Goal: Task Accomplishment & Management: Manage account settings

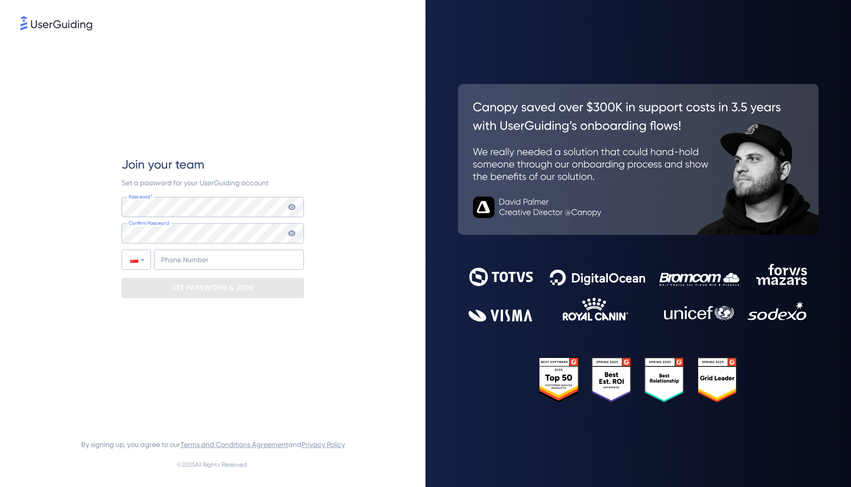
click at [211, 145] on div "Join your team Set a password for your UserGuiding account Password* Your passw…" at bounding box center [213, 227] width 182 height 390
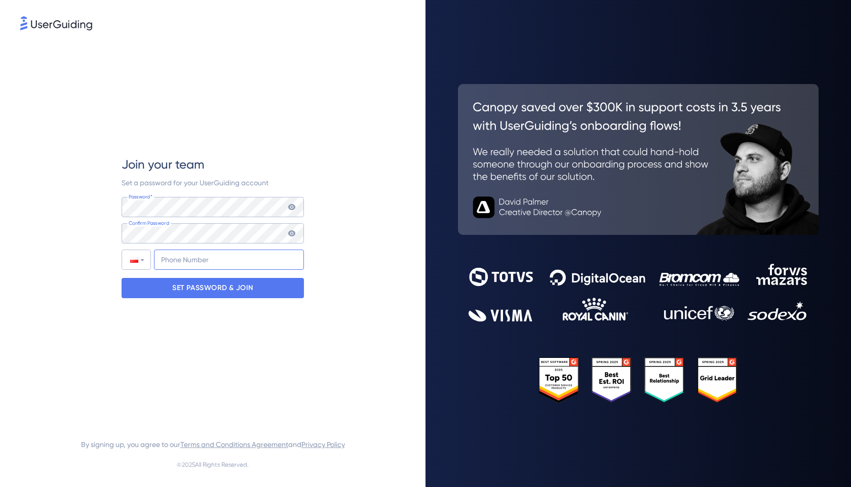
click at [175, 265] on input "+48" at bounding box center [229, 260] width 150 height 20
type input "+48 786-856-777"
click at [205, 288] on p "SET PASSWORD & JOIN" at bounding box center [212, 288] width 81 height 16
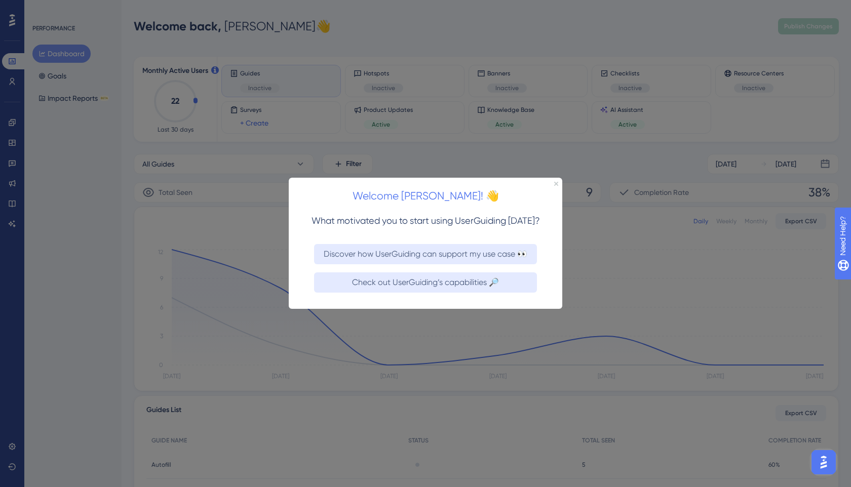
click at [558, 182] on div "Welcome Michal! 👋" at bounding box center [426, 193] width 274 height 31
click at [556, 184] on icon "Close Preview" at bounding box center [556, 184] width 4 height 4
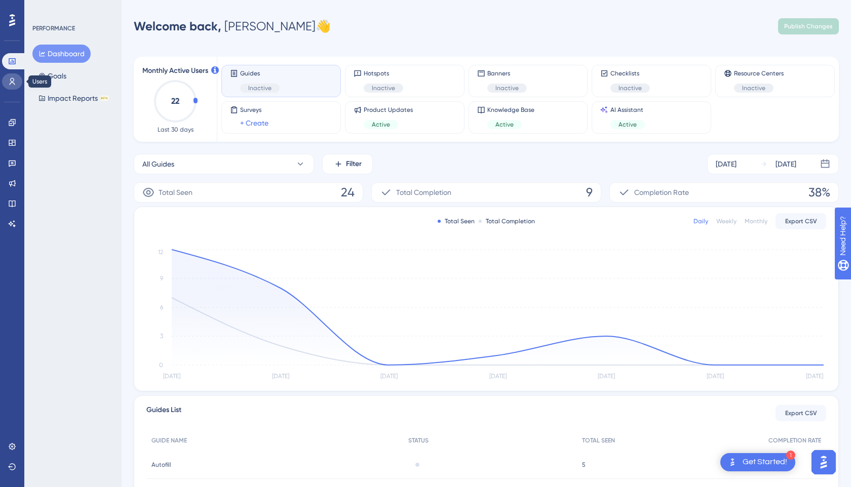
click at [10, 82] on icon at bounding box center [12, 82] width 8 height 8
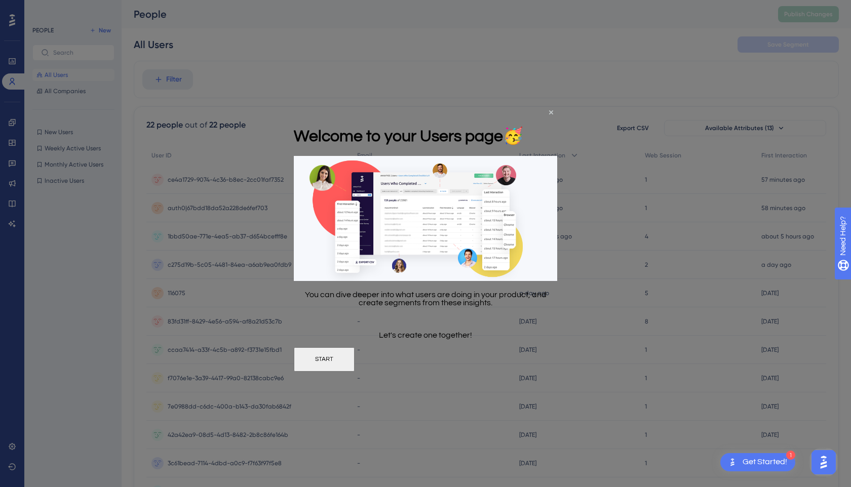
click at [355, 366] on button "START" at bounding box center [324, 360] width 61 height 24
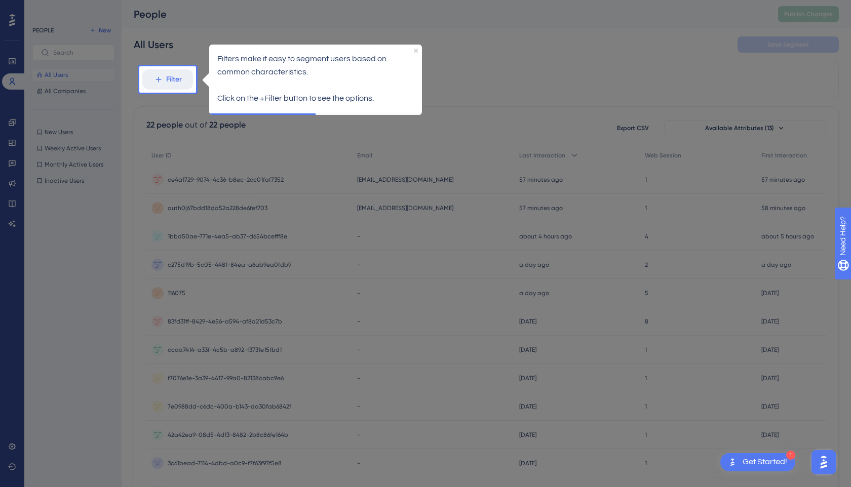
click at [508, 64] on div at bounding box center [523, 405] width 655 height 811
click at [506, 90] on div at bounding box center [523, 405] width 655 height 811
click at [476, 58] on div at bounding box center [523, 405] width 655 height 811
click at [603, 54] on div at bounding box center [523, 405] width 655 height 811
click at [413, 47] on div "Filters make it easy to segment users based on common characteristics. Click on…" at bounding box center [315, 78] width 213 height 69
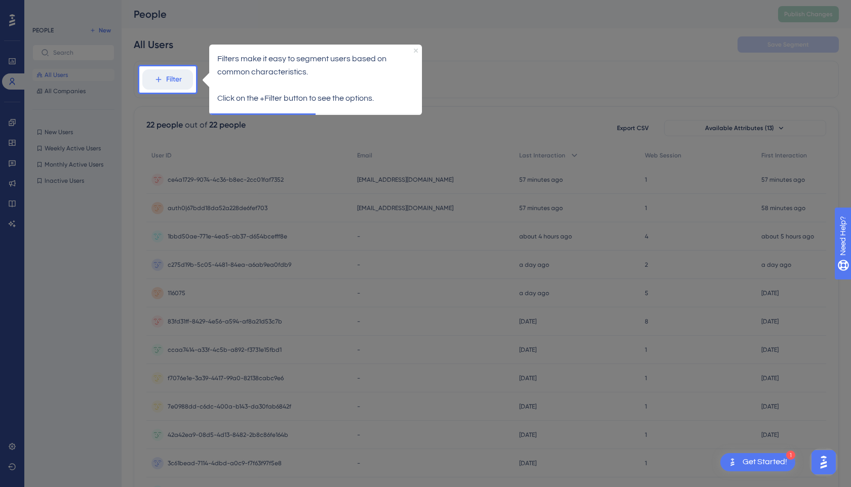
click at [415, 49] on icon "Close Preview" at bounding box center [416, 50] width 4 height 4
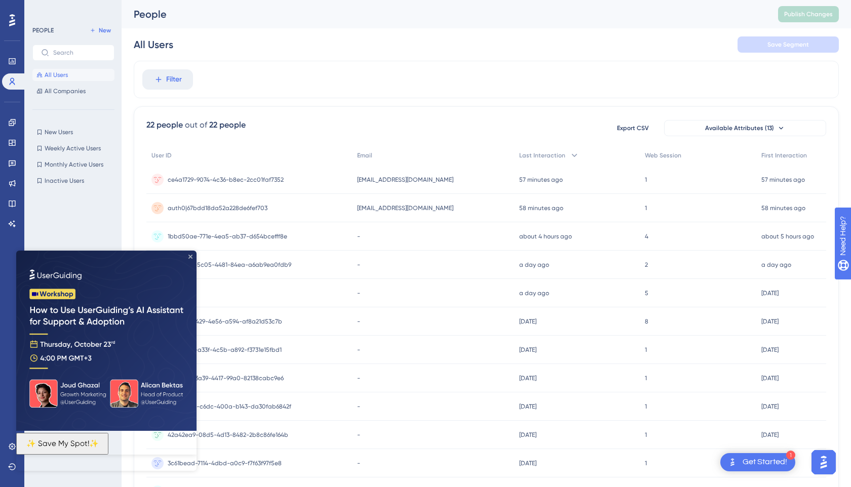
click at [188, 255] on icon "Close Preview" at bounding box center [190, 257] width 4 height 4
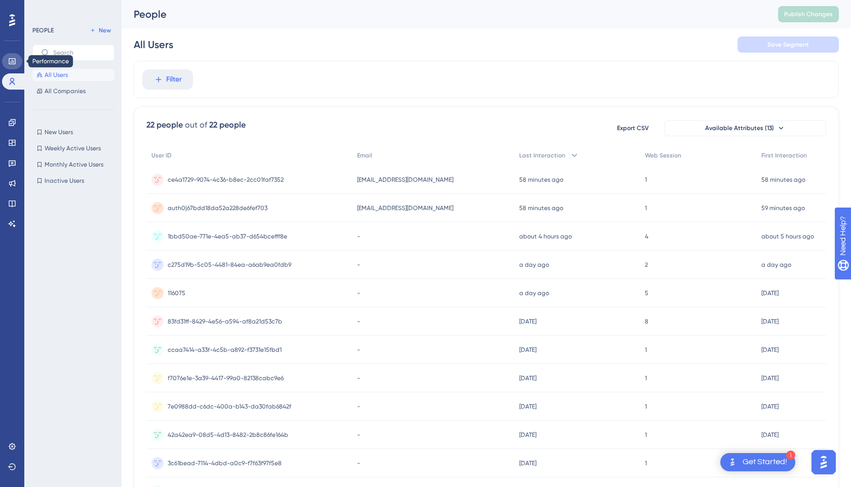
click at [10, 56] on link at bounding box center [12, 61] width 20 height 16
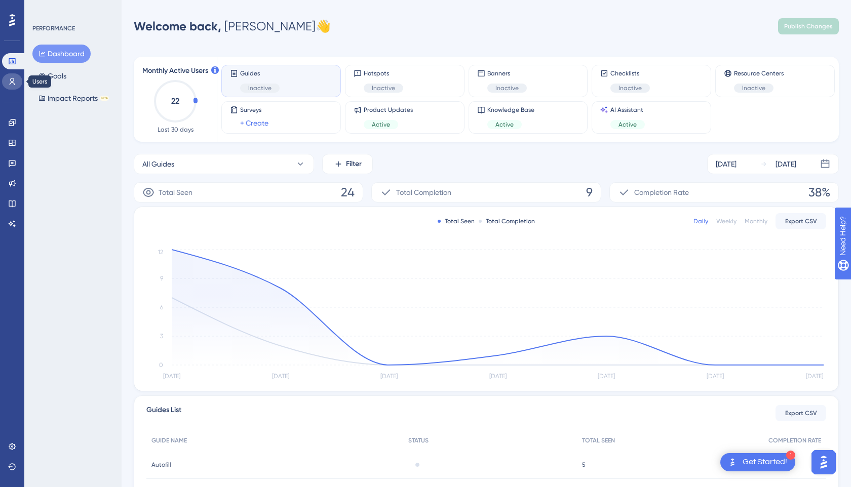
click at [9, 74] on link at bounding box center [12, 81] width 20 height 16
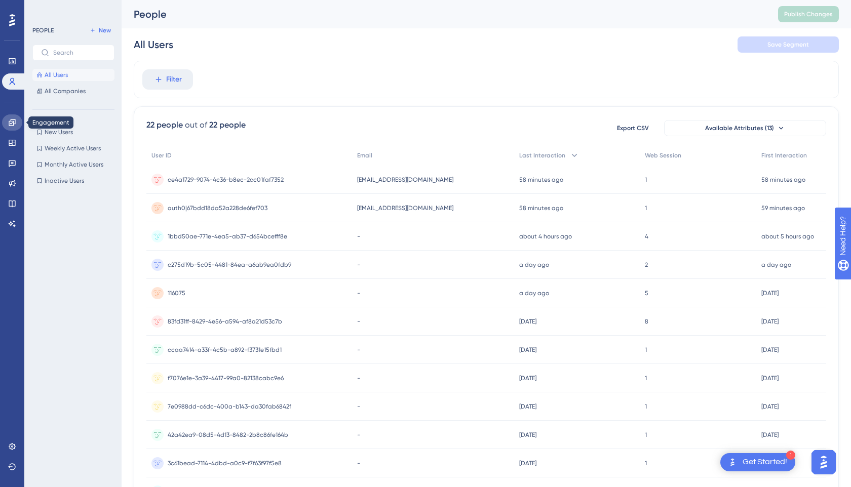
click at [10, 123] on icon at bounding box center [12, 123] width 8 height 8
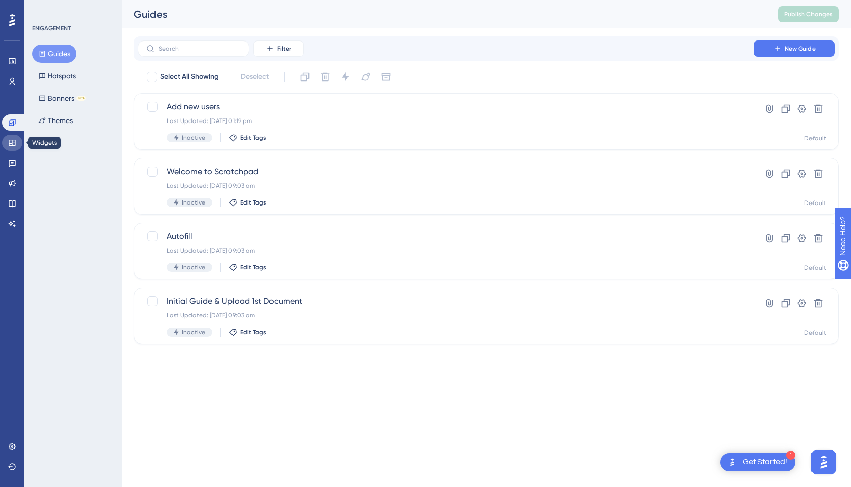
click at [11, 141] on icon at bounding box center [12, 143] width 8 height 8
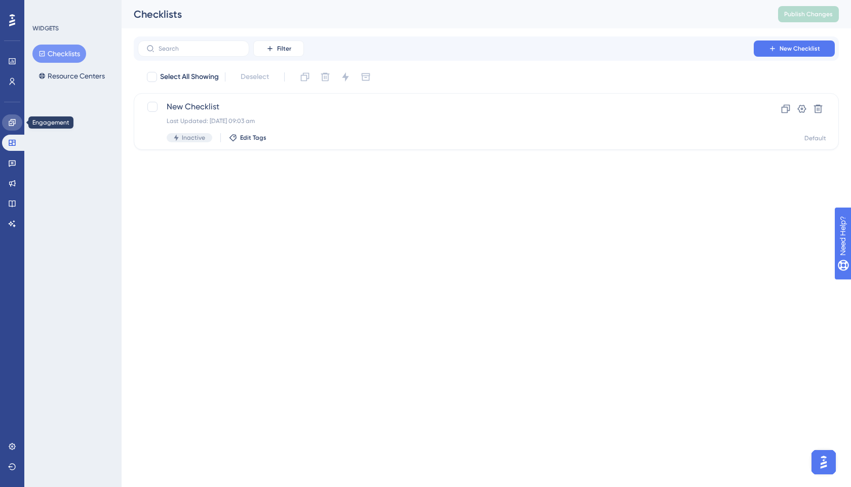
click at [11, 126] on icon at bounding box center [12, 123] width 8 height 8
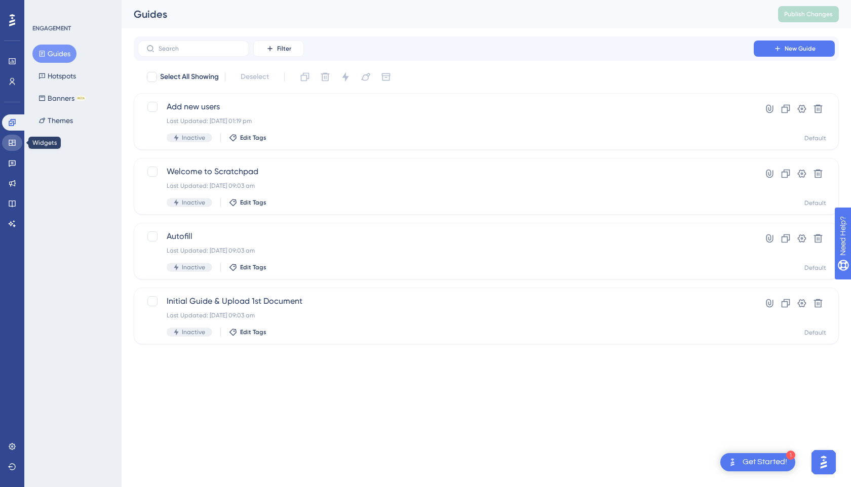
click at [12, 145] on icon at bounding box center [12, 143] width 8 height 8
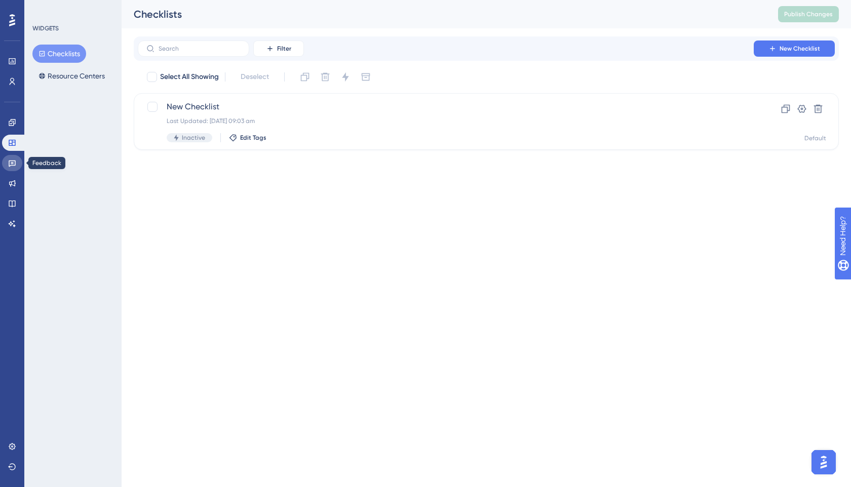
click at [9, 160] on icon at bounding box center [12, 163] width 8 height 8
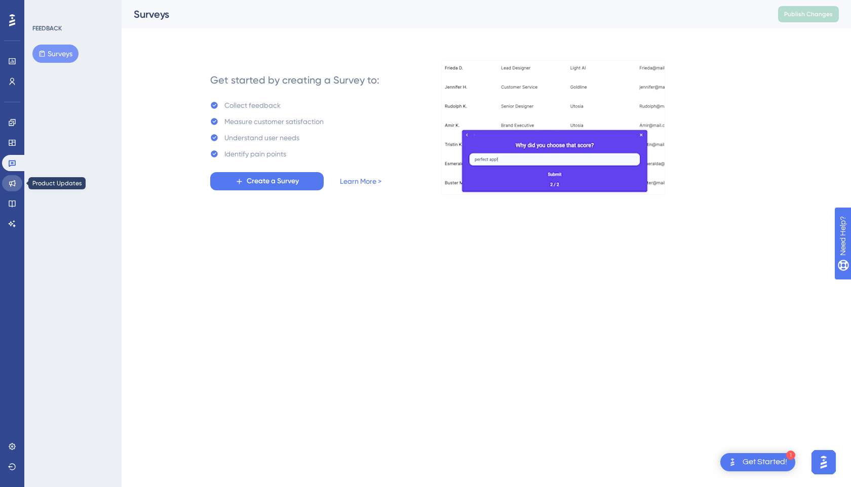
click at [8, 181] on link at bounding box center [12, 183] width 20 height 16
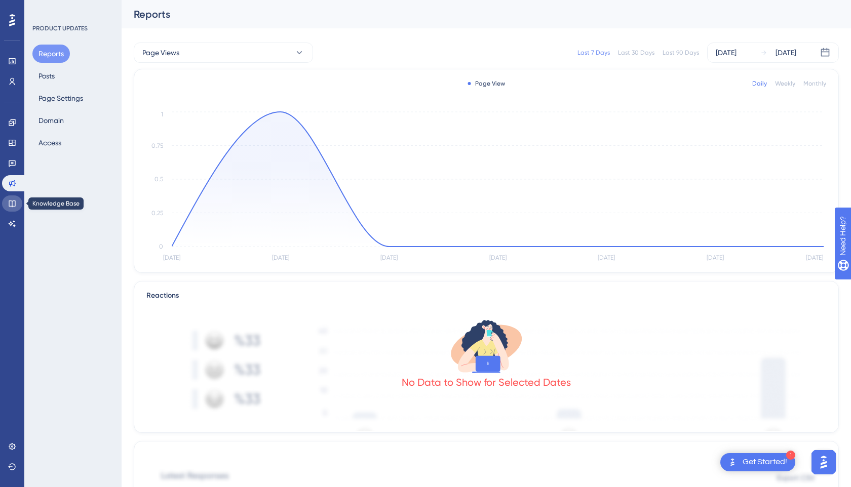
click at [9, 203] on icon at bounding box center [12, 204] width 7 height 7
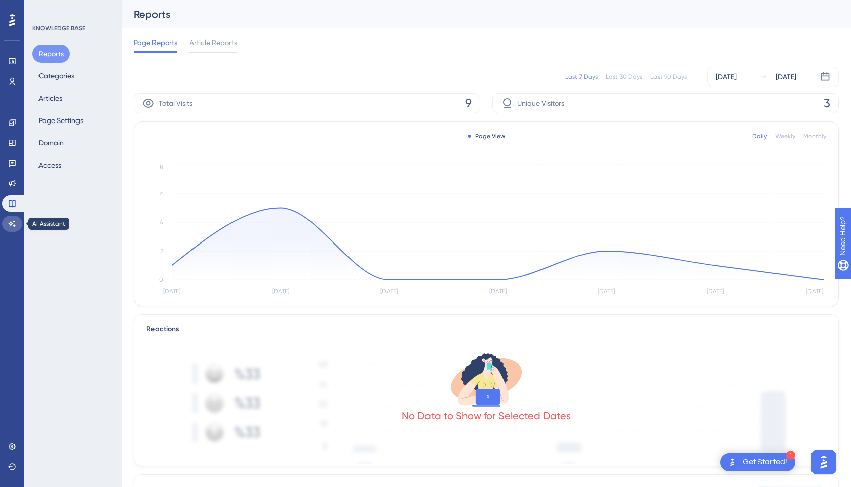
click at [11, 221] on icon at bounding box center [12, 224] width 8 height 8
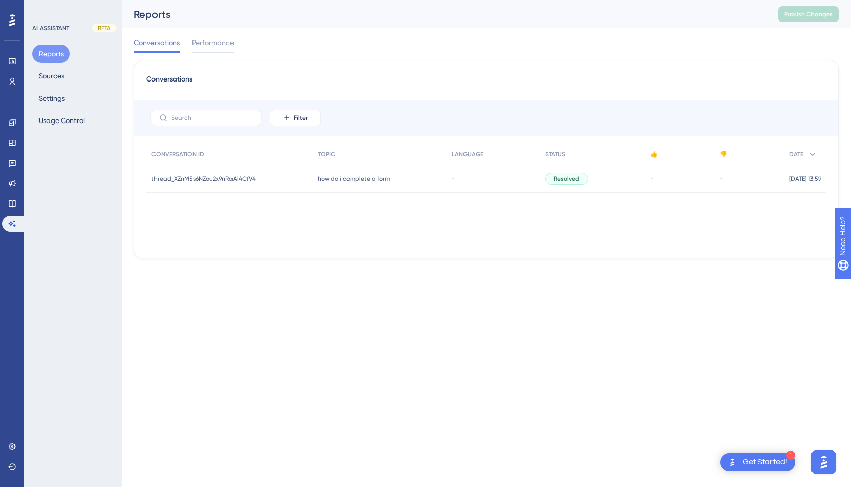
click at [15, 22] on div at bounding box center [12, 20] width 16 height 16
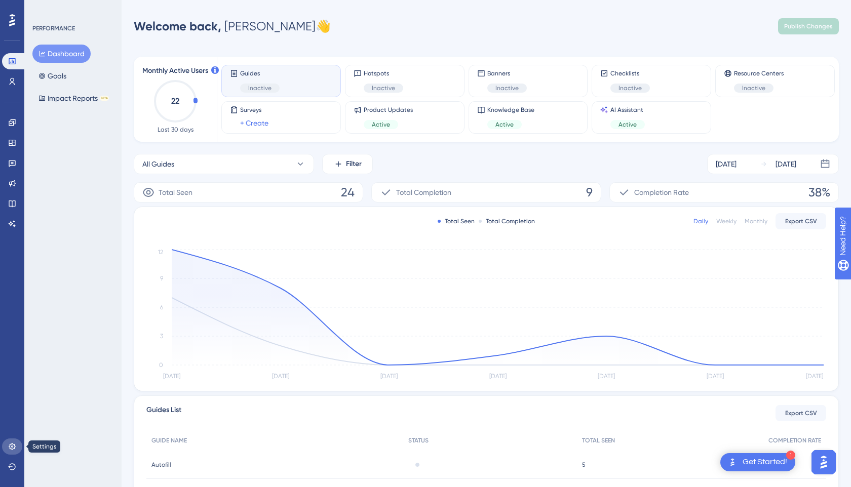
click at [16, 439] on link at bounding box center [12, 447] width 20 height 16
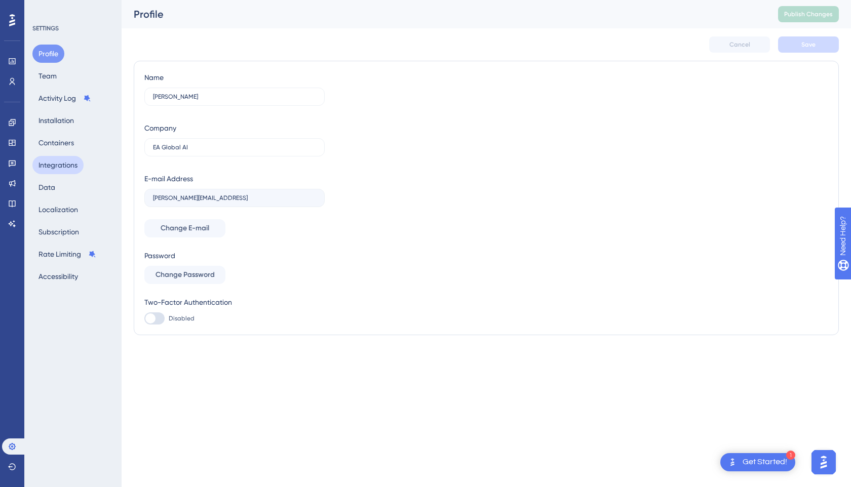
click at [68, 161] on button "Integrations" at bounding box center [57, 165] width 51 height 18
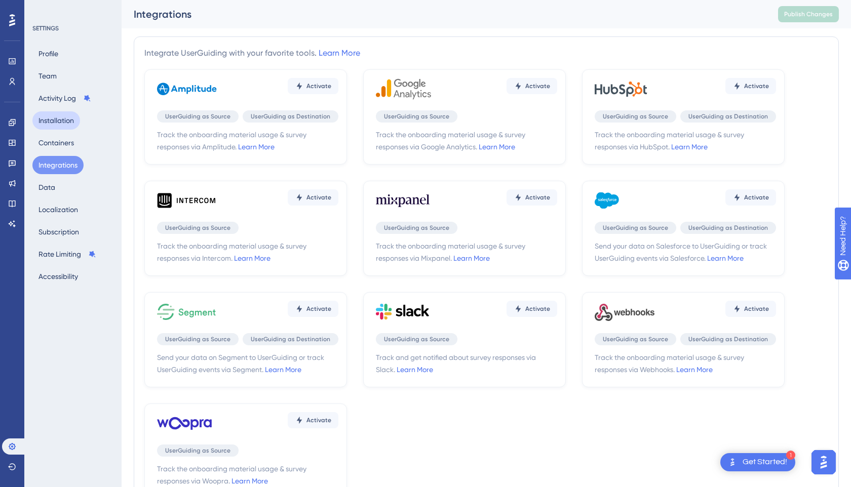
click at [61, 113] on button "Installation" at bounding box center [56, 120] width 48 height 18
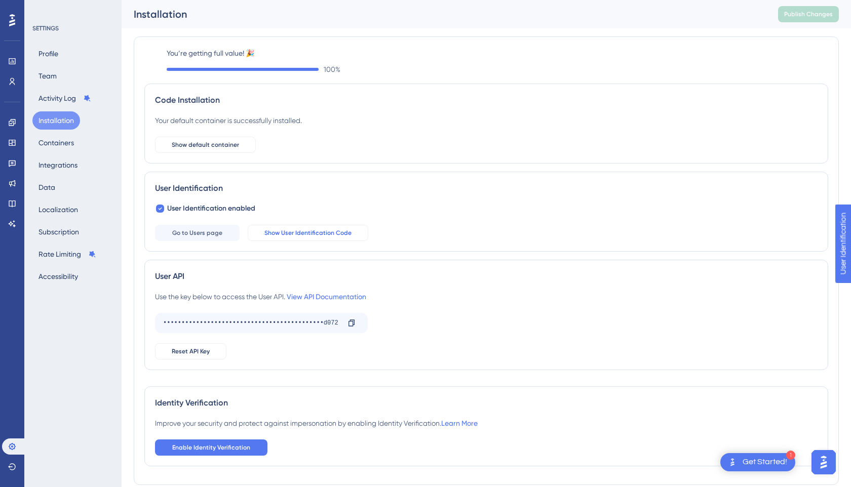
click at [288, 238] on button "Show User Identification Code" at bounding box center [308, 233] width 121 height 16
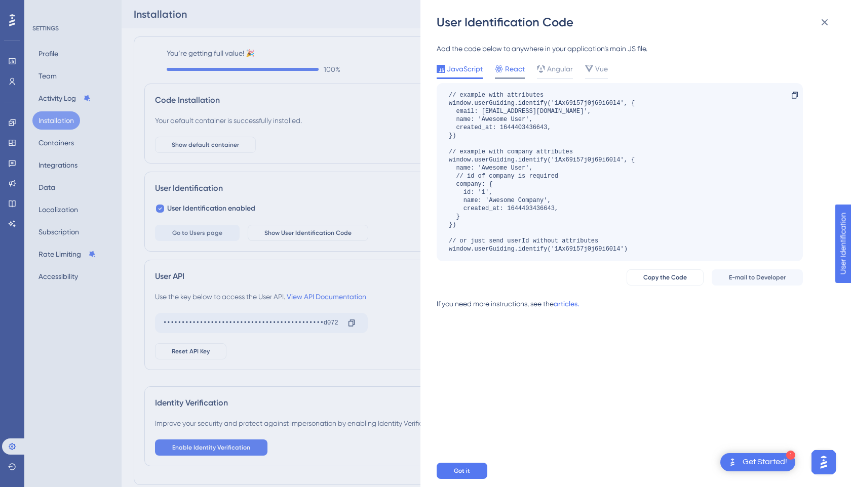
click at [507, 69] on span "React" at bounding box center [515, 69] width 20 height 12
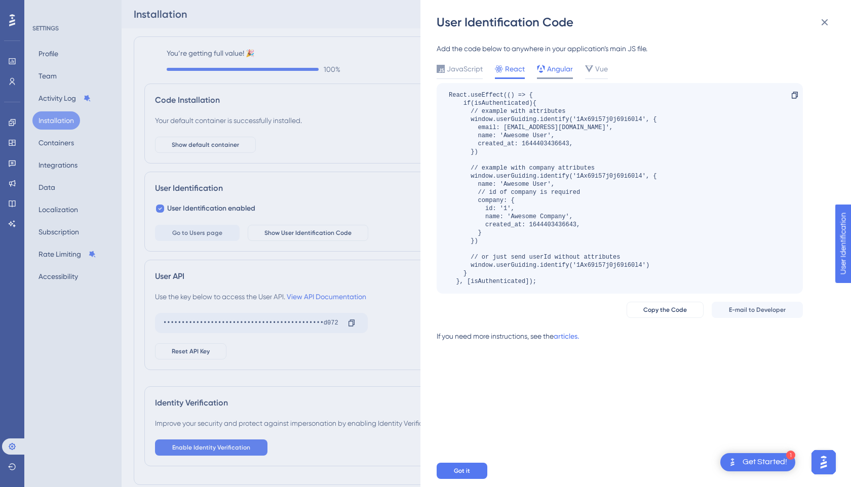
click at [549, 70] on span "Angular" at bounding box center [560, 69] width 26 height 12
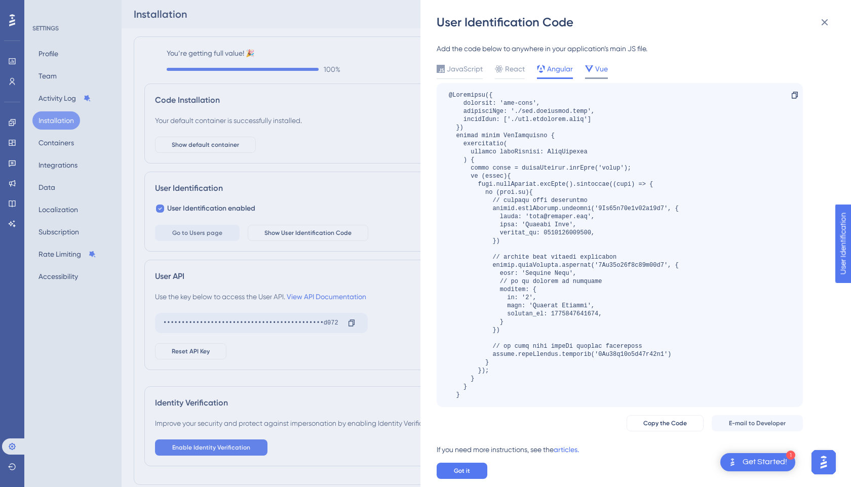
click at [590, 67] on icon at bounding box center [589, 68] width 8 height 7
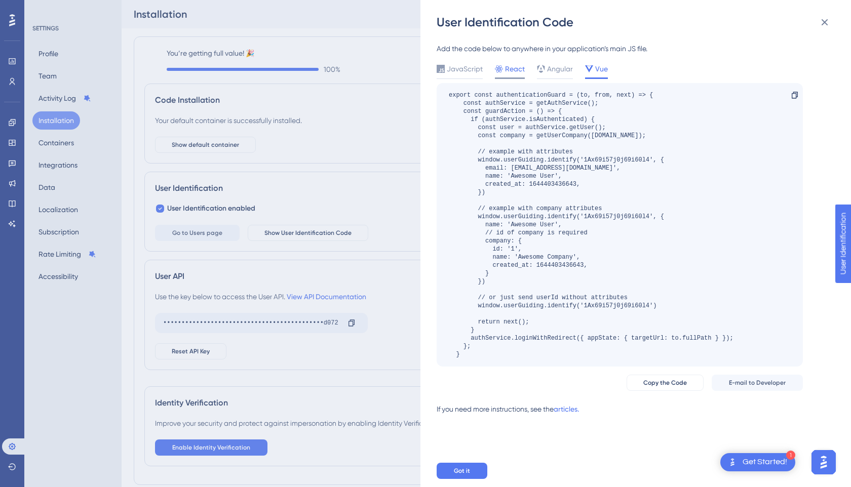
click at [517, 72] on span "React" at bounding box center [515, 69] width 20 height 12
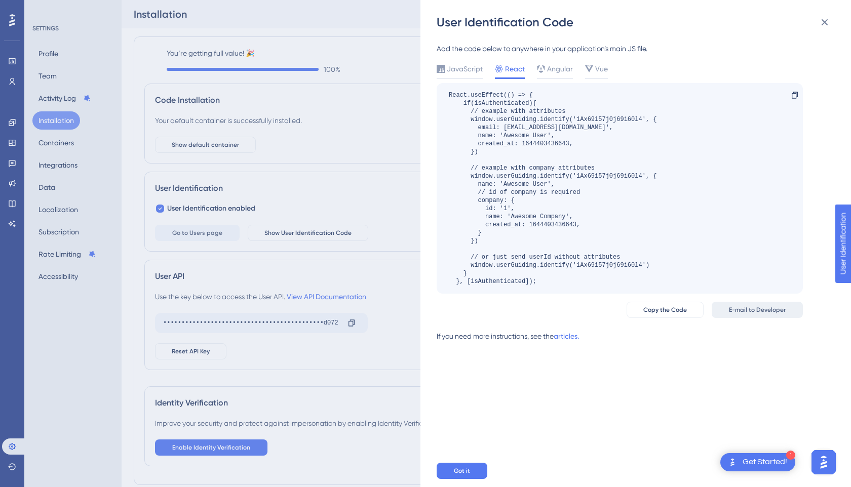
click at [756, 313] on span "E-mail to Developer" at bounding box center [757, 310] width 57 height 8
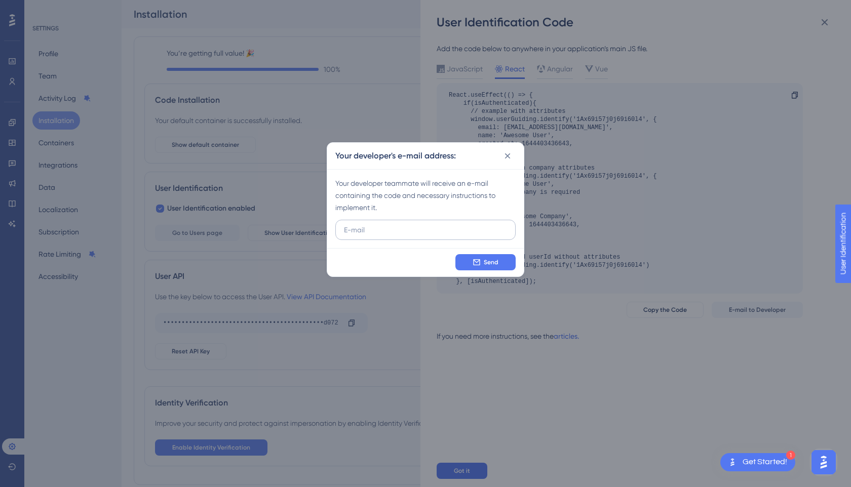
click at [422, 233] on input "text" at bounding box center [425, 229] width 163 height 11
type input "[PERSON_NAME][EMAIL_ADDRESS]"
click at [471, 260] on button "Send" at bounding box center [485, 262] width 60 height 16
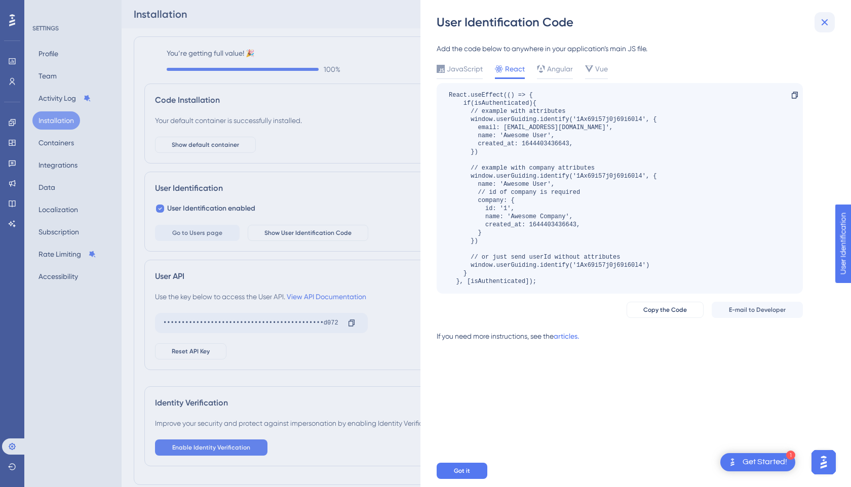
click at [826, 21] on icon at bounding box center [825, 22] width 7 height 7
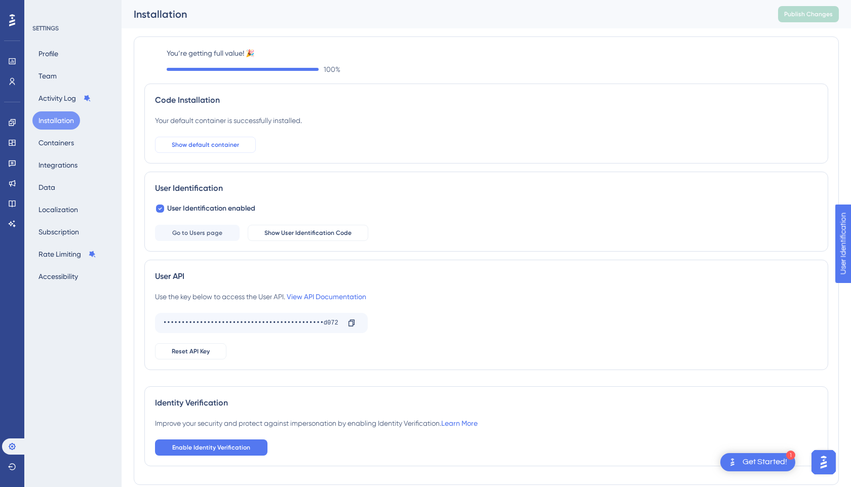
click at [210, 145] on span "Show default container" at bounding box center [205, 145] width 67 height 8
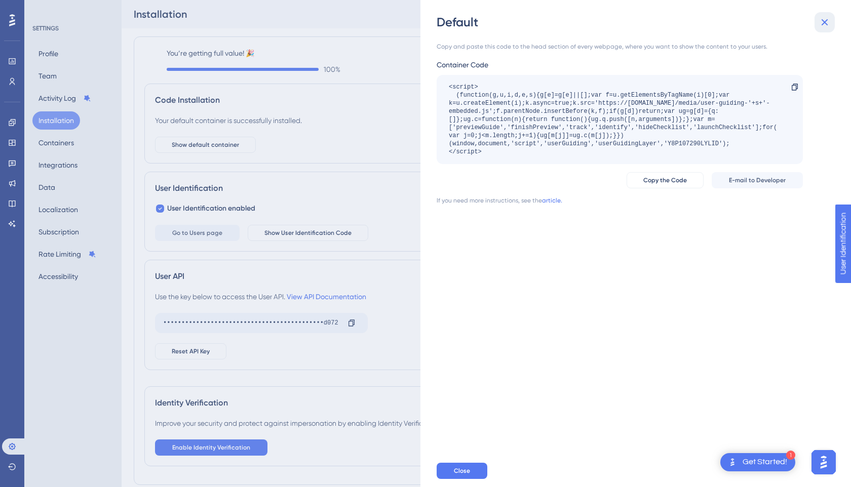
click at [823, 21] on icon at bounding box center [825, 22] width 7 height 7
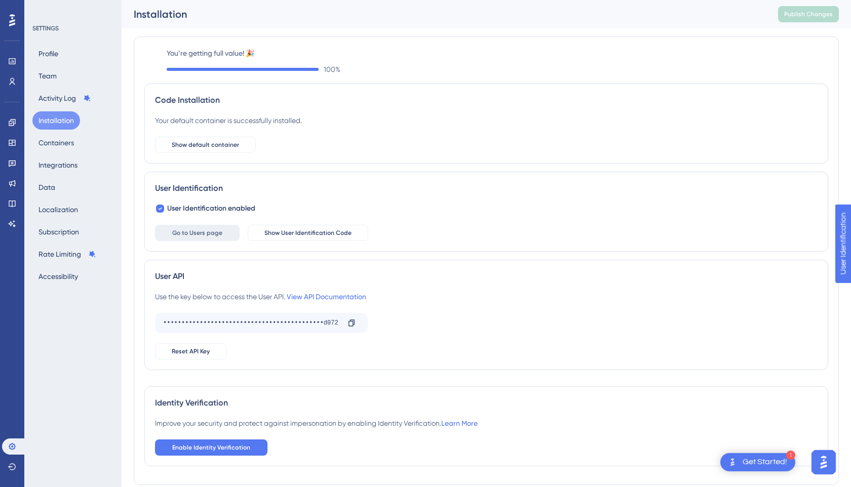
click at [203, 230] on span "Go to Users page" at bounding box center [197, 233] width 50 height 8
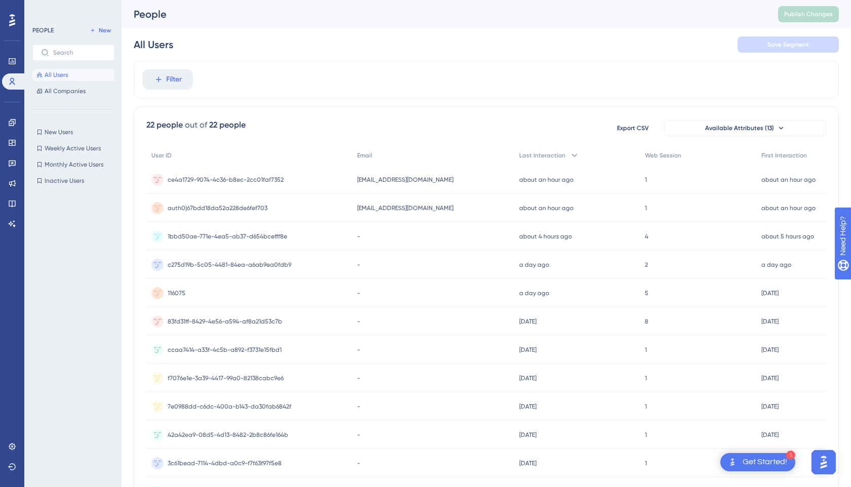
click at [62, 75] on span "All Users" at bounding box center [56, 75] width 23 height 8
click at [75, 86] on button "All Companies" at bounding box center [73, 91] width 82 height 12
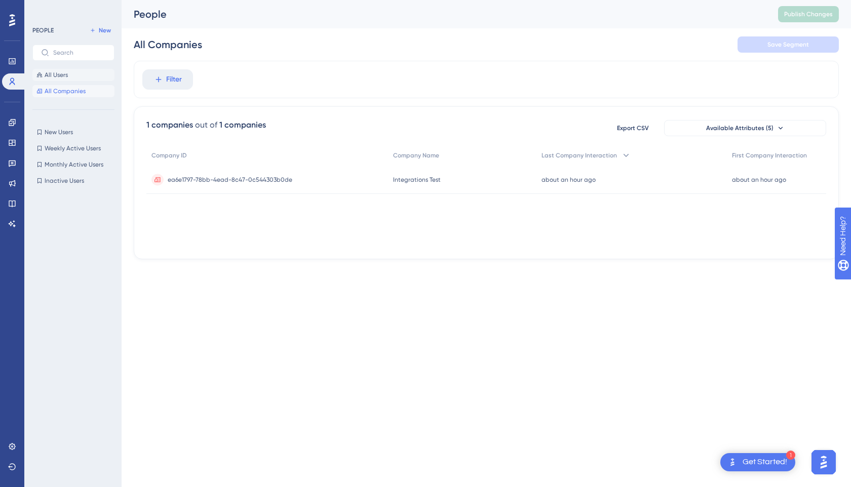
click at [82, 77] on button "All Users" at bounding box center [73, 75] width 82 height 12
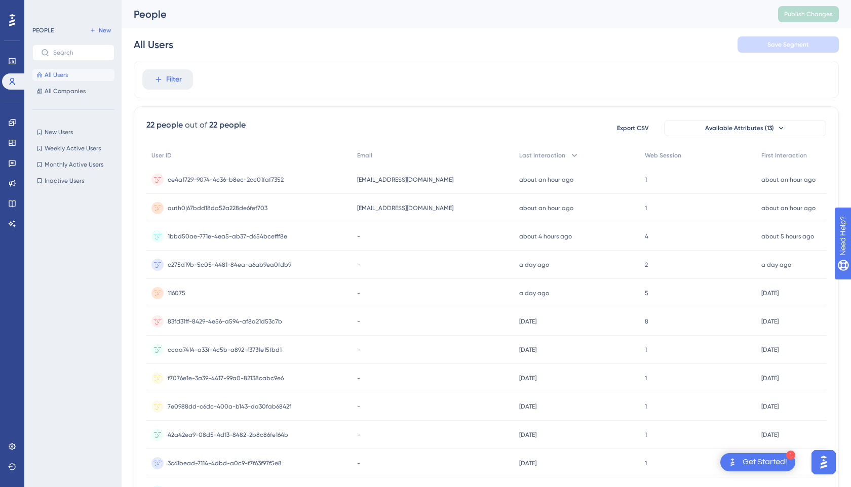
click at [9, 19] on icon at bounding box center [12, 20] width 6 height 13
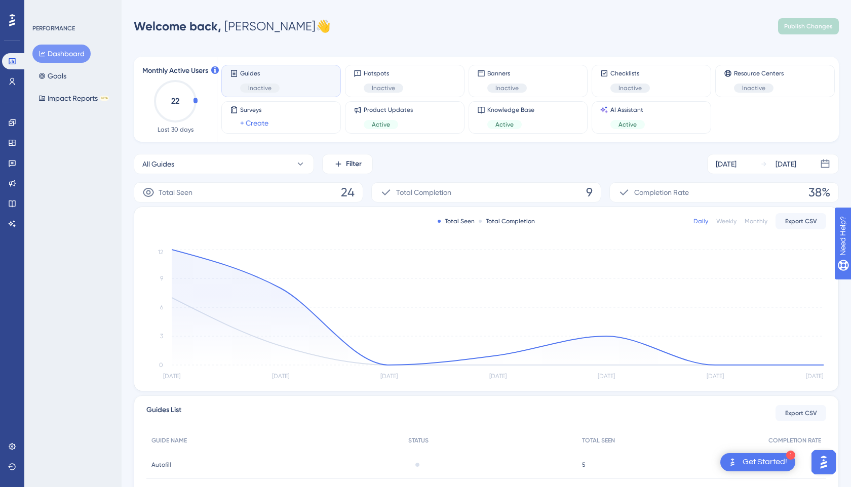
click at [11, 21] on icon at bounding box center [12, 20] width 6 height 12
click at [14, 18] on icon at bounding box center [12, 20] width 6 height 13
click at [11, 450] on icon at bounding box center [12, 447] width 8 height 8
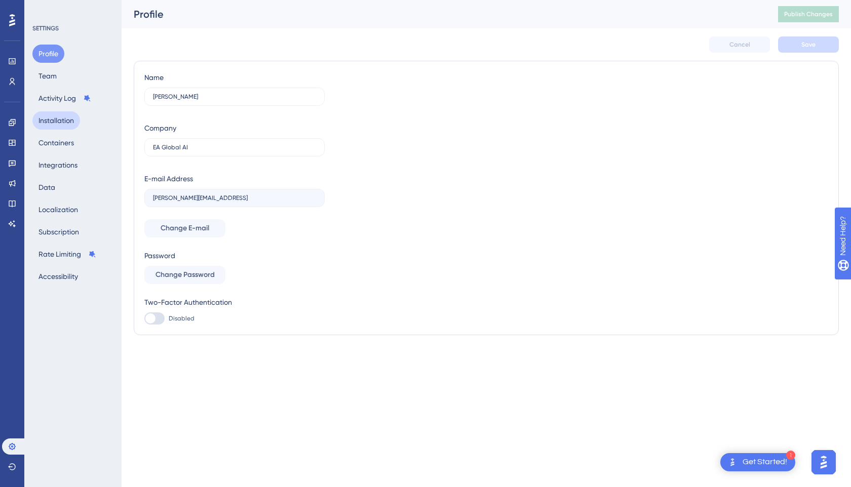
click at [66, 118] on button "Installation" at bounding box center [56, 120] width 48 height 18
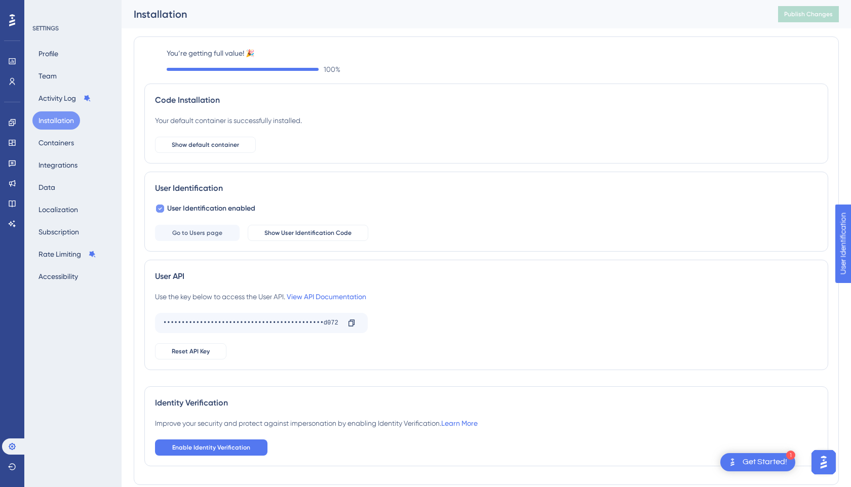
click at [156, 204] on div at bounding box center [160, 209] width 10 height 10
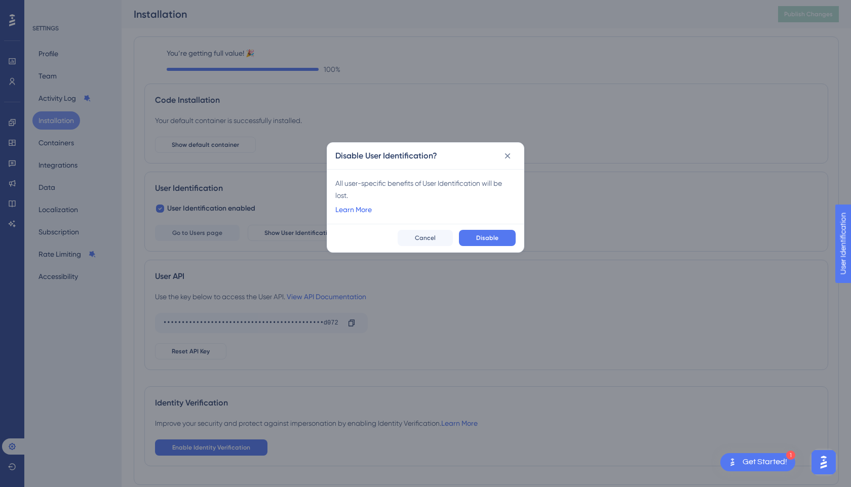
click at [352, 210] on link "Learn More" at bounding box center [353, 210] width 36 height 12
click at [431, 239] on span "Cancel" at bounding box center [425, 238] width 21 height 8
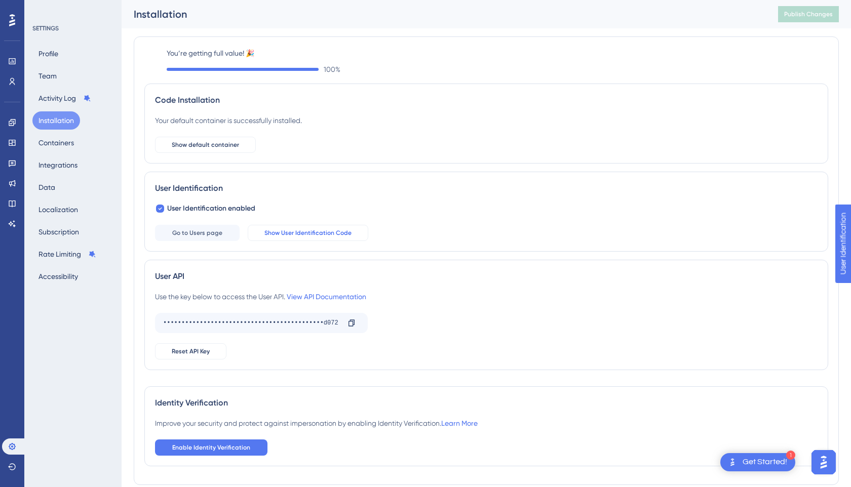
click at [344, 234] on span "Show User Identification Code" at bounding box center [307, 233] width 87 height 8
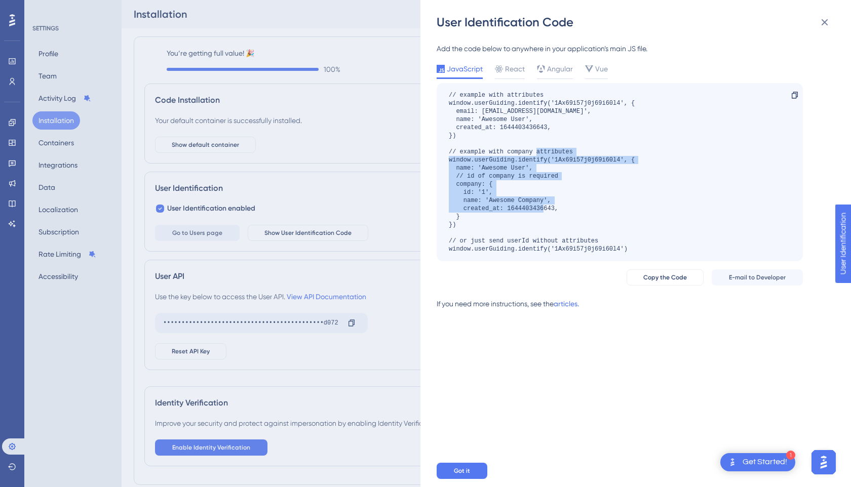
drag, startPoint x: 448, startPoint y: 162, endPoint x: 479, endPoint y: 225, distance: 70.5
click at [479, 225] on div "// example with attributes window.userGuiding.identify('1Ax69i57j0j69i60l4', { …" at bounding box center [542, 172] width 186 height 162
copy div "window.userGuiding.identify('1Ax69i57j0j69i60l4', { name: 'Awesome User', // id…"
click at [518, 181] on div "// example with attributes window.userGuiding.identify('1Ax69i57j0j69i60l4', { …" at bounding box center [542, 172] width 186 height 162
drag, startPoint x: 446, startPoint y: 150, endPoint x: 473, endPoint y: 223, distance: 77.3
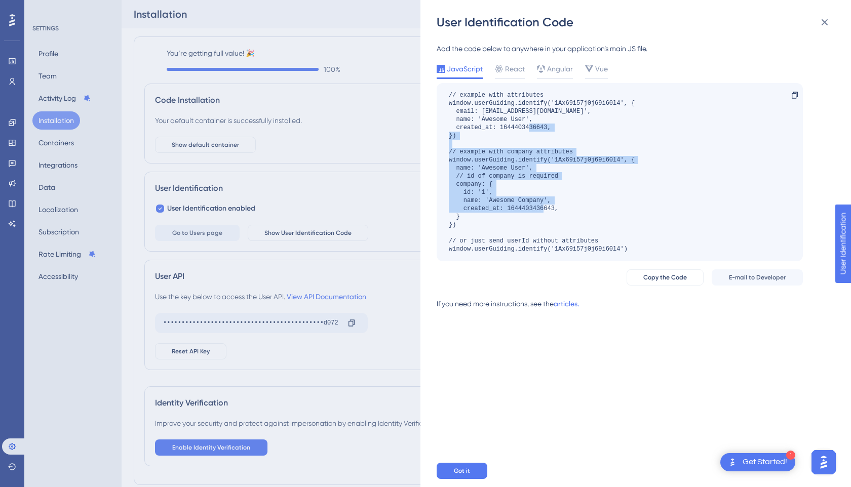
click at [473, 223] on div "// example with attributes window.userGuiding.identify('1Ax69i57j0j69i60l4', { …" at bounding box center [620, 172] width 366 height 178
copy div "// example with company attributes window.userGuiding.identify('1Ax69i57j0j69i6…"
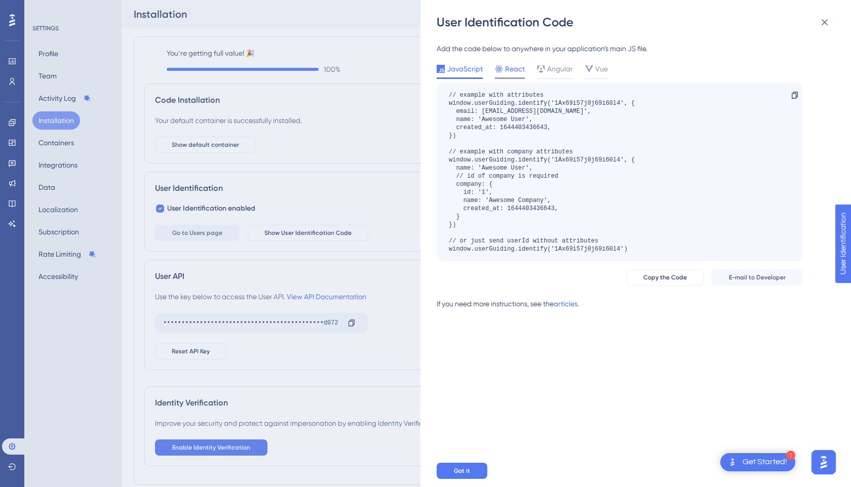
click at [512, 66] on span "React" at bounding box center [515, 69] width 20 height 12
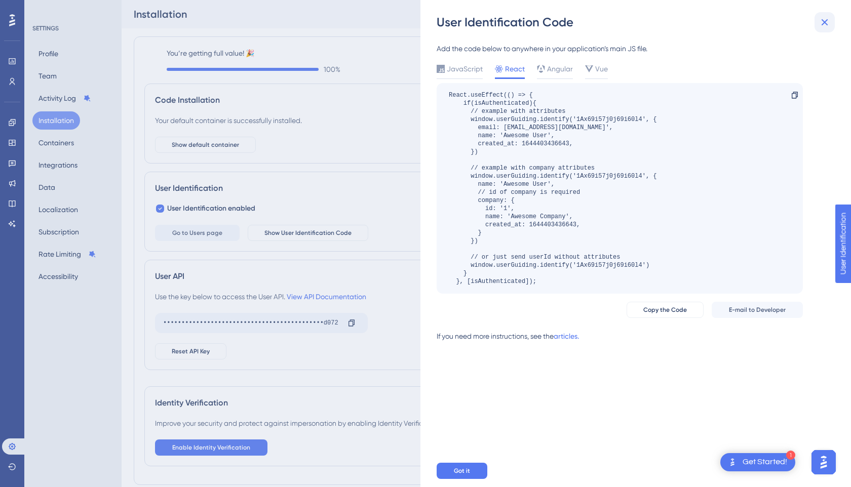
click at [818, 27] on button at bounding box center [825, 22] width 20 height 20
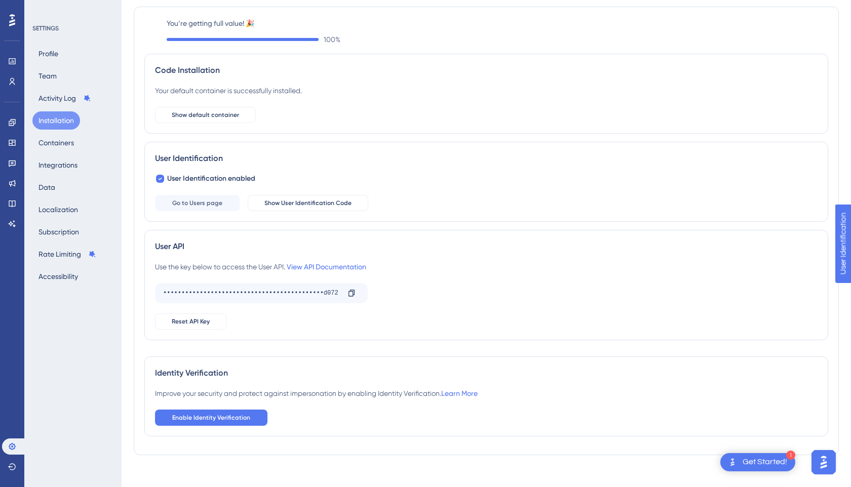
scroll to position [39, 0]
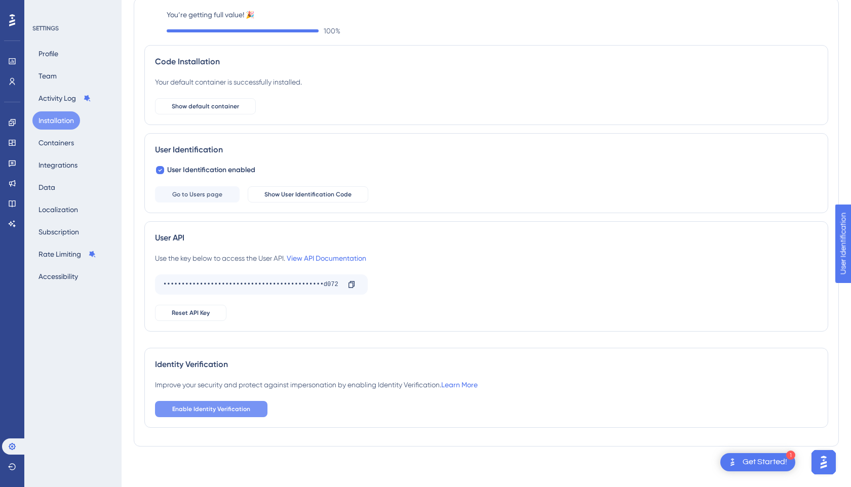
click at [214, 404] on button "Enable Identity Verification" at bounding box center [211, 409] width 112 height 16
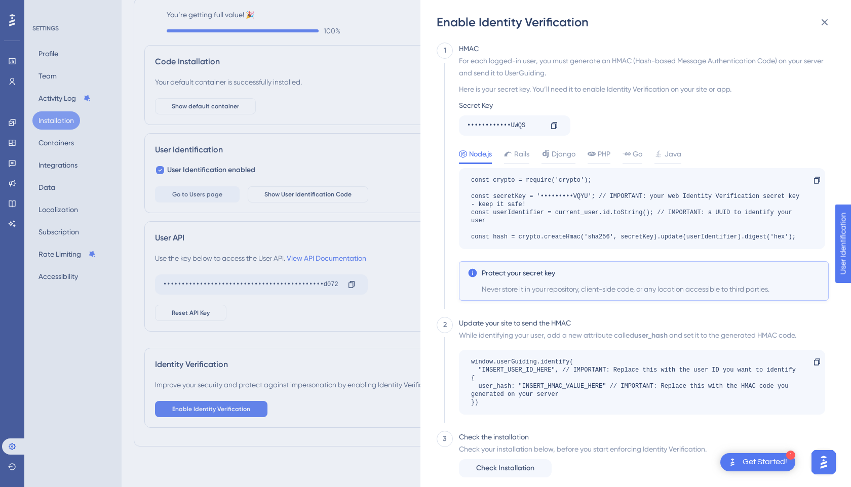
scroll to position [14, 0]
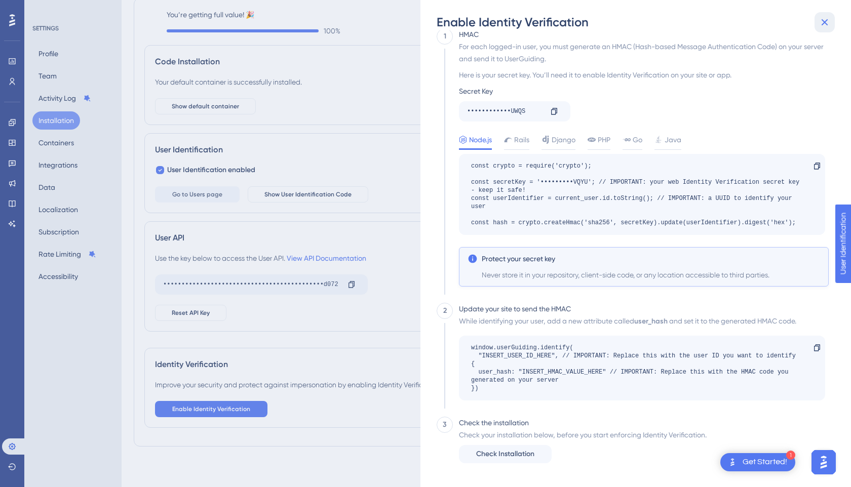
click at [826, 18] on icon at bounding box center [825, 22] width 12 height 12
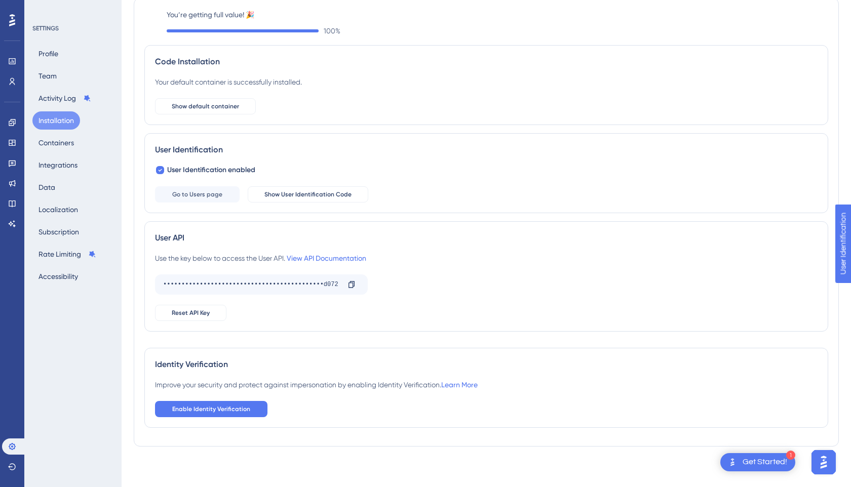
scroll to position [0, 0]
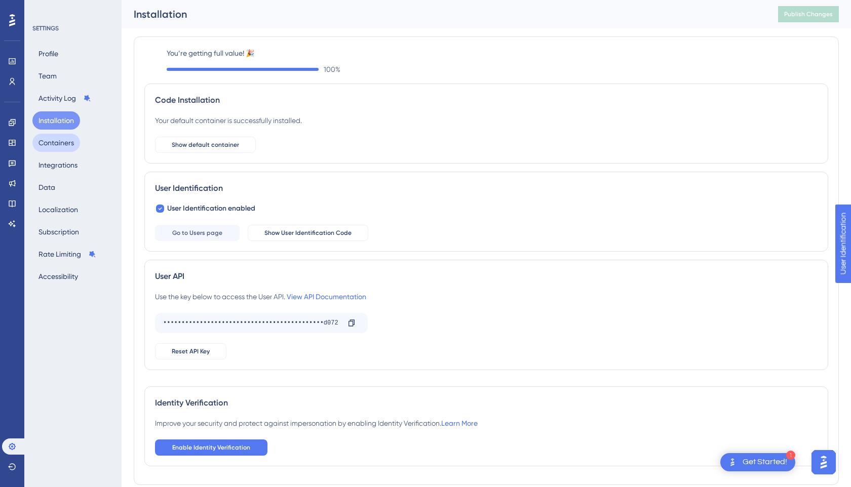
click at [66, 146] on button "Containers" at bounding box center [56, 143] width 48 height 18
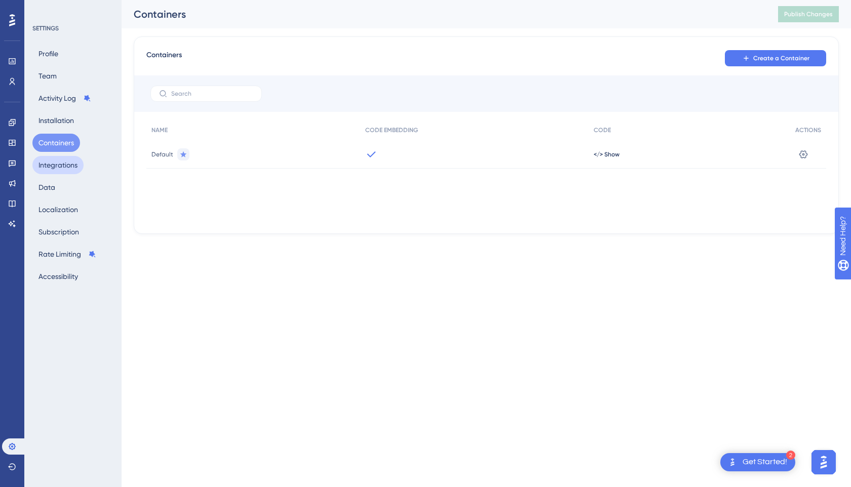
click at [59, 169] on button "Integrations" at bounding box center [57, 165] width 51 height 18
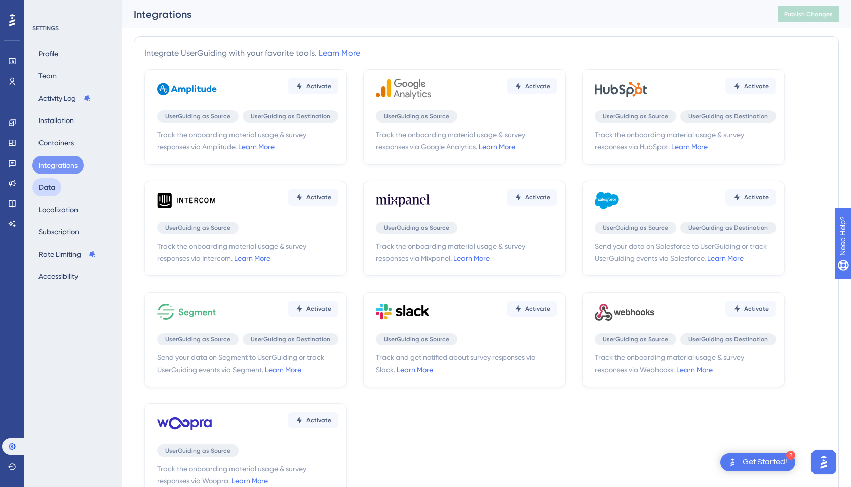
click at [55, 195] on button "Data" at bounding box center [46, 187] width 29 height 18
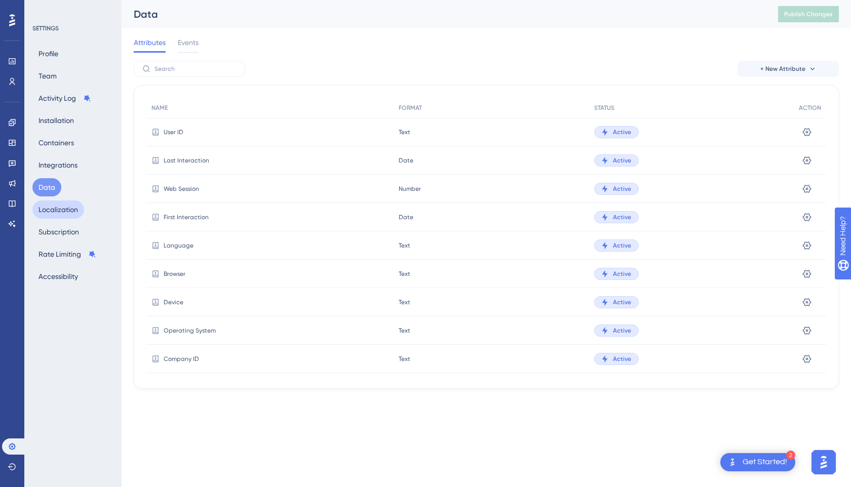
click at [55, 212] on button "Localization" at bounding box center [58, 210] width 52 height 18
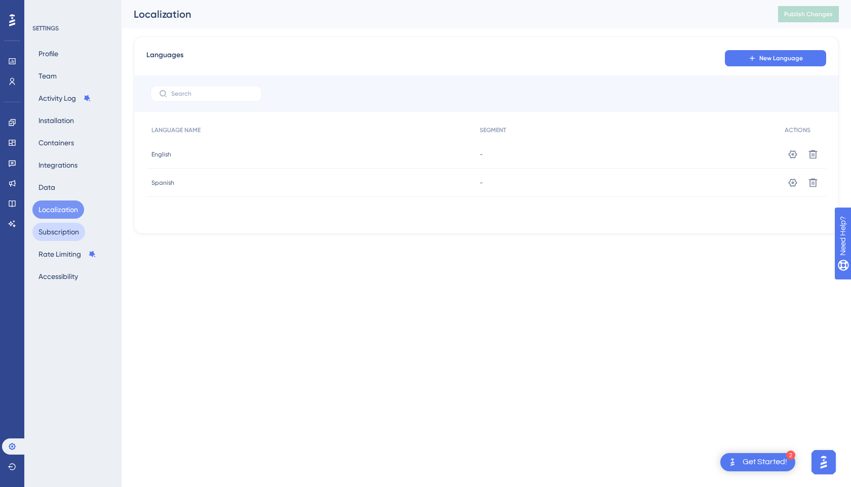
click at [55, 235] on button "Subscription" at bounding box center [58, 232] width 53 height 18
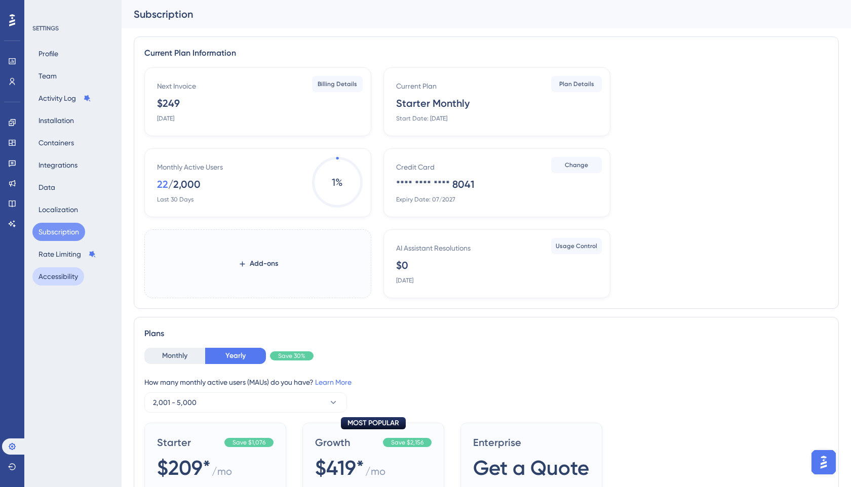
click at [54, 275] on button "Accessibility" at bounding box center [58, 276] width 52 height 18
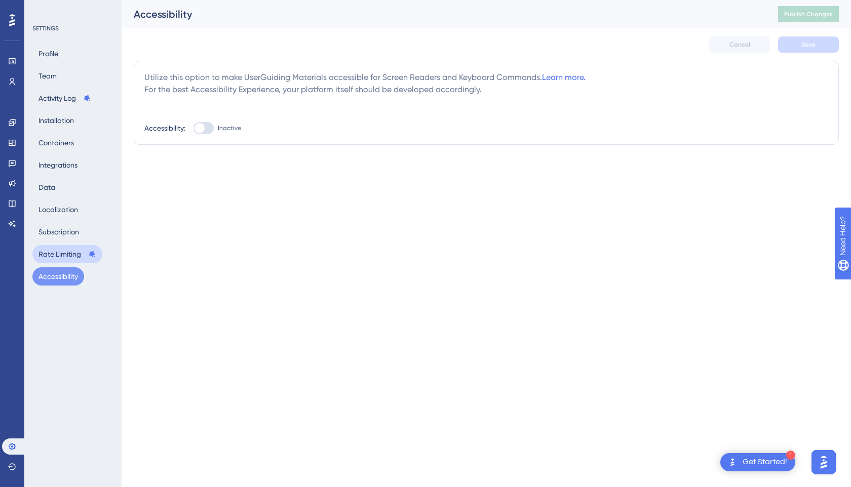
click at [58, 258] on button "Rate Limiting" at bounding box center [67, 254] width 70 height 18
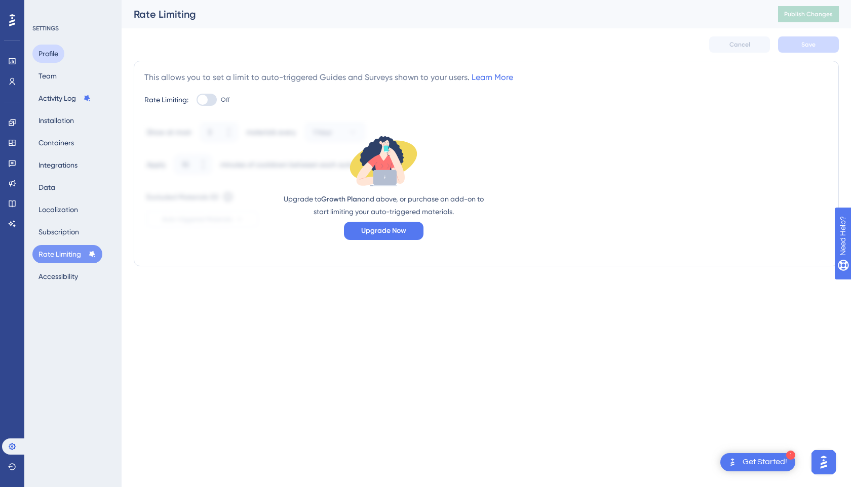
click at [60, 55] on button "Profile" at bounding box center [48, 54] width 32 height 18
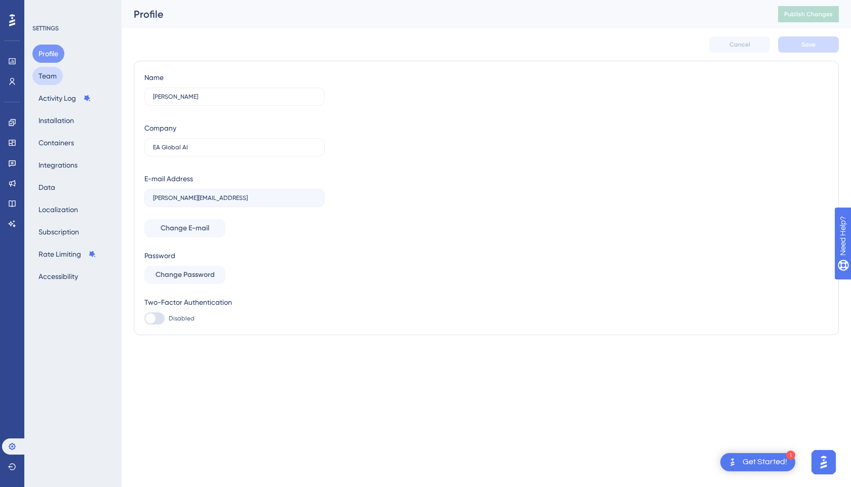
click at [56, 79] on button "Team" at bounding box center [47, 76] width 30 height 18
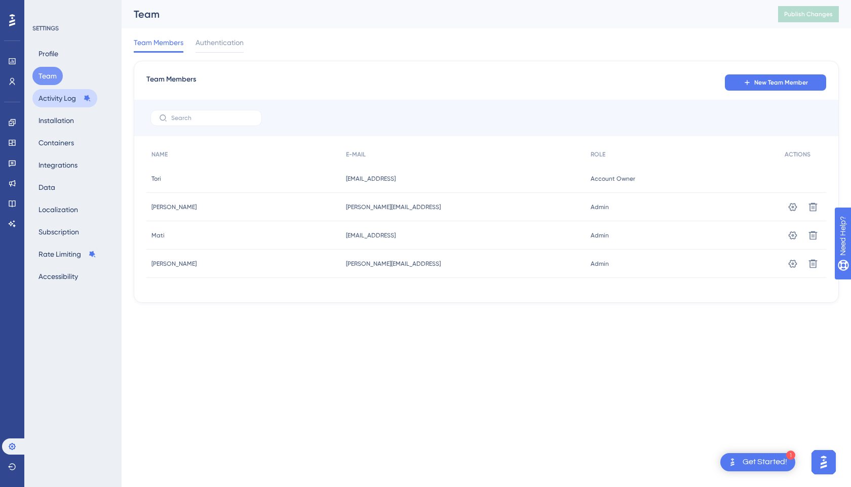
click at [55, 101] on button "Activity Log" at bounding box center [64, 98] width 65 height 18
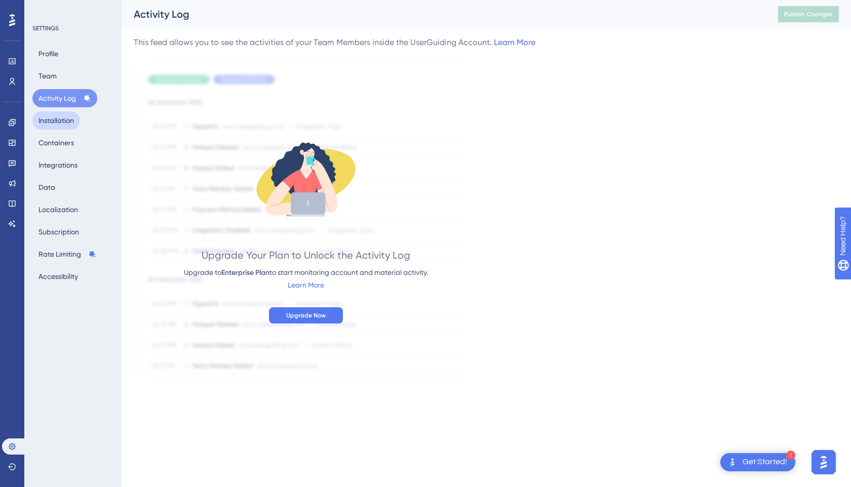
click at [54, 119] on button "Installation" at bounding box center [56, 120] width 48 height 18
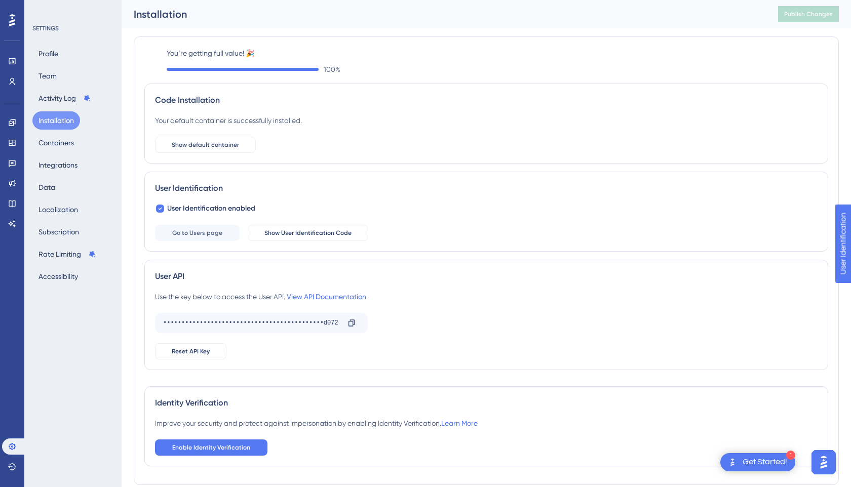
scroll to position [39, 0]
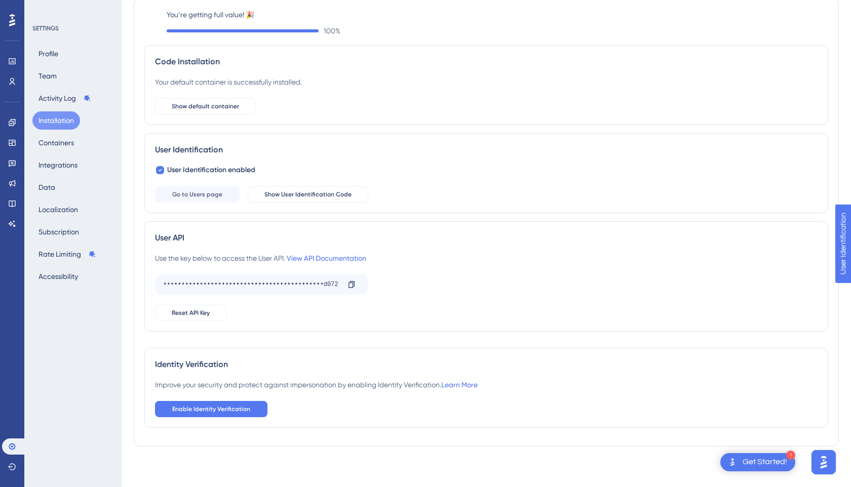
click at [756, 462] on div "Get Started!" at bounding box center [765, 462] width 45 height 11
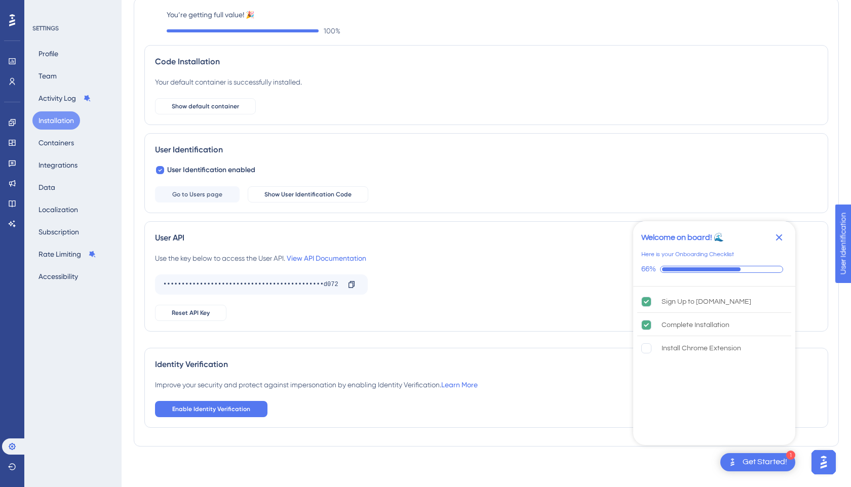
click at [571, 119] on div "Code Installation Your default container is successfully installed. Show defaul…" at bounding box center [486, 85] width 684 height 80
click at [58, 148] on button "Containers" at bounding box center [56, 143] width 48 height 18
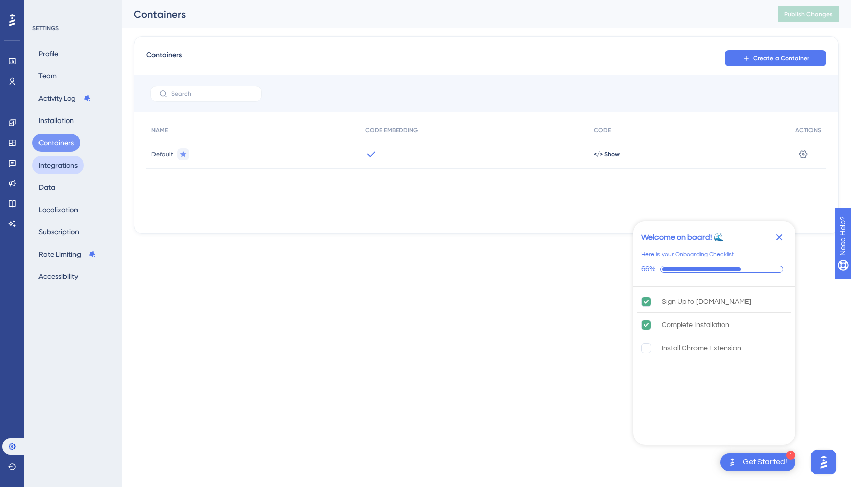
click at [58, 173] on button "Integrations" at bounding box center [57, 165] width 51 height 18
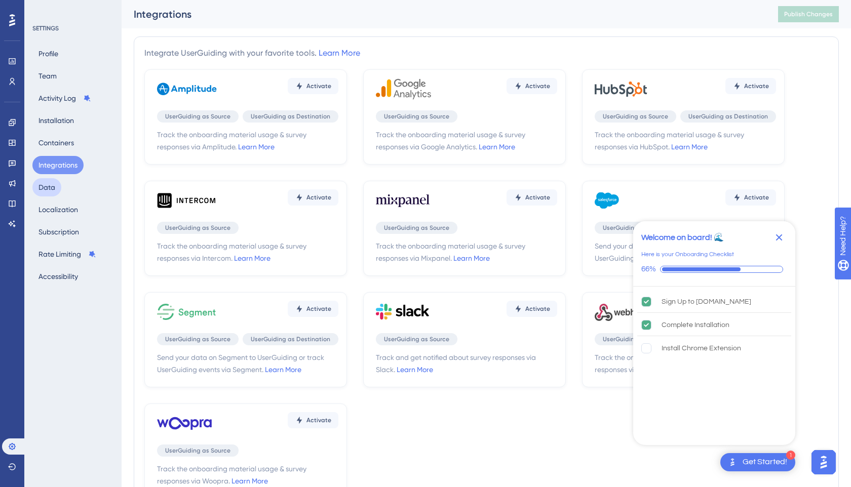
click at [56, 192] on button "Data" at bounding box center [46, 187] width 29 height 18
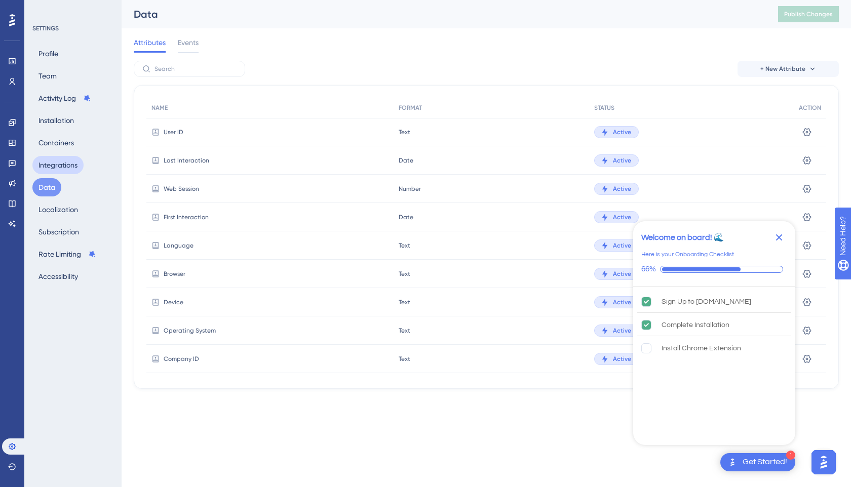
click at [64, 168] on button "Integrations" at bounding box center [57, 165] width 51 height 18
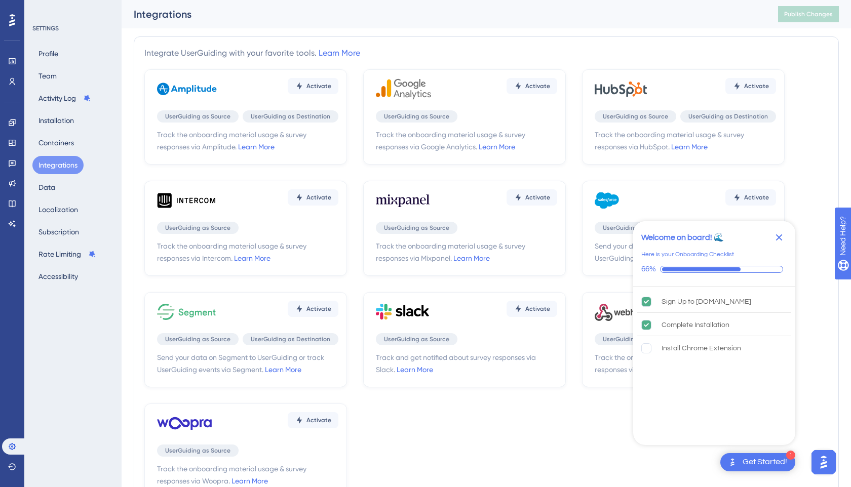
click at [61, 185] on div "Profile Team Activity Log Installation Containers Integrations Data Localizatio…" at bounding box center [73, 165] width 82 height 241
click at [58, 212] on button "Localization" at bounding box center [58, 210] width 52 height 18
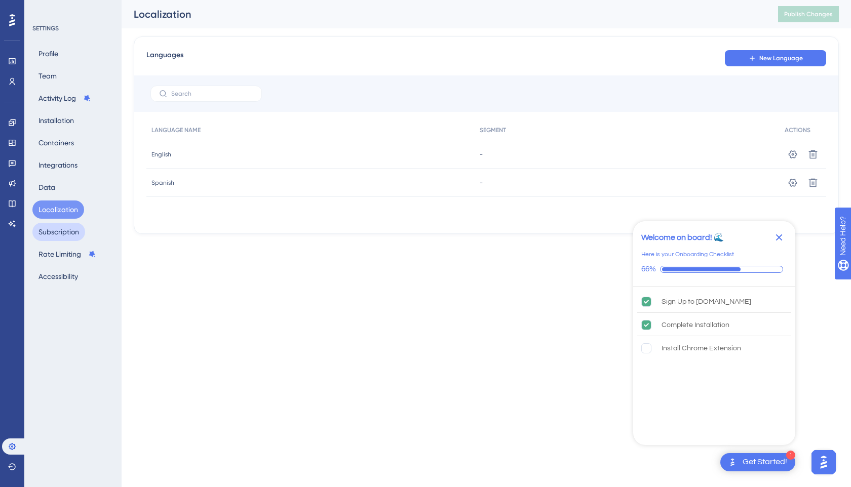
click at [56, 233] on button "Subscription" at bounding box center [58, 232] width 53 height 18
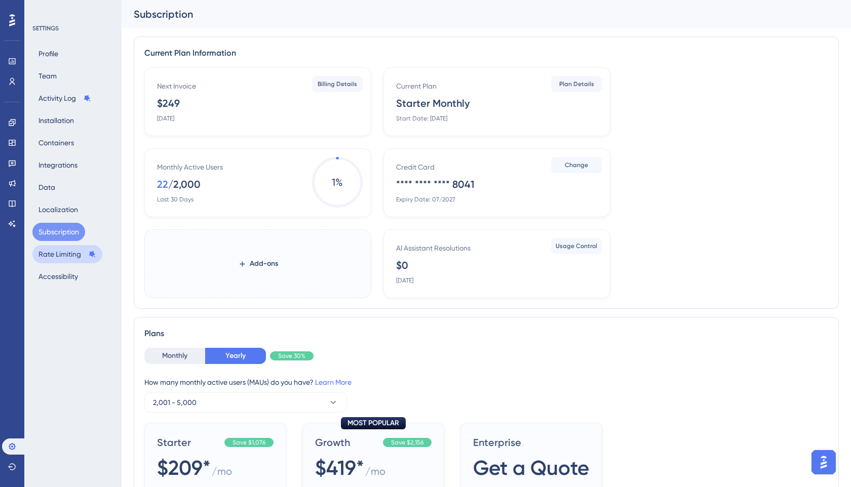
click at [55, 253] on button "Rate Limiting" at bounding box center [67, 254] width 70 height 18
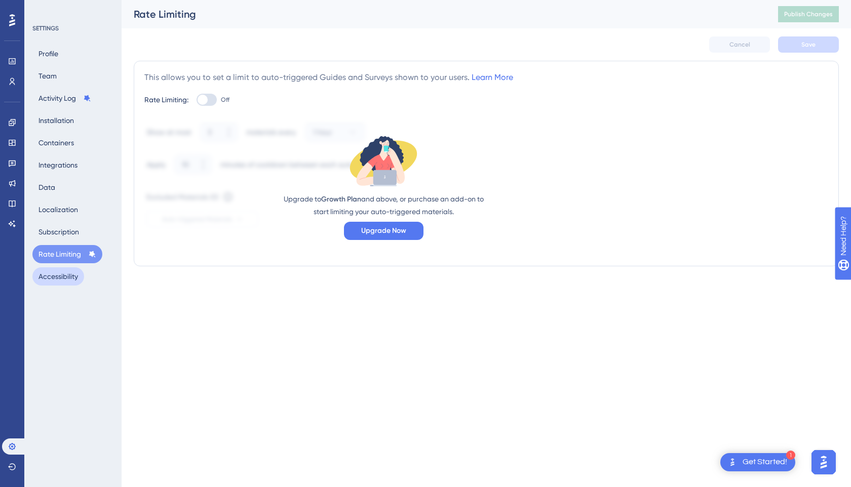
click at [52, 278] on button "Accessibility" at bounding box center [58, 276] width 52 height 18
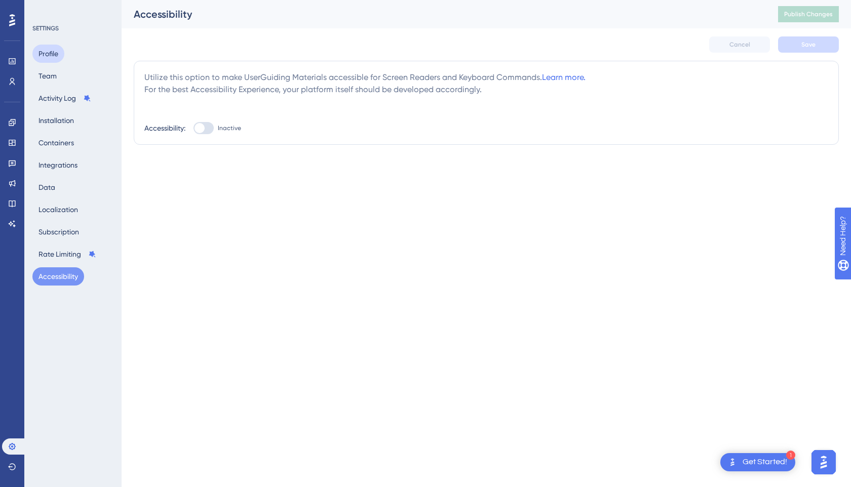
click at [58, 54] on button "Profile" at bounding box center [48, 54] width 32 height 18
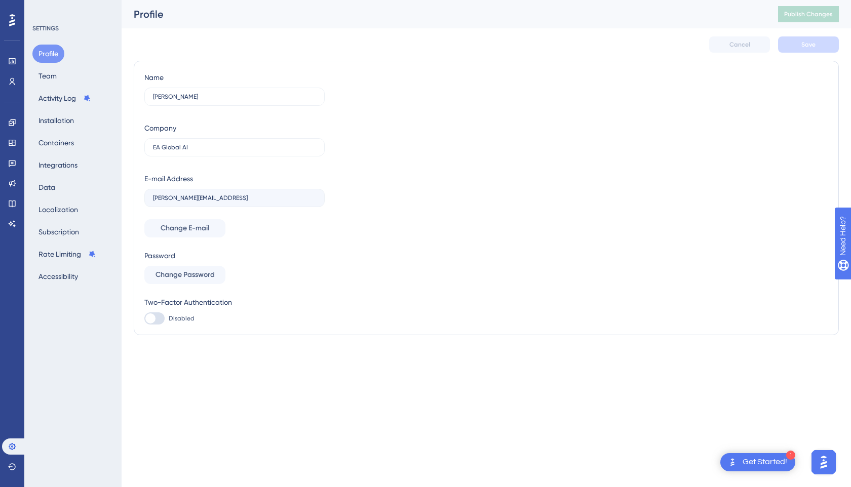
click at [11, 15] on icon at bounding box center [12, 20] width 6 height 12
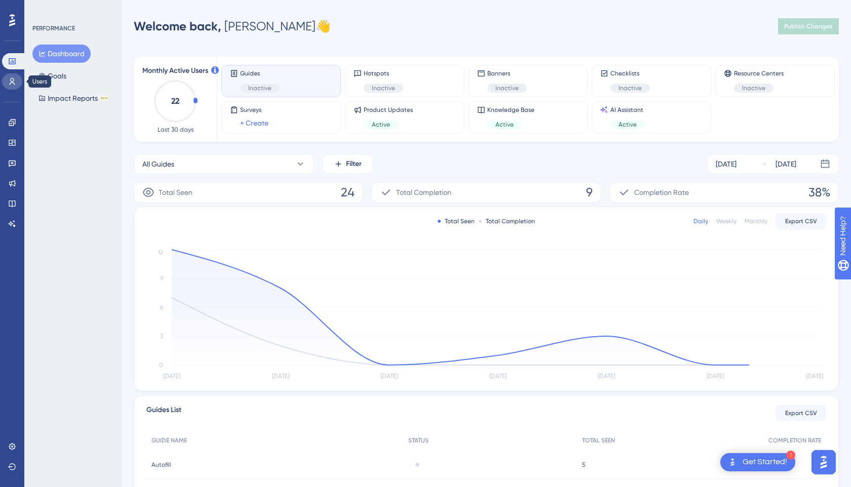
click at [8, 83] on link at bounding box center [12, 81] width 20 height 16
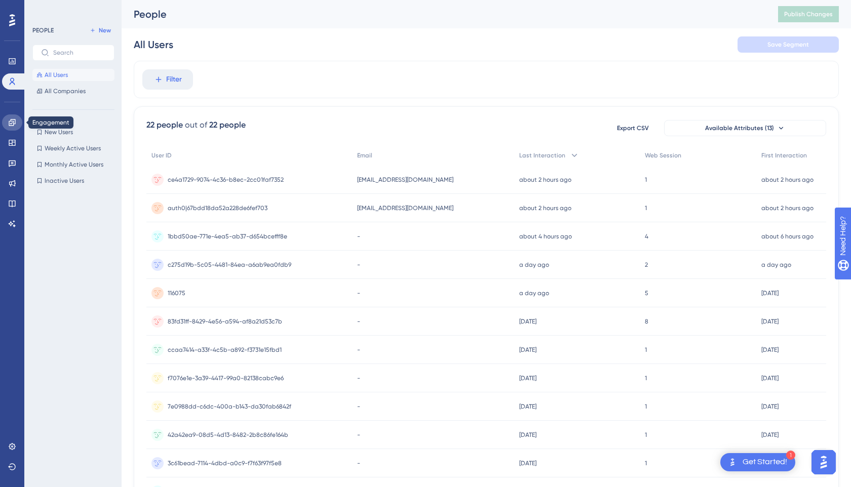
click at [8, 125] on link at bounding box center [12, 122] width 20 height 16
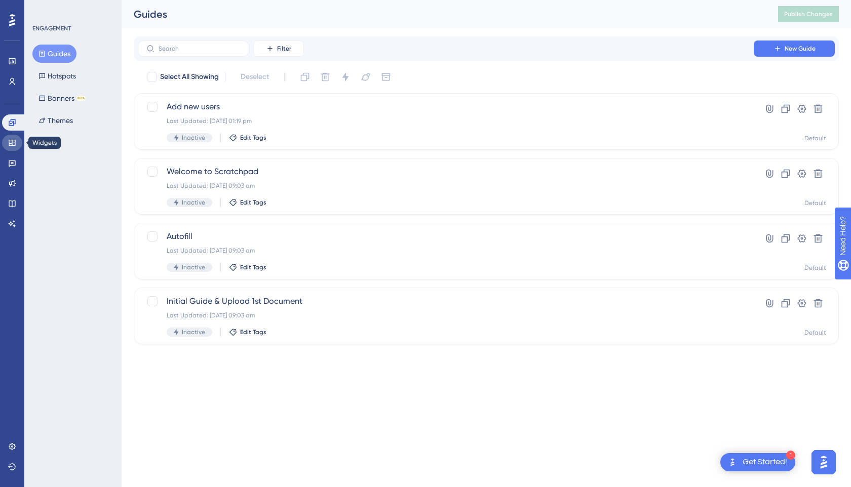
click at [10, 141] on icon at bounding box center [12, 143] width 8 height 8
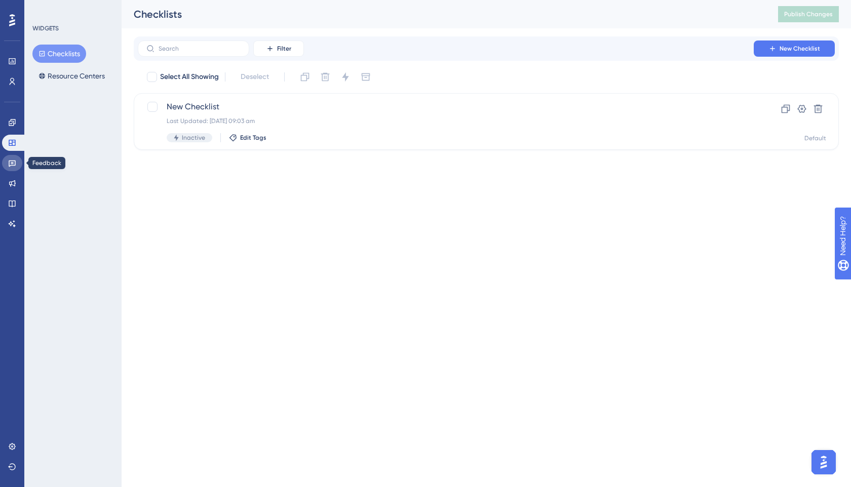
click at [10, 166] on icon at bounding box center [12, 164] width 7 height 7
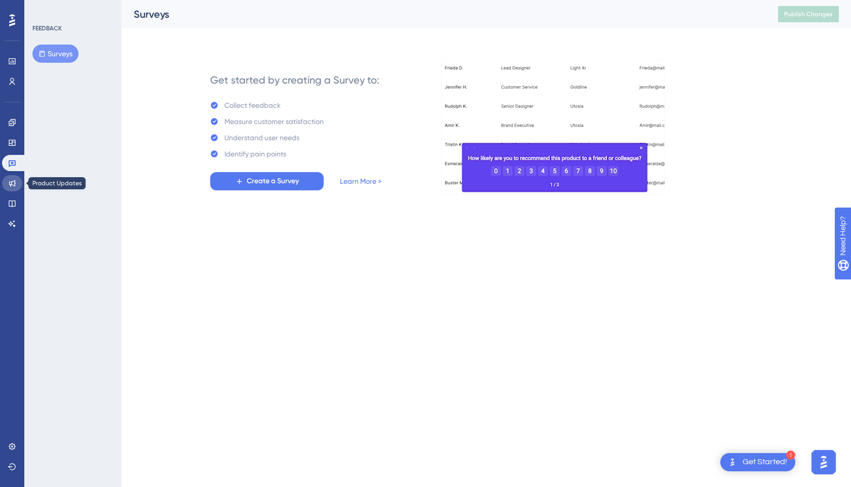
click at [10, 185] on icon at bounding box center [12, 183] width 7 height 7
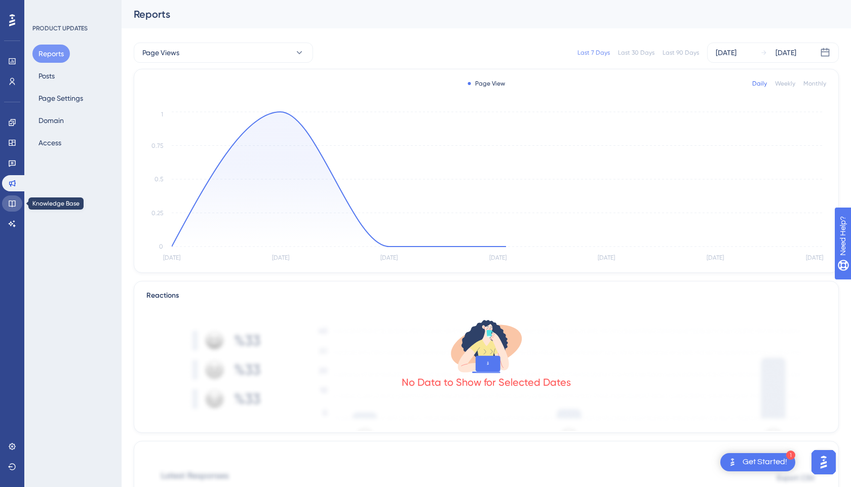
click at [10, 205] on icon at bounding box center [12, 204] width 8 height 8
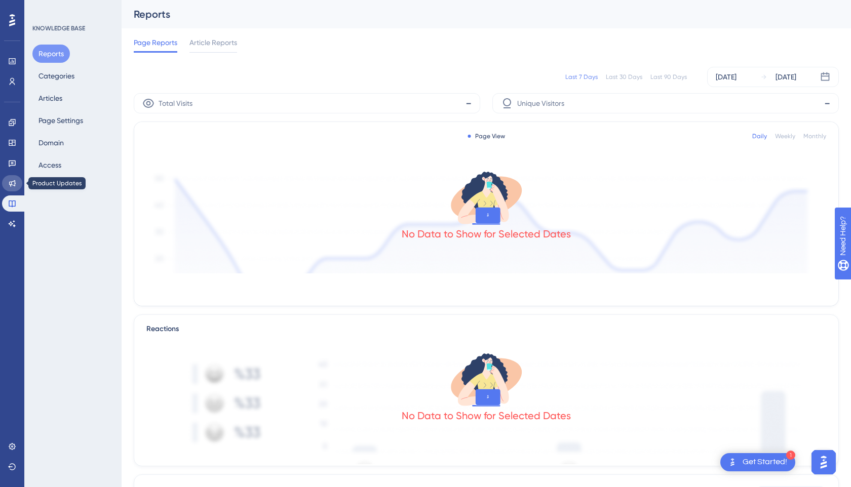
click at [12, 182] on icon at bounding box center [12, 183] width 7 height 7
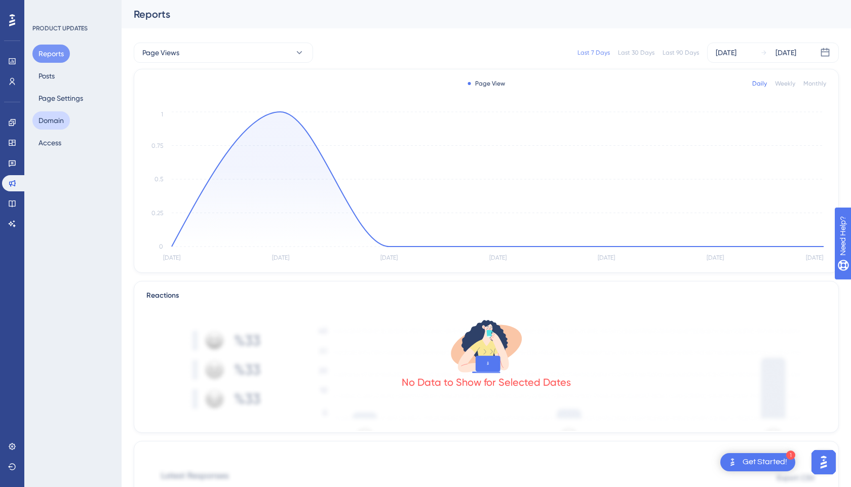
click at [54, 116] on button "Domain" at bounding box center [50, 120] width 37 height 18
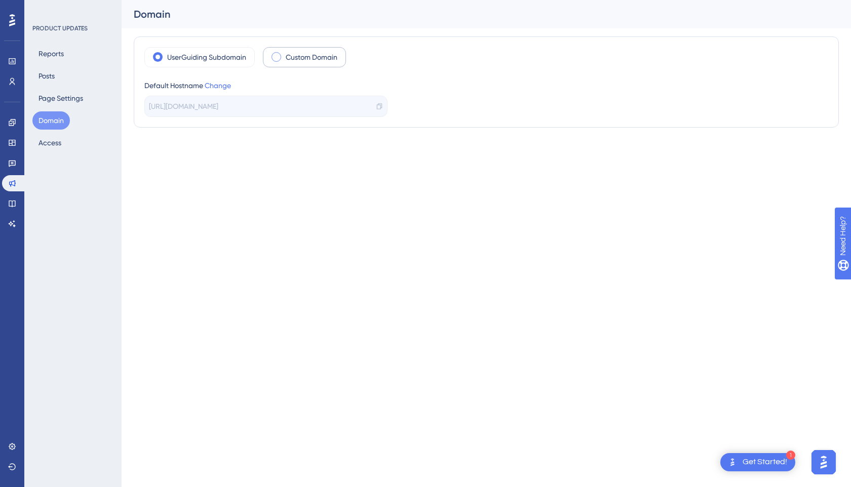
click at [311, 56] on label "Custom Domain" at bounding box center [312, 57] width 52 height 12
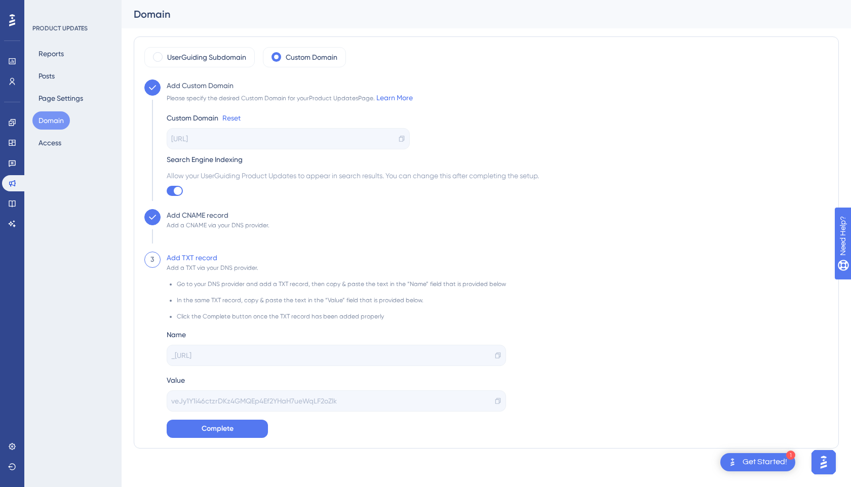
click at [55, 120] on button "Domain" at bounding box center [50, 120] width 37 height 18
click at [59, 100] on button "Page Settings" at bounding box center [60, 98] width 57 height 18
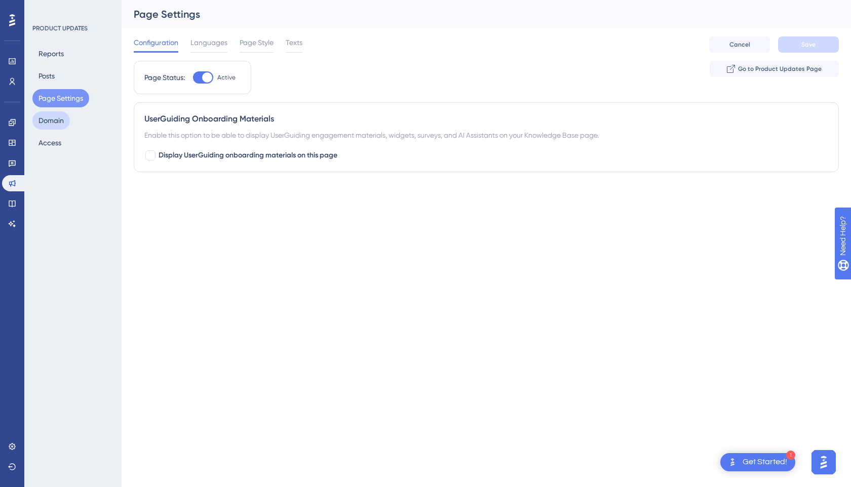
click at [55, 116] on button "Domain" at bounding box center [50, 120] width 37 height 18
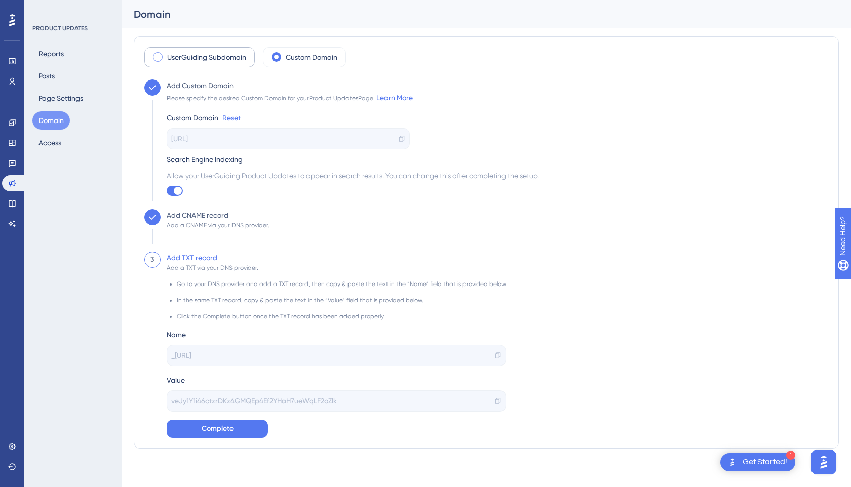
click at [230, 51] on label "UserGuiding Subdomain" at bounding box center [206, 57] width 79 height 12
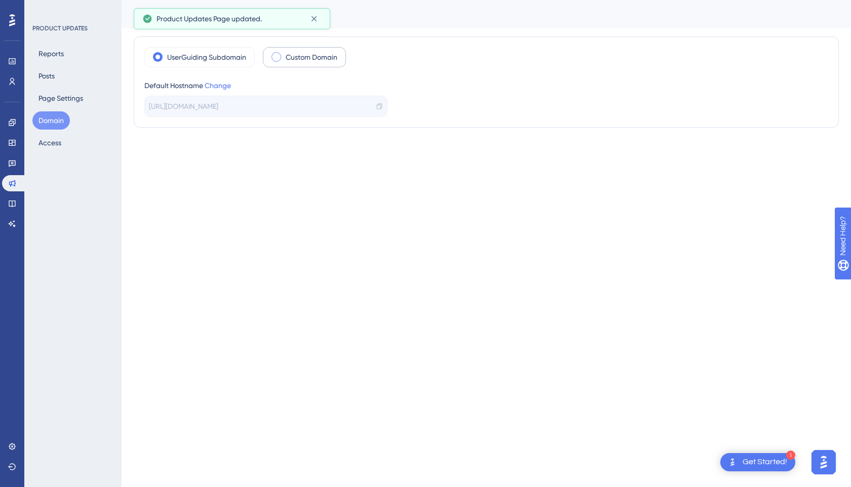
click at [303, 58] on label "Custom Domain" at bounding box center [312, 57] width 52 height 12
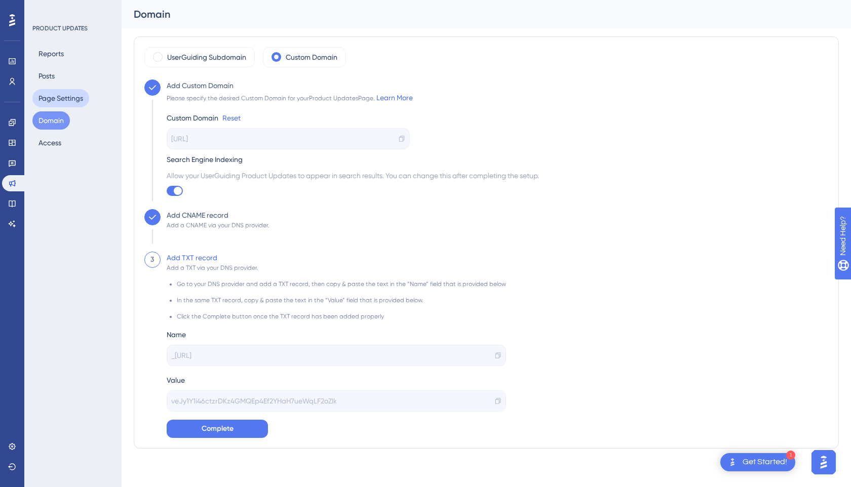
click at [60, 91] on button "Page Settings" at bounding box center [60, 98] width 57 height 18
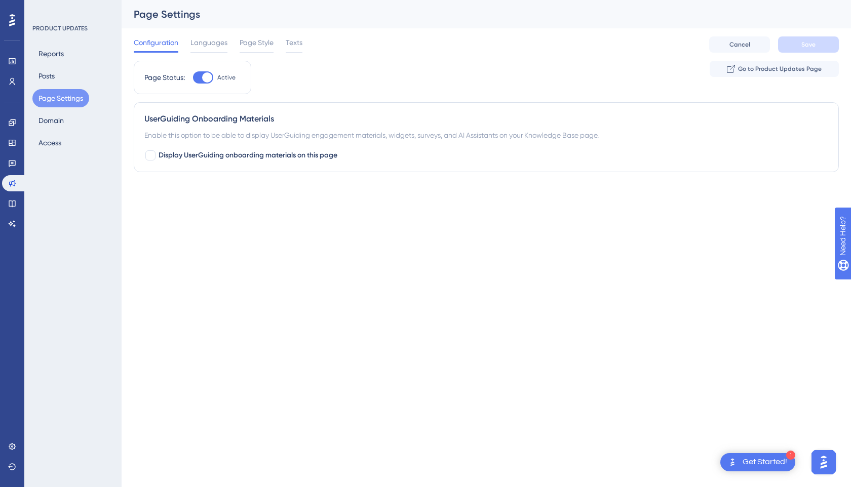
click at [151, 148] on div "UserGuiding Onboarding Materials Enable this option to be able to display UserG…" at bounding box center [486, 137] width 705 height 70
click at [150, 154] on div at bounding box center [150, 155] width 10 height 10
click at [189, 224] on button "Default" at bounding box center [199, 218] width 111 height 20
click at [149, 154] on icon at bounding box center [150, 155] width 6 height 8
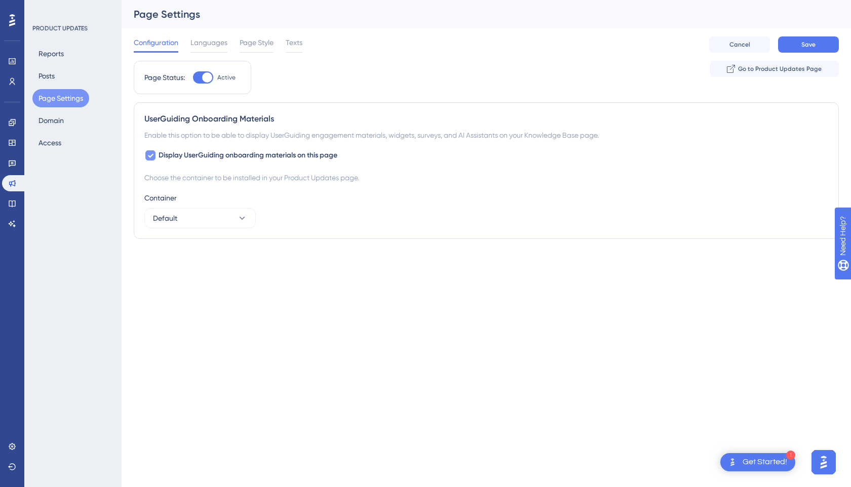
checkbox input "false"
click at [54, 70] on button "Posts" at bounding box center [46, 76] width 28 height 18
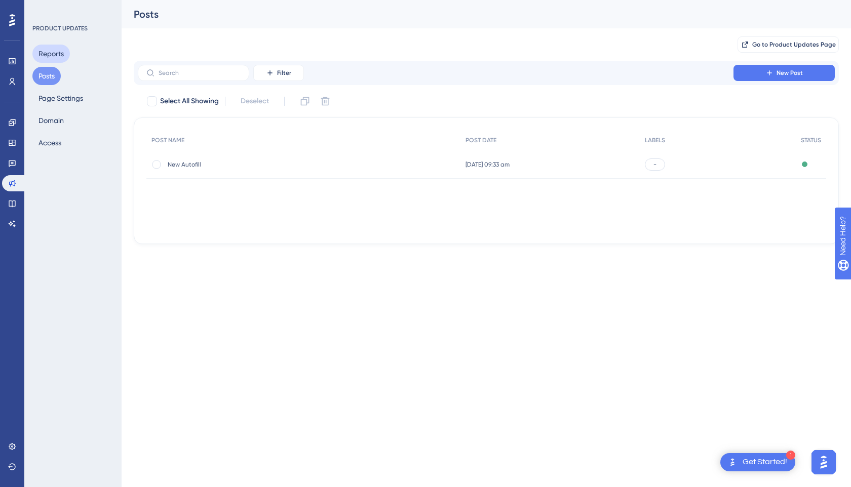
click at [64, 55] on button "Reports" at bounding box center [50, 54] width 37 height 18
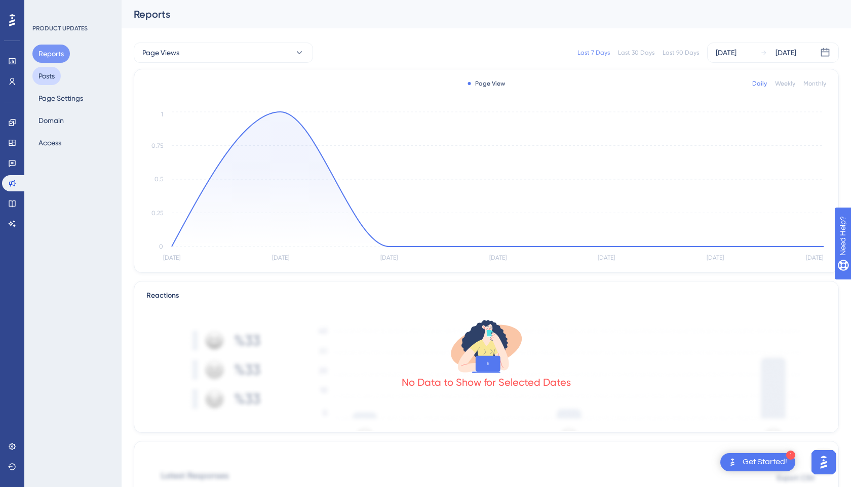
click at [61, 77] on button "Posts" at bounding box center [46, 76] width 28 height 18
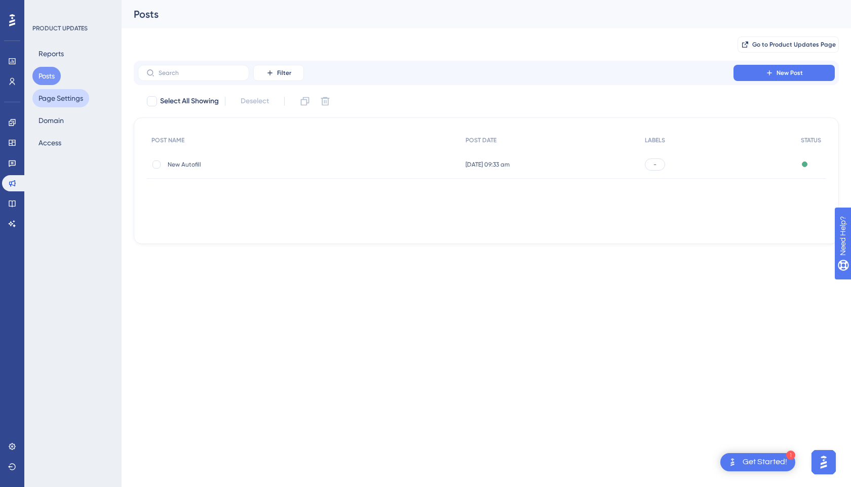
click at [57, 104] on button "Page Settings" at bounding box center [60, 98] width 57 height 18
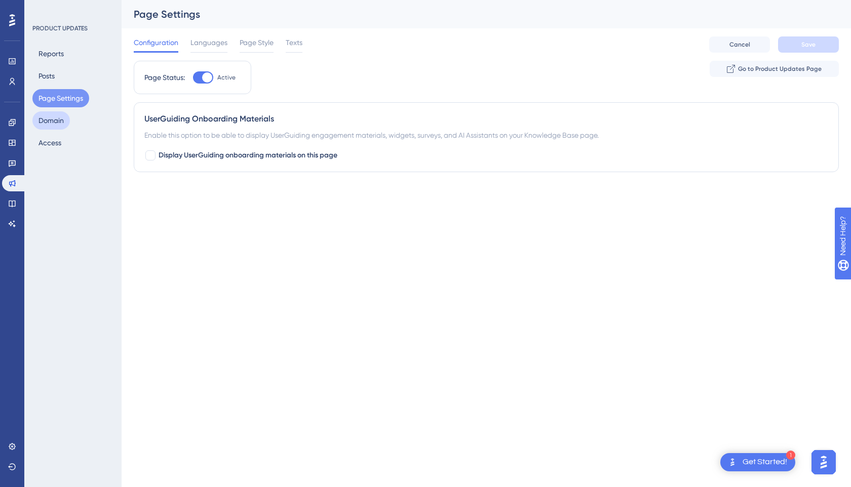
click at [55, 125] on button "Domain" at bounding box center [50, 120] width 37 height 18
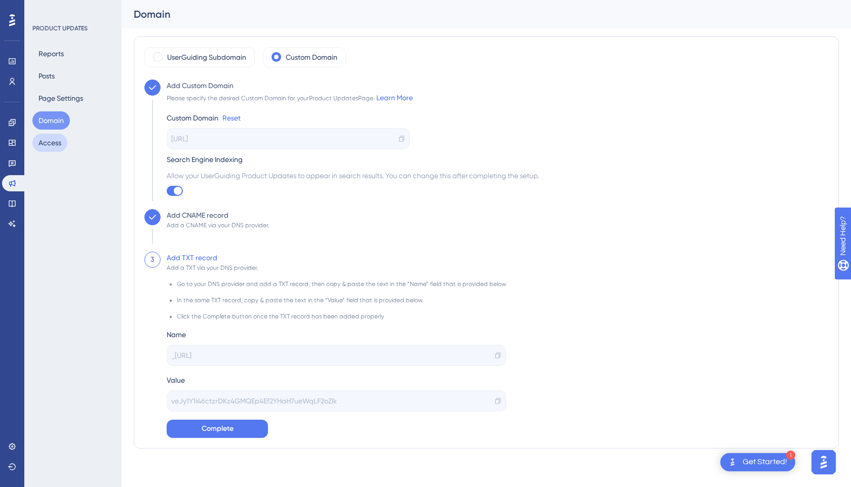
click at [42, 145] on button "Access" at bounding box center [49, 143] width 35 height 18
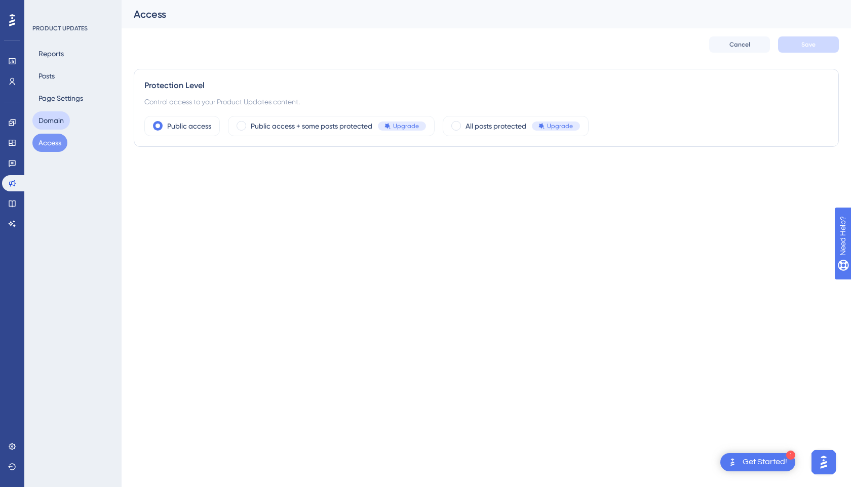
click at [54, 117] on button "Domain" at bounding box center [50, 120] width 37 height 18
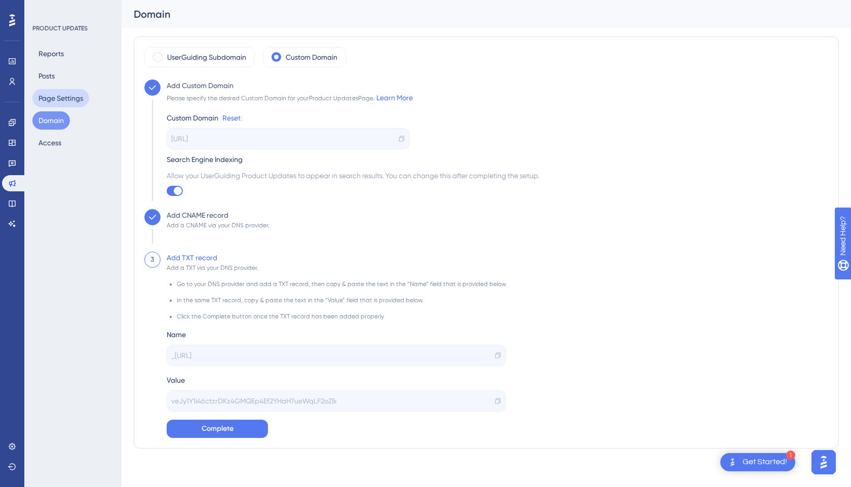
click at [61, 99] on button "Page Settings" at bounding box center [60, 98] width 57 height 18
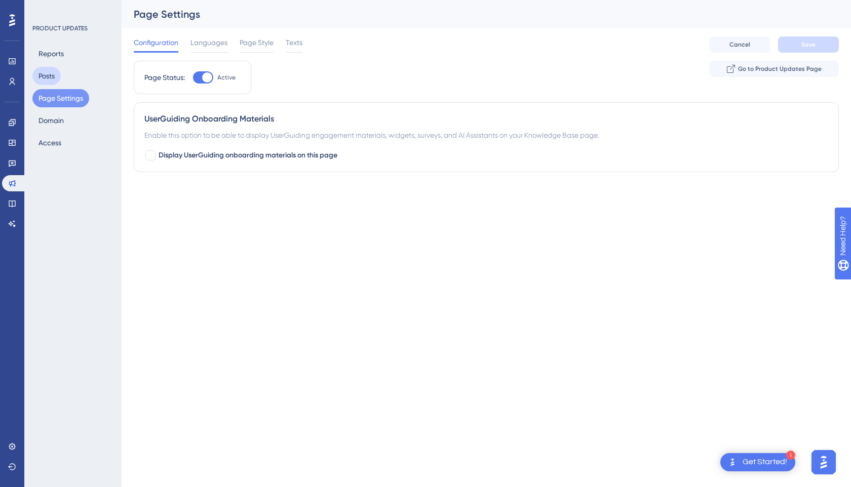
click at [50, 78] on button "Posts" at bounding box center [46, 76] width 28 height 18
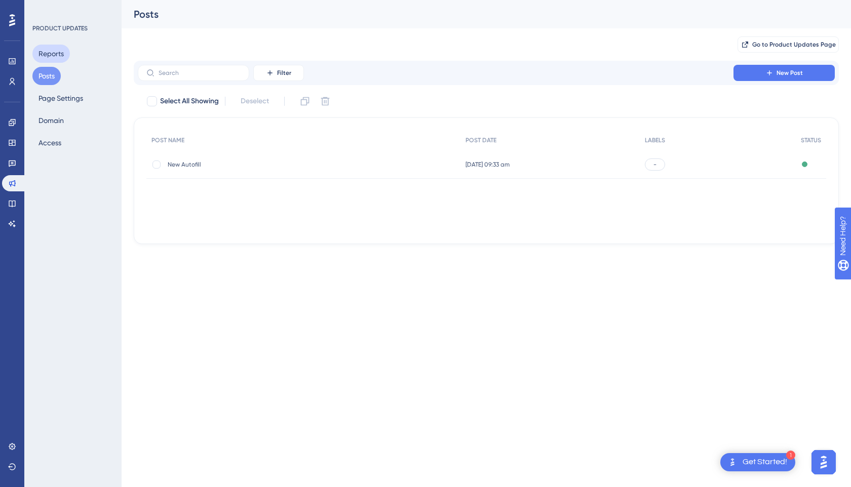
click at [55, 57] on button "Reports" at bounding box center [50, 54] width 37 height 18
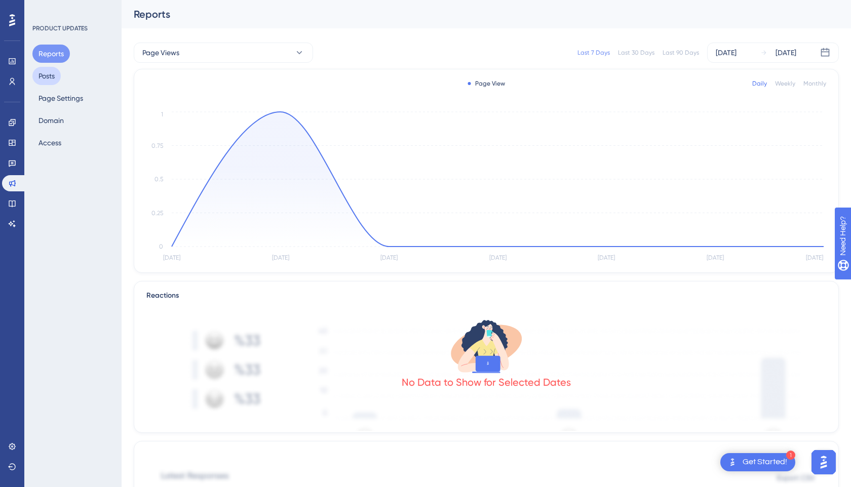
click at [53, 75] on button "Posts" at bounding box center [46, 76] width 28 height 18
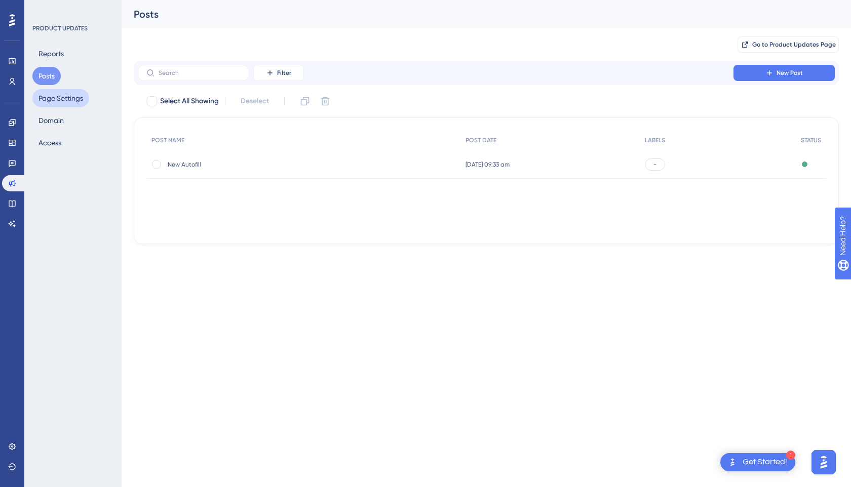
click at [52, 94] on button "Page Settings" at bounding box center [60, 98] width 57 height 18
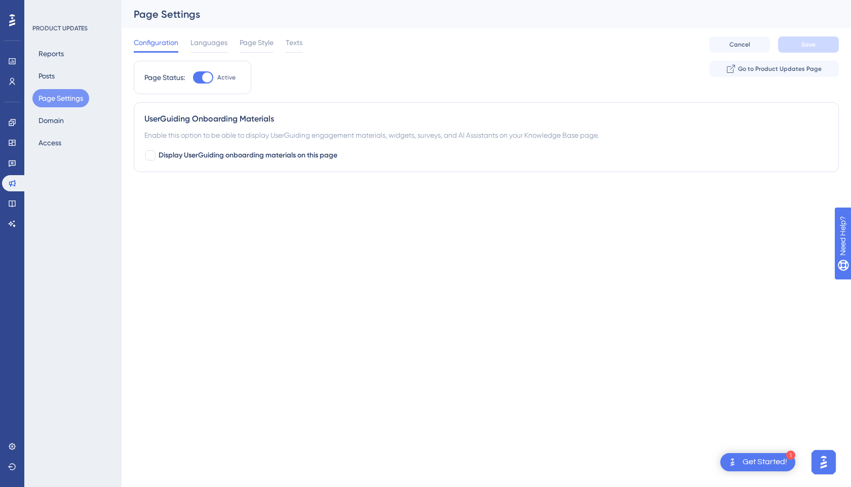
click at [79, 117] on div "Reports Posts Page Settings Domain Access" at bounding box center [73, 98] width 82 height 107
click at [68, 120] on button "Domain" at bounding box center [50, 120] width 37 height 18
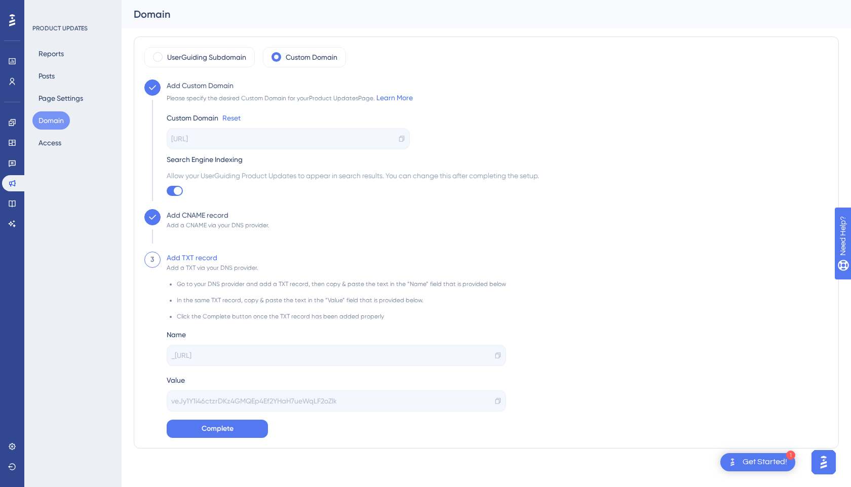
drag, startPoint x: 244, startPoint y: 135, endPoint x: 165, endPoint y: 134, distance: 78.5
click at [165, 134] on div "Add Custom Domain Please specify the desired Custom Domain for your Product Upd…" at bounding box center [350, 145] width 378 height 130
drag, startPoint x: 307, startPoint y: 360, endPoint x: 159, endPoint y: 357, distance: 148.5
click at [159, 357] on div "3 Add TXT record Add a TXT via your DNS provider. Go to your DNS provider and a…" at bounding box center [486, 345] width 684 height 186
click at [192, 359] on span "_[URL]" at bounding box center [181, 356] width 20 height 12
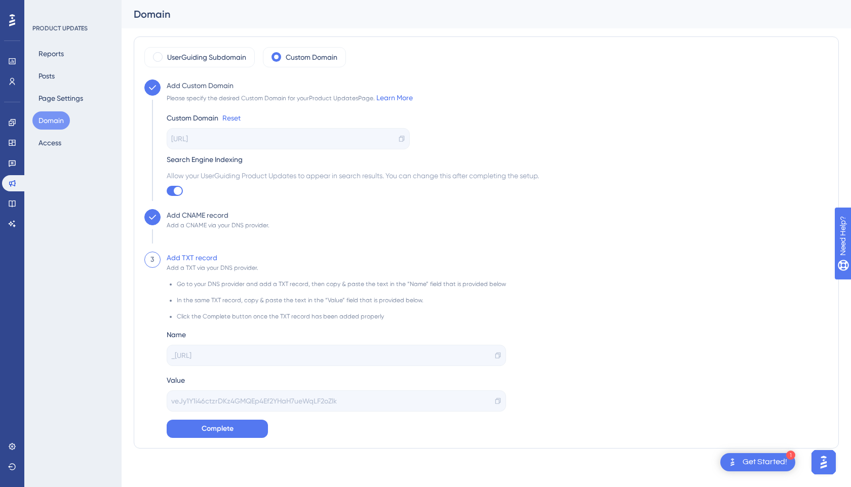
drag, startPoint x: 173, startPoint y: 356, endPoint x: 315, endPoint y: 353, distance: 141.9
click at [315, 353] on div "_[URL]" at bounding box center [336, 355] width 339 height 21
copy span "[URL]"
click at [192, 357] on span "_[URL]" at bounding box center [181, 356] width 20 height 12
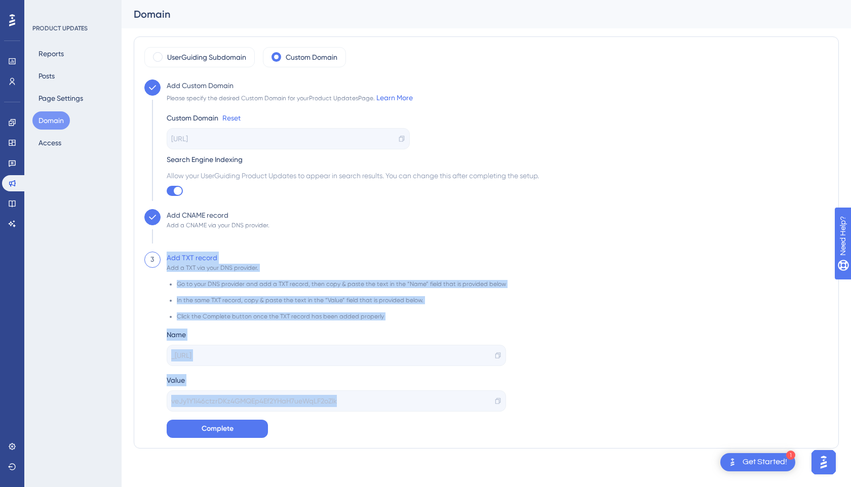
drag, startPoint x: 346, startPoint y: 398, endPoint x: 150, endPoint y: 402, distance: 195.1
click at [150, 402] on div "3 Add TXT record Add a TXT via your DNS provider. Go to your DNS provider and a…" at bounding box center [486, 345] width 684 height 186
click at [185, 400] on span "veJy1Y1i46ctzrDKz4GMQEp4Ef2YHaH7ueWqLF2oZlk" at bounding box center [254, 401] width 166 height 12
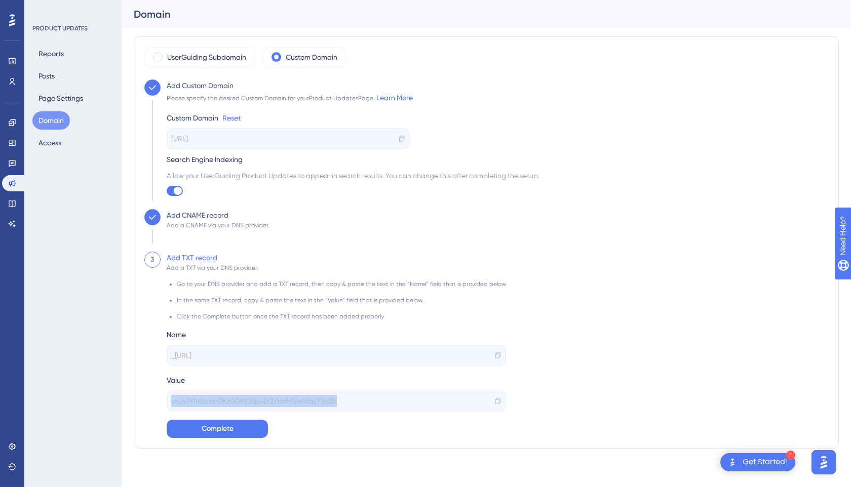
drag, startPoint x: 169, startPoint y: 404, endPoint x: 354, endPoint y: 399, distance: 184.5
click at [354, 399] on div "veJy1Y1i46ctzrDKz4GMQEp4Ef2YHaH7ueWqLF2oZlk" at bounding box center [336, 401] width 339 height 21
copy span "veJy1Y1i46ctzrDKz4GMQEp4Ef2YHaH7ueWqLF2oZlk"
click at [233, 426] on span "Complete" at bounding box center [218, 429] width 32 height 12
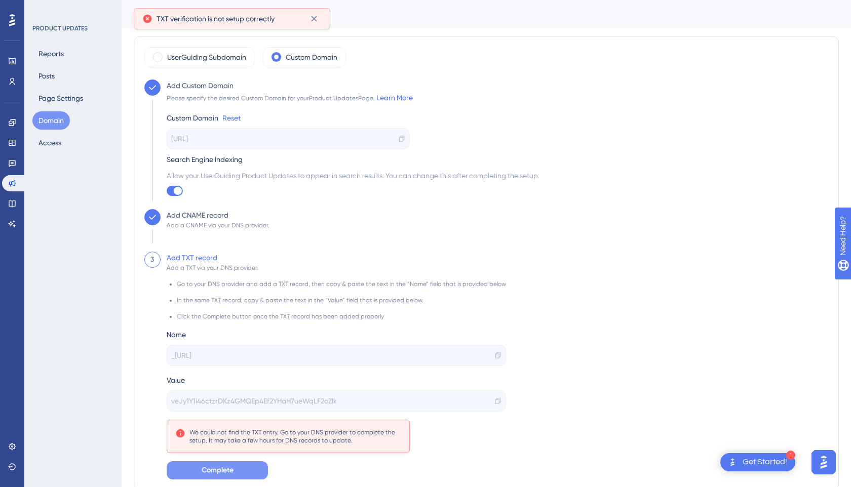
click at [192, 359] on span "_[URL]" at bounding box center [181, 356] width 20 height 12
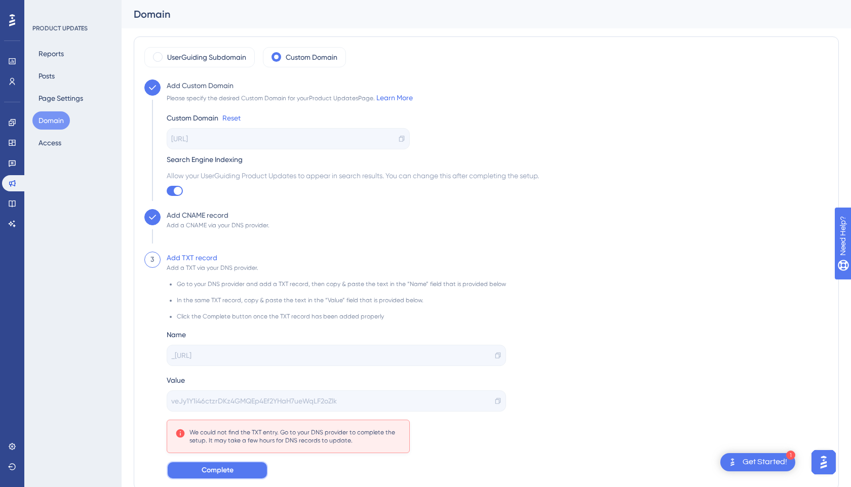
click at [233, 476] on span "Complete" at bounding box center [218, 471] width 32 height 12
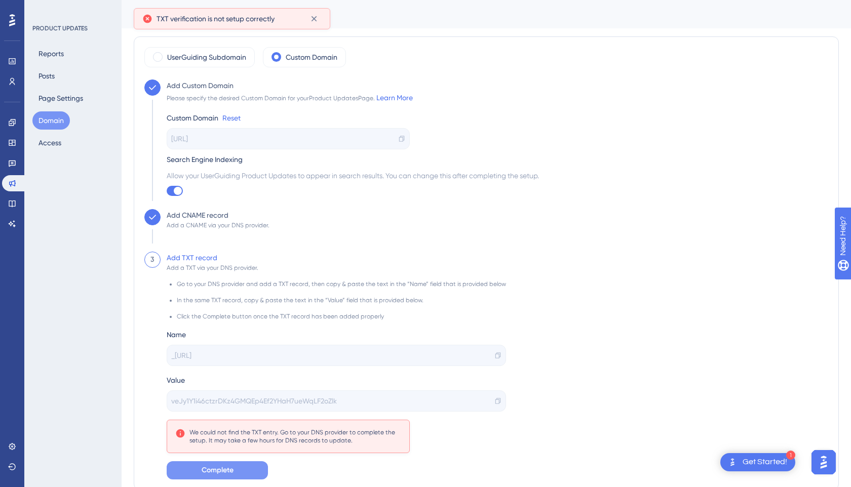
scroll to position [44, 0]
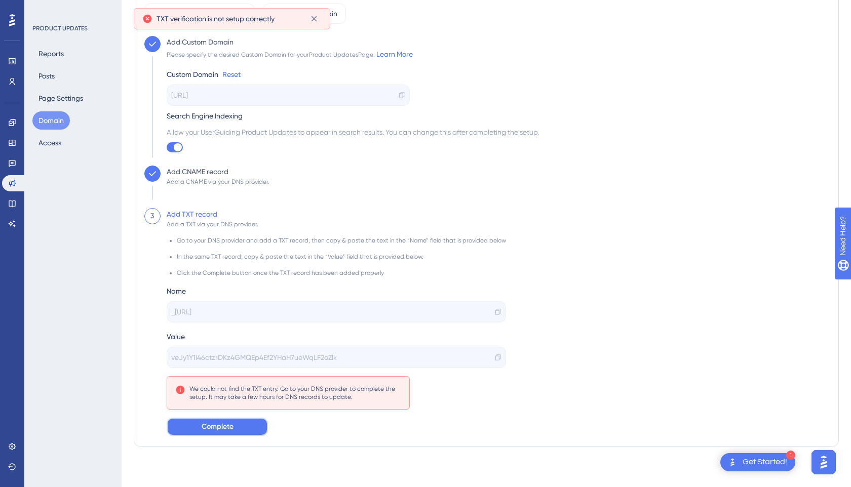
click at [222, 435] on button "Complete" at bounding box center [217, 427] width 101 height 18
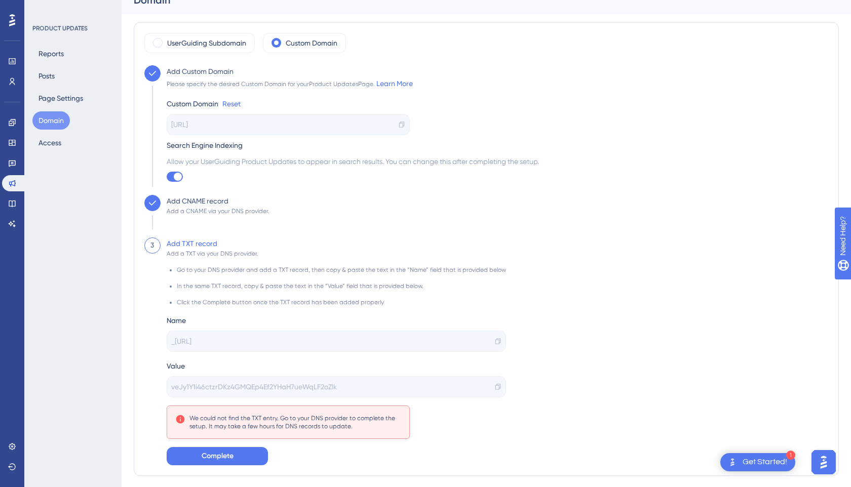
scroll to position [41, 0]
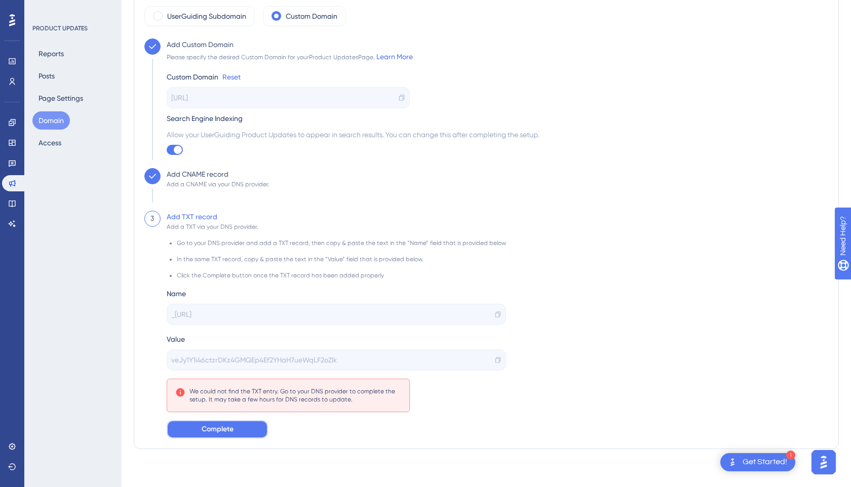
click at [224, 423] on button "Complete" at bounding box center [217, 429] width 101 height 18
click at [236, 429] on button "Complete" at bounding box center [217, 429] width 101 height 18
click at [244, 431] on button "Complete" at bounding box center [217, 429] width 101 height 18
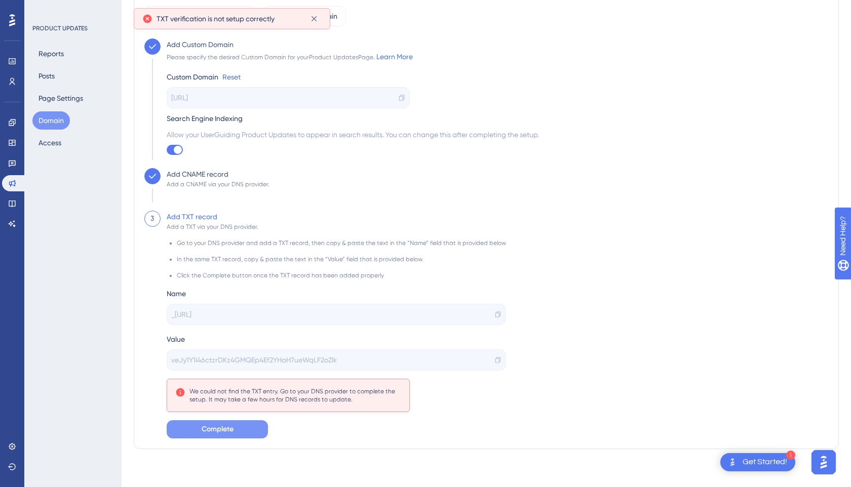
click at [244, 431] on button "Complete" at bounding box center [217, 429] width 101 height 18
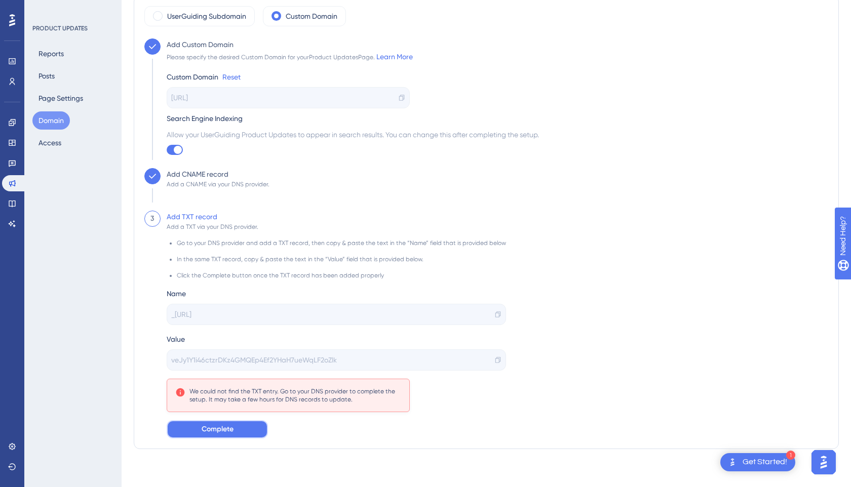
click at [228, 425] on span "Complete" at bounding box center [218, 430] width 32 height 12
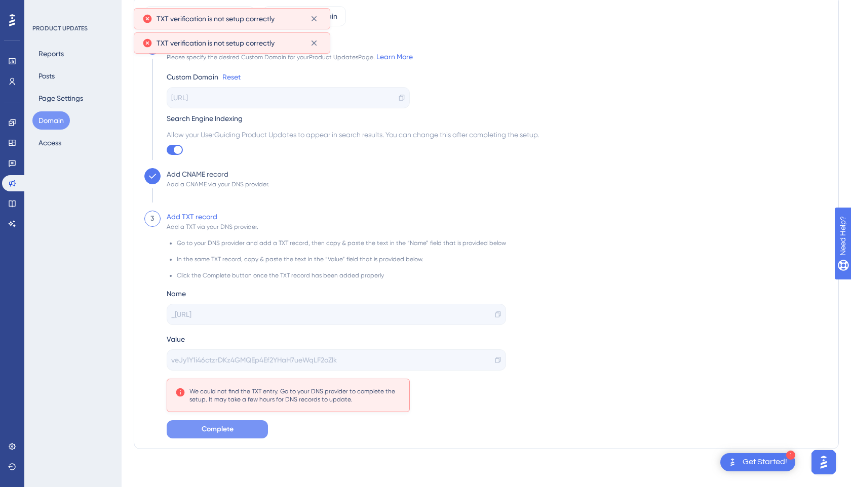
click at [228, 425] on span "Complete" at bounding box center [218, 430] width 32 height 12
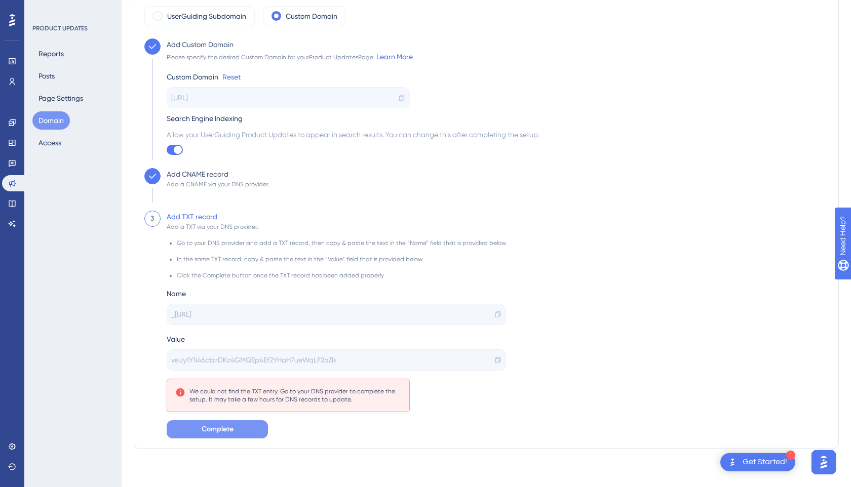
click at [495, 359] on icon at bounding box center [497, 360] width 5 height 6
click at [494, 311] on icon at bounding box center [497, 314] width 7 height 7
click at [240, 432] on button "Complete" at bounding box center [217, 429] width 101 height 18
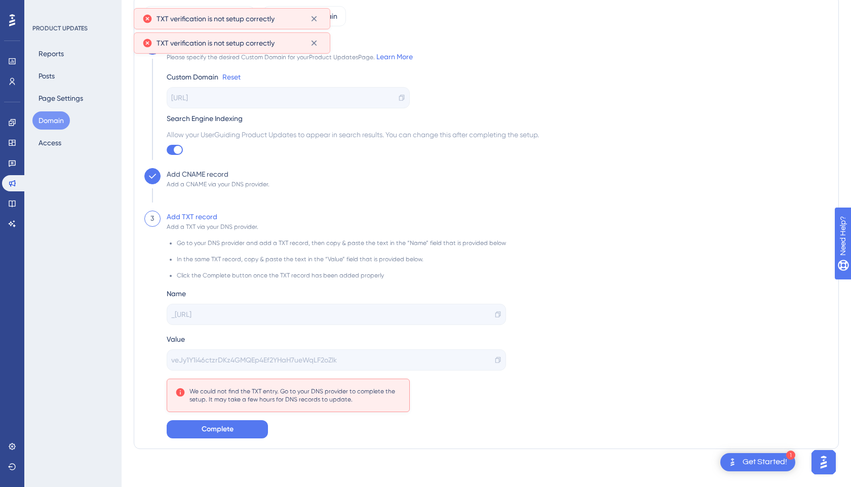
scroll to position [0, 0]
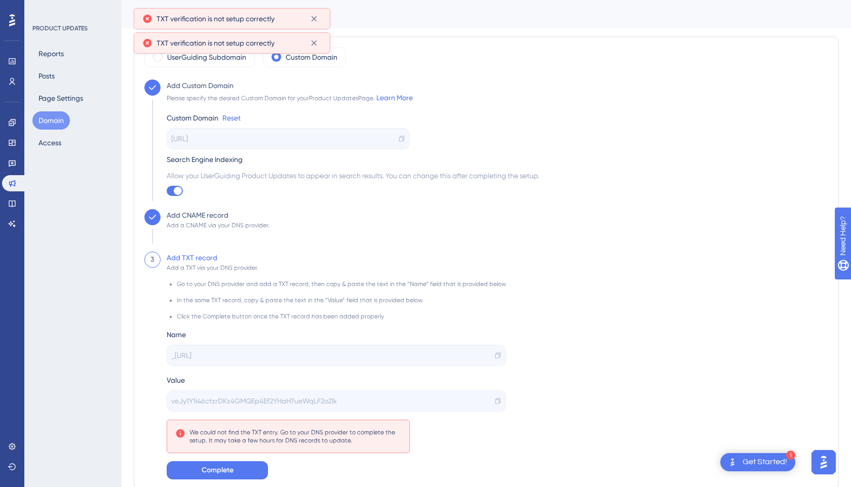
click at [53, 120] on button "Domain" at bounding box center [50, 120] width 37 height 18
click at [59, 98] on button "Page Settings" at bounding box center [60, 98] width 57 height 18
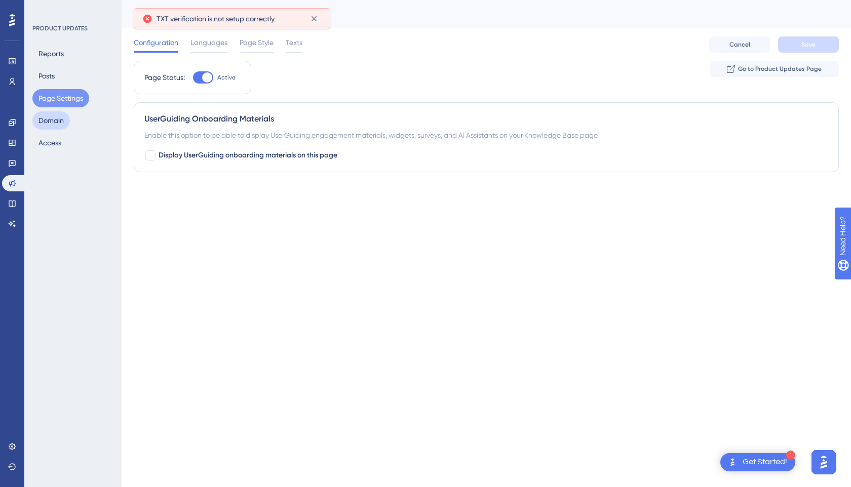
click at [58, 119] on button "Domain" at bounding box center [50, 120] width 37 height 18
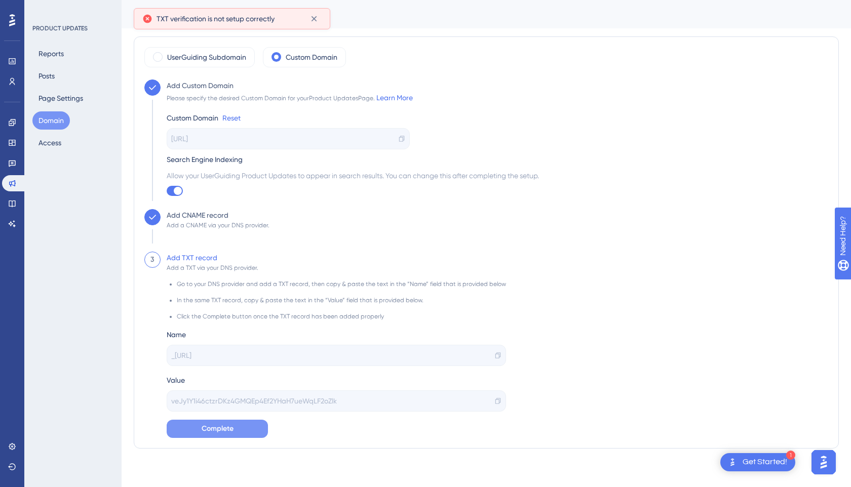
click at [233, 434] on span "Complete" at bounding box center [218, 429] width 32 height 12
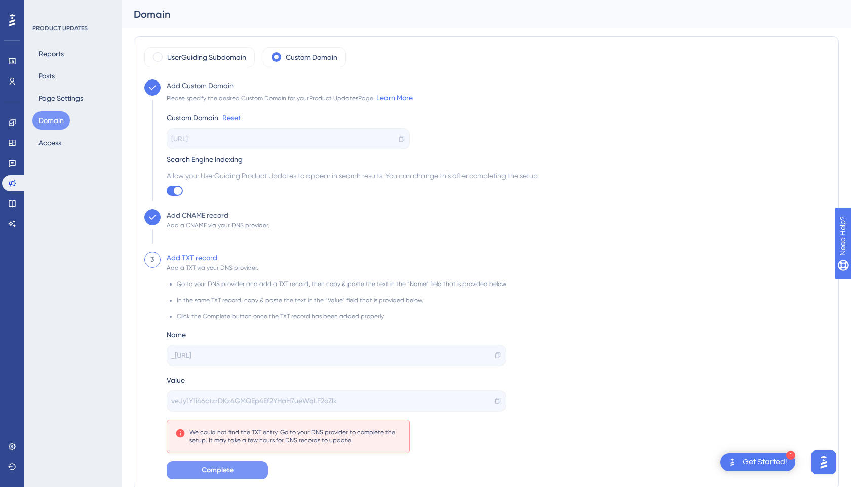
click at [13, 133] on div "Engagement Widgets Feedback Product Updates Knowledge Base AI Assistant" at bounding box center [12, 173] width 20 height 118
click at [13, 143] on icon at bounding box center [12, 143] width 8 height 8
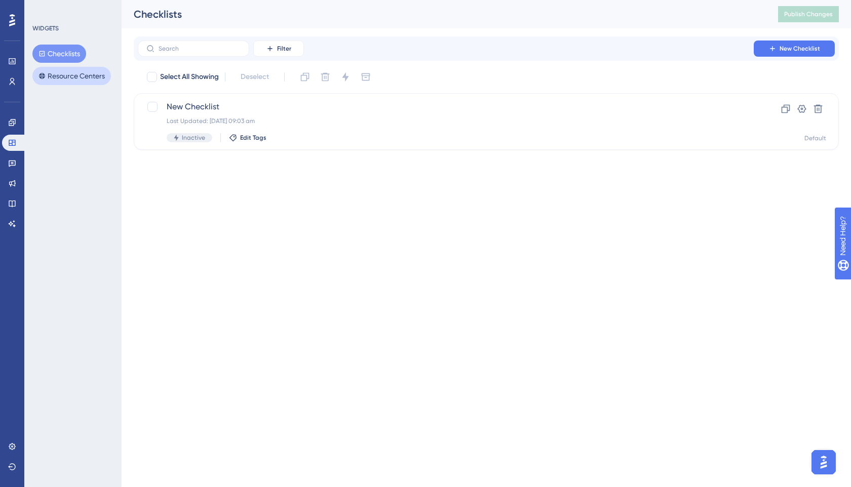
click at [66, 71] on button "Resource Centers" at bounding box center [71, 76] width 79 height 18
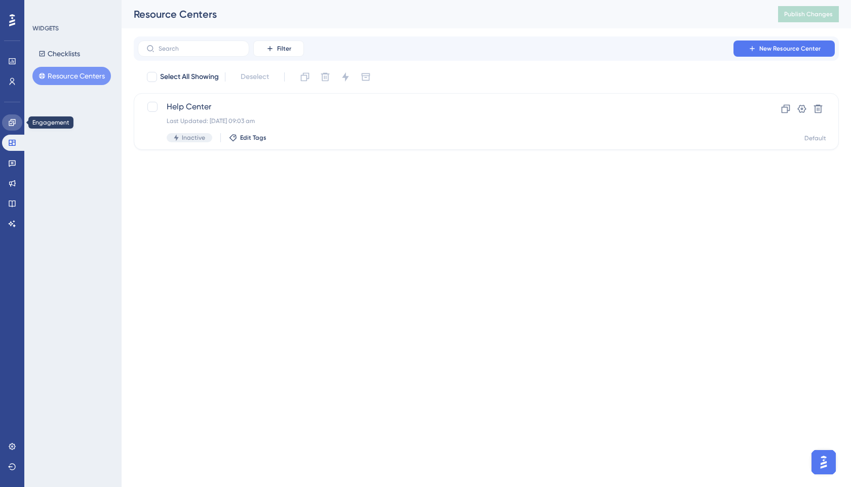
click at [16, 123] on link at bounding box center [12, 122] width 20 height 16
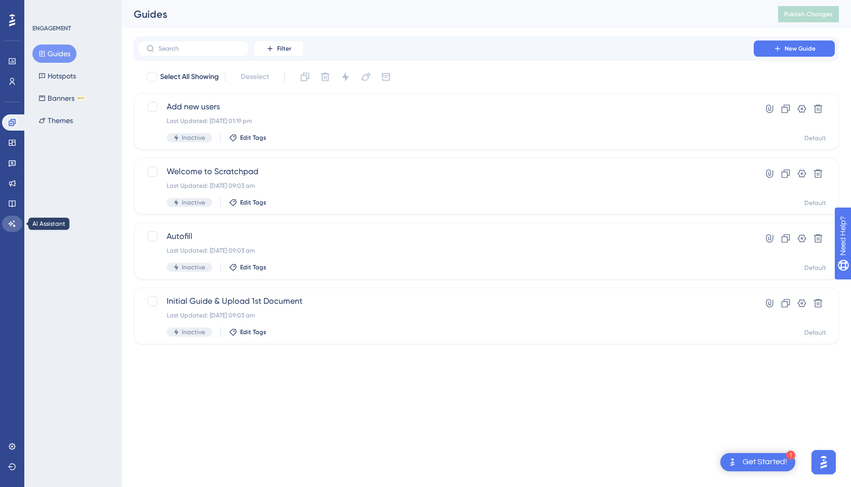
click at [13, 216] on link at bounding box center [12, 224] width 20 height 16
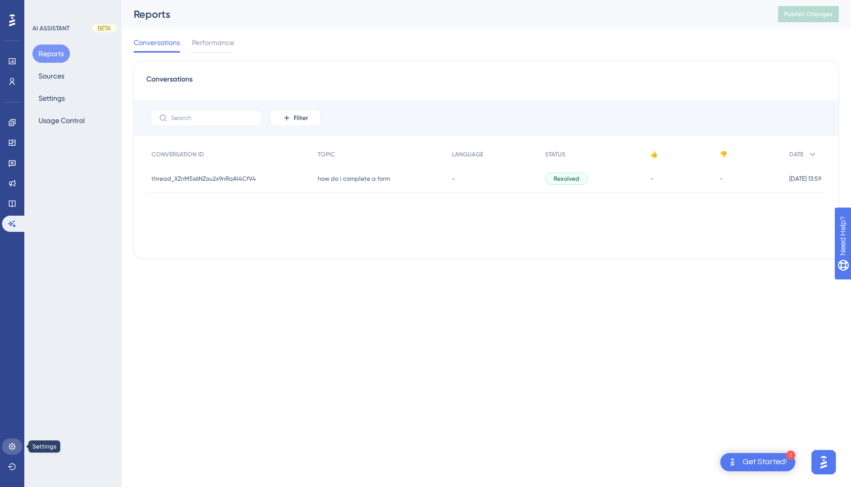
click at [10, 448] on icon at bounding box center [12, 446] width 7 height 7
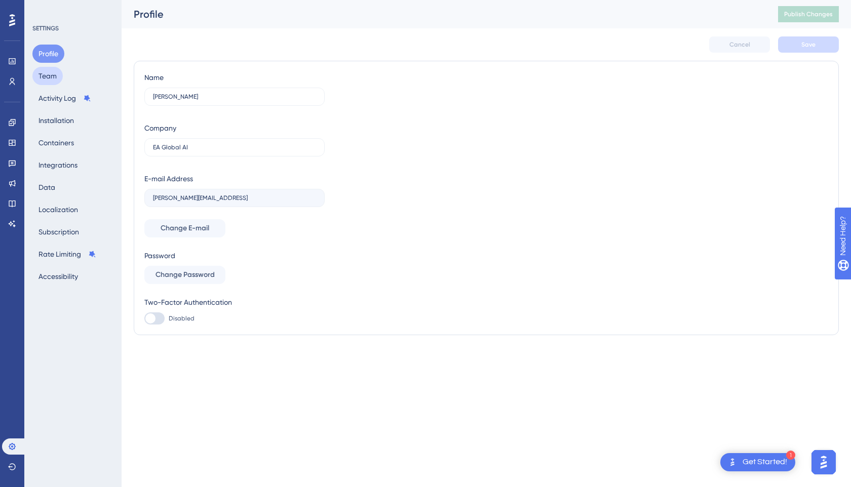
click at [53, 70] on button "Team" at bounding box center [47, 76] width 30 height 18
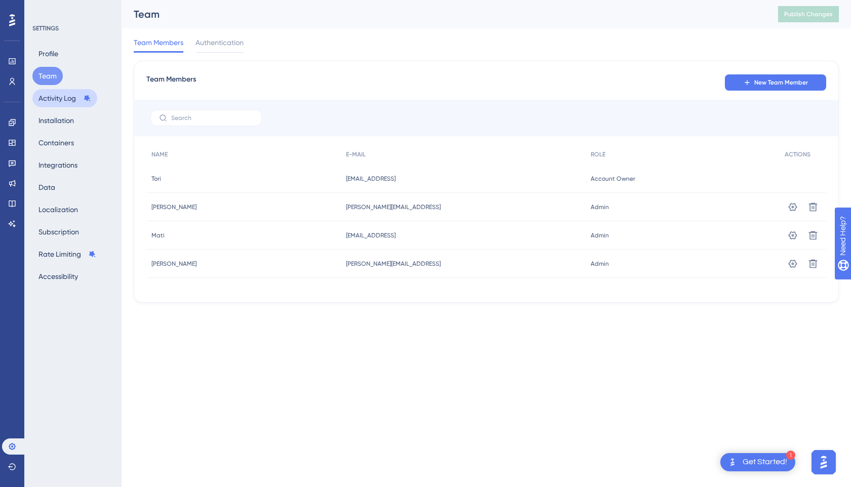
click at [53, 94] on button "Activity Log" at bounding box center [64, 98] width 65 height 18
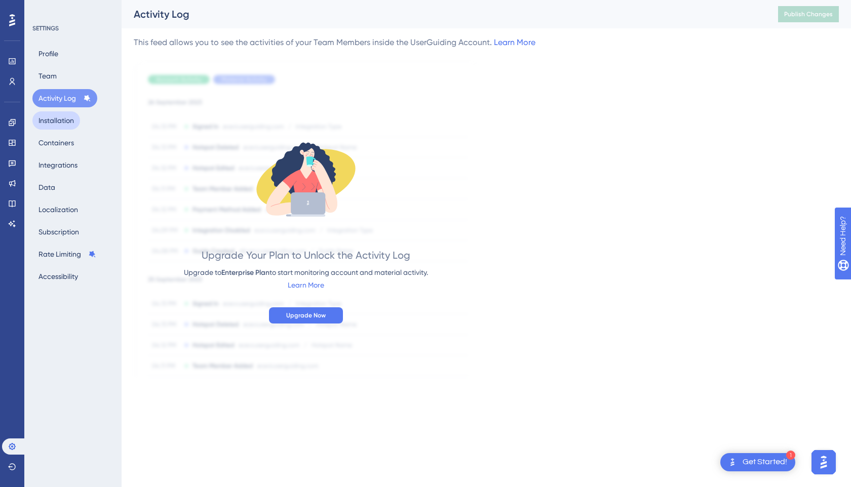
click at [53, 120] on button "Installation" at bounding box center [56, 120] width 48 height 18
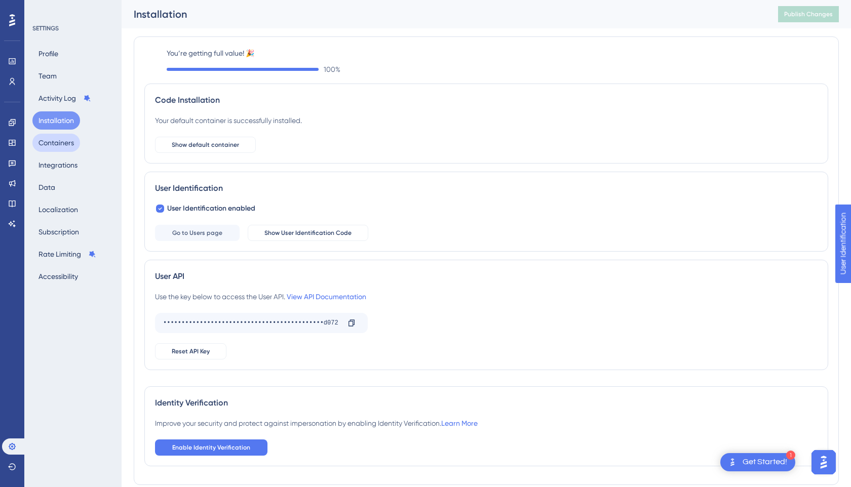
click at [62, 146] on button "Containers" at bounding box center [56, 143] width 48 height 18
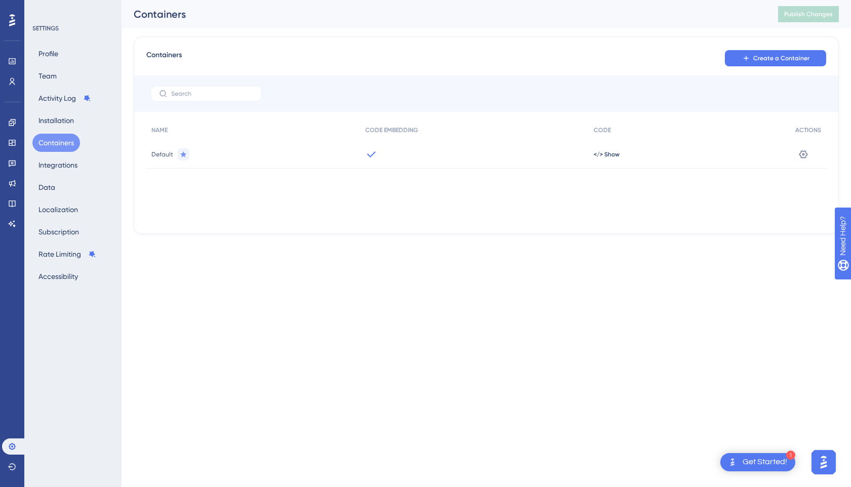
click at [61, 183] on div "Profile Team Activity Log Installation Containers Integrations Data Localizatio…" at bounding box center [73, 165] width 82 height 241
click at [68, 159] on button "Integrations" at bounding box center [57, 165] width 51 height 18
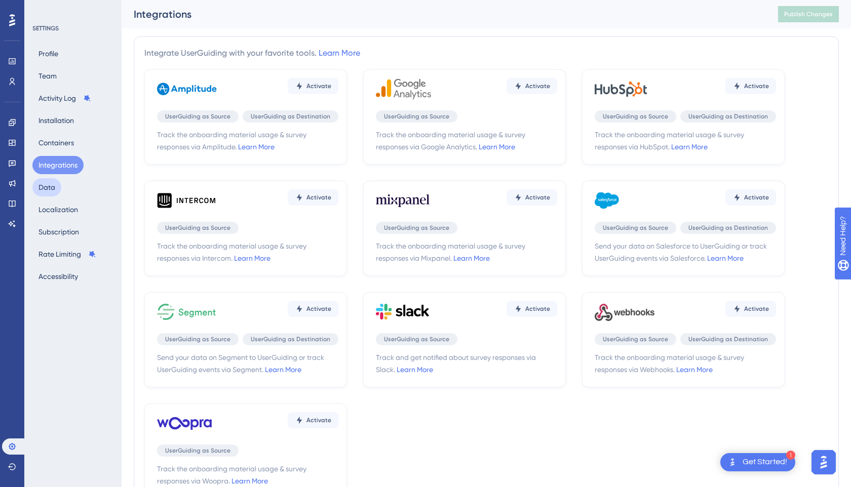
click at [60, 186] on button "Data" at bounding box center [46, 187] width 29 height 18
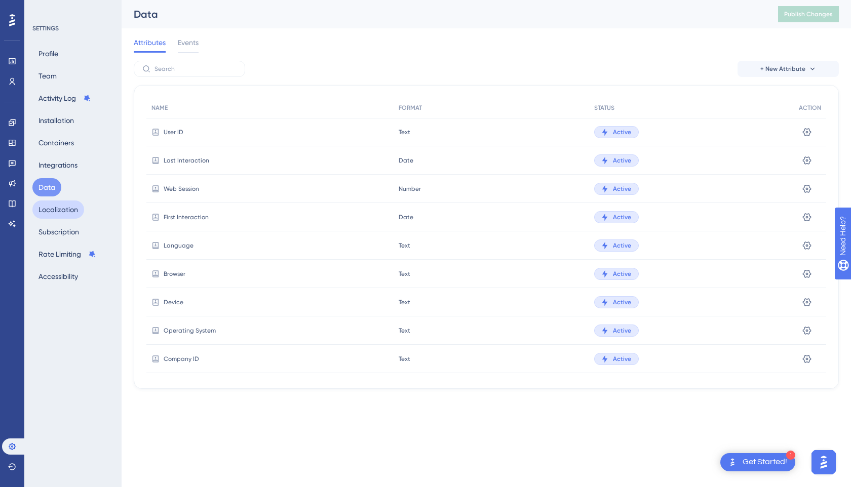
click at [49, 211] on button "Localization" at bounding box center [58, 210] width 52 height 18
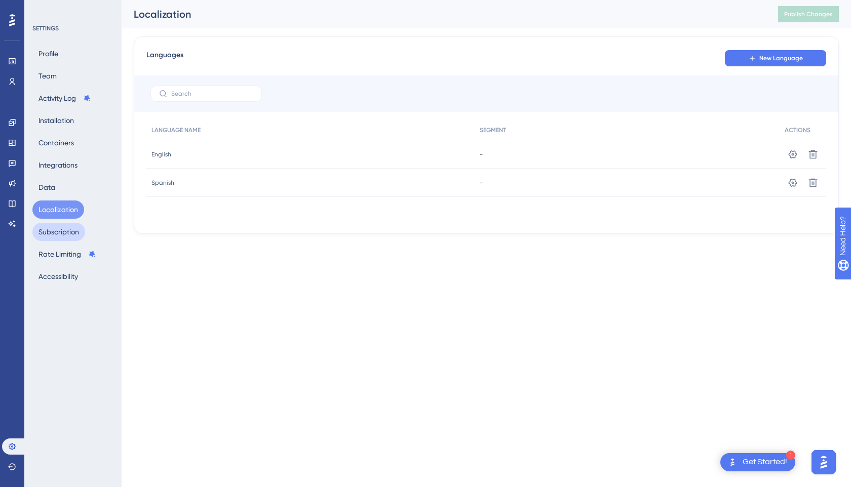
click at [50, 233] on button "Subscription" at bounding box center [58, 232] width 53 height 18
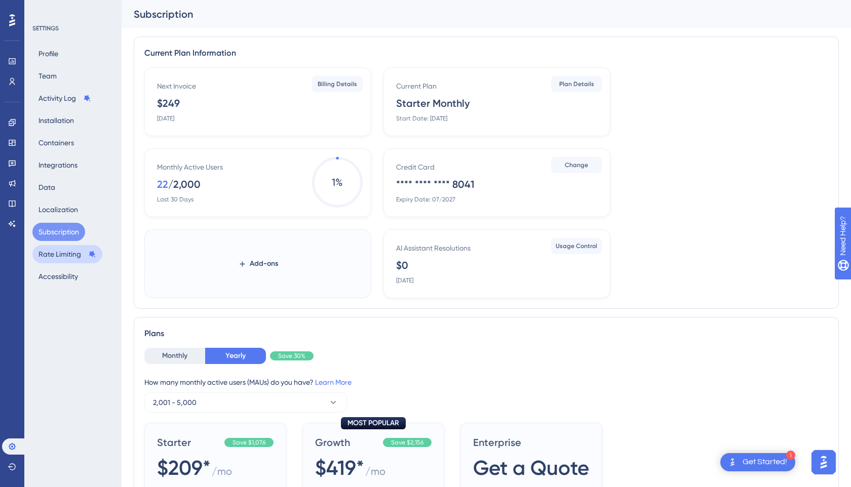
click at [50, 252] on button "Rate Limiting" at bounding box center [67, 254] width 70 height 18
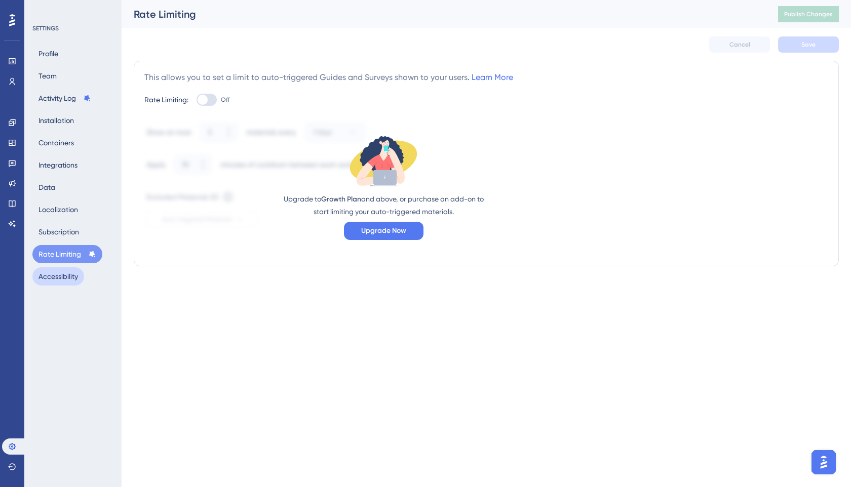
click at [50, 278] on button "Accessibility" at bounding box center [58, 276] width 52 height 18
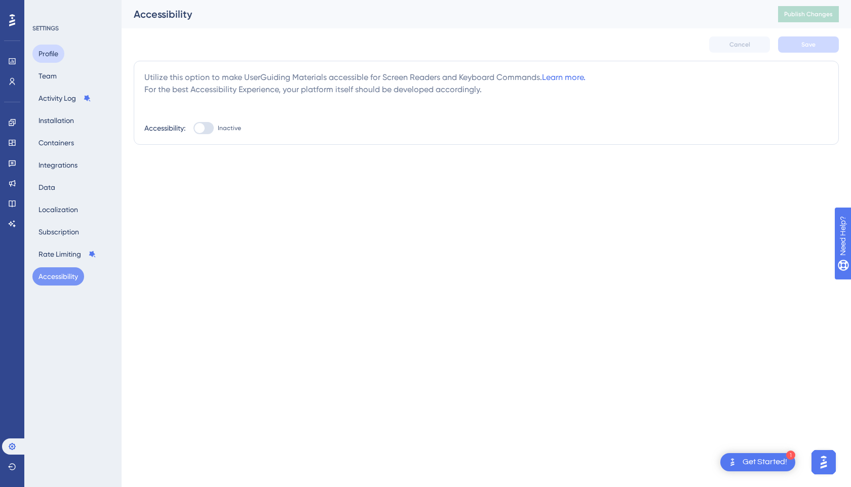
click at [57, 50] on button "Profile" at bounding box center [48, 54] width 32 height 18
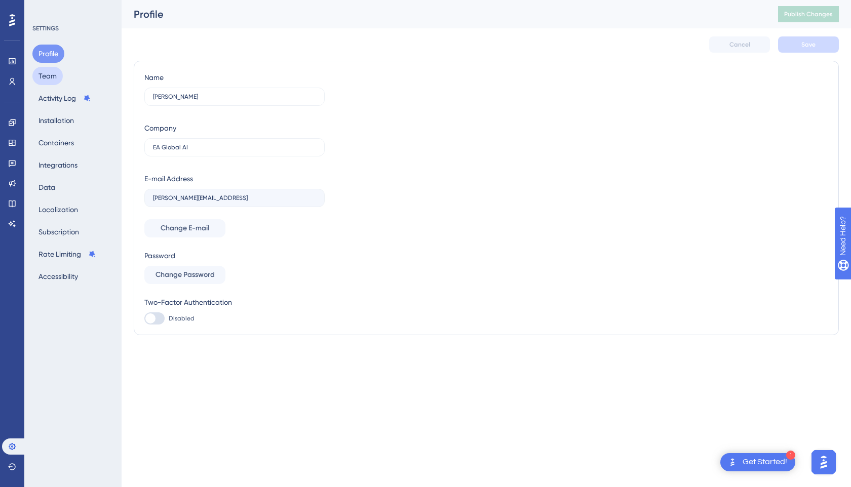
click at [56, 69] on button "Team" at bounding box center [47, 76] width 30 height 18
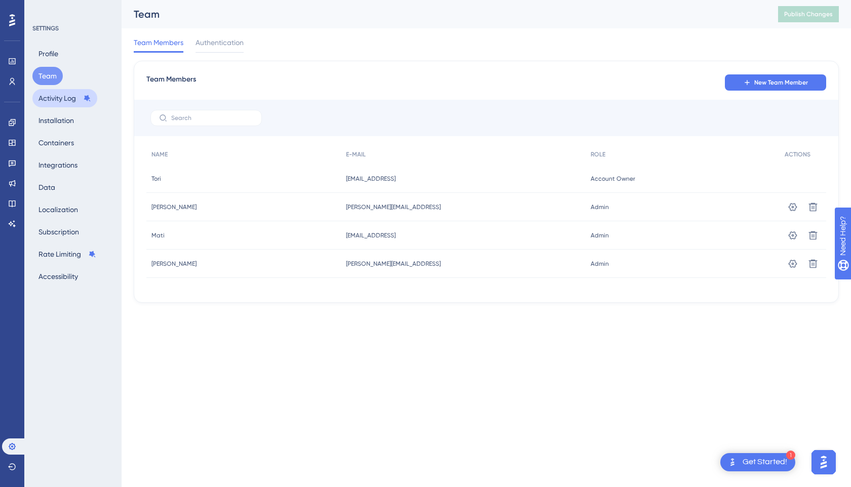
click at [54, 100] on button "Activity Log" at bounding box center [64, 98] width 65 height 18
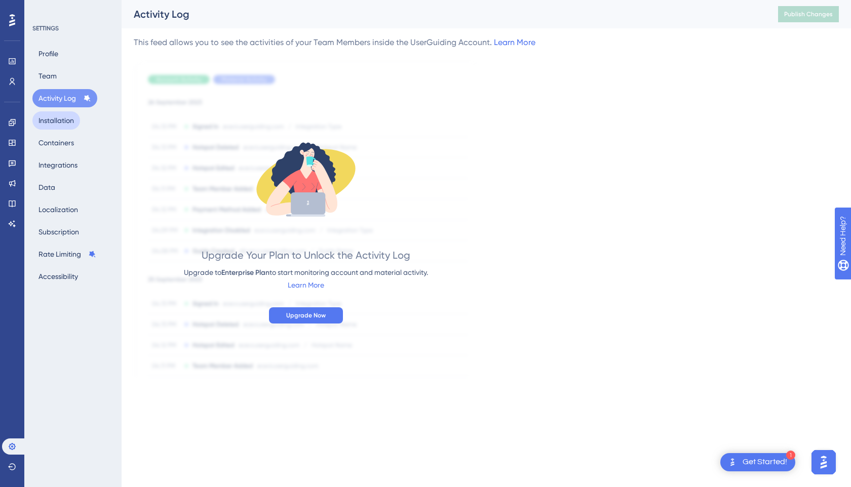
click at [57, 113] on button "Installation" at bounding box center [56, 120] width 48 height 18
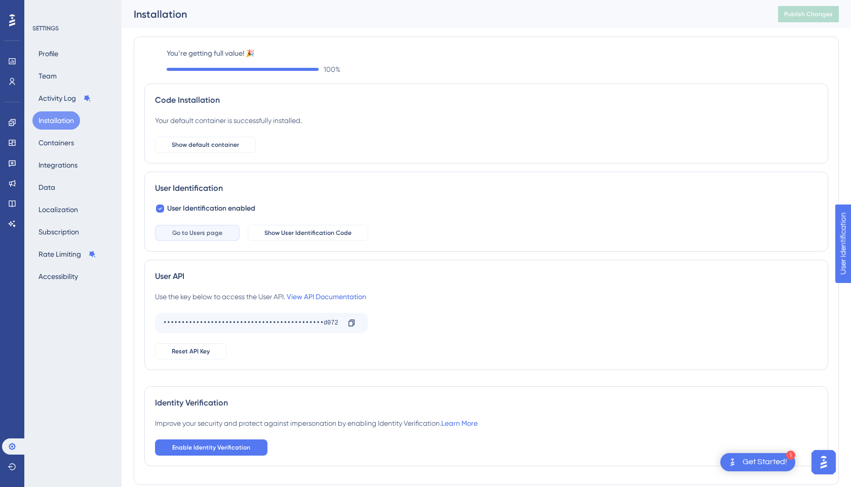
click at [218, 237] on button "Go to Users page" at bounding box center [197, 233] width 85 height 16
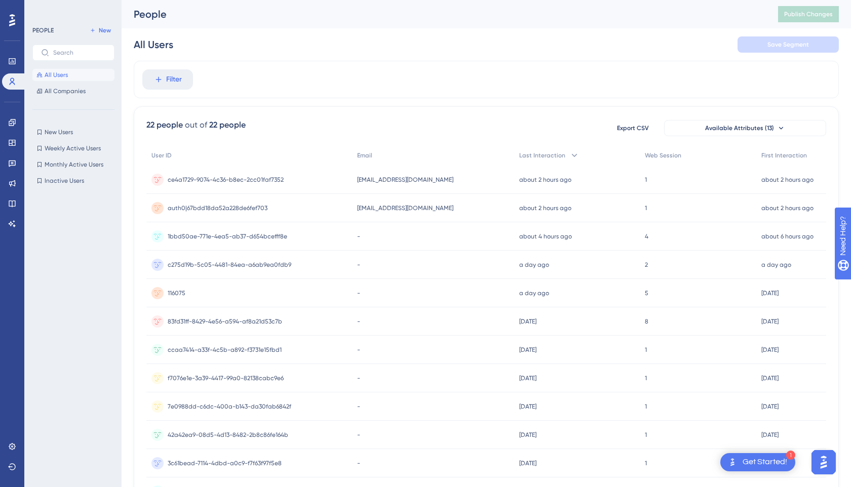
click at [7, 17] on div at bounding box center [12, 20] width 16 height 16
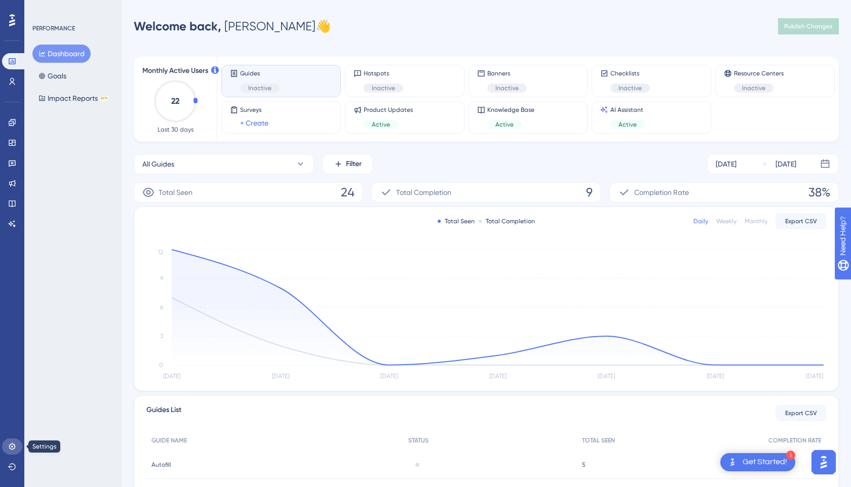
click at [18, 441] on link at bounding box center [12, 447] width 20 height 16
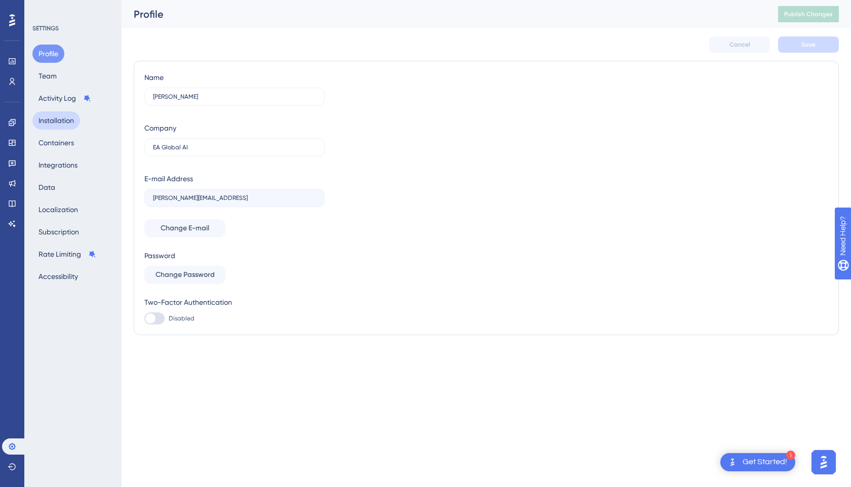
click at [66, 128] on button "Installation" at bounding box center [56, 120] width 48 height 18
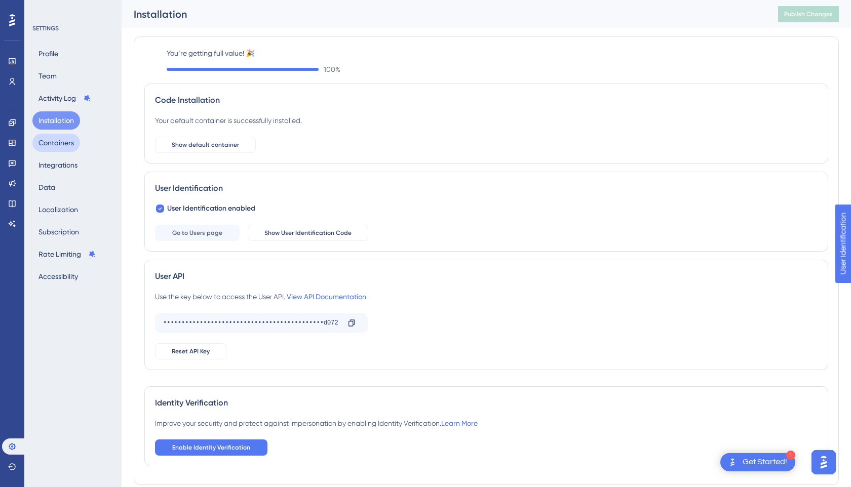
click at [62, 143] on button "Containers" at bounding box center [56, 143] width 48 height 18
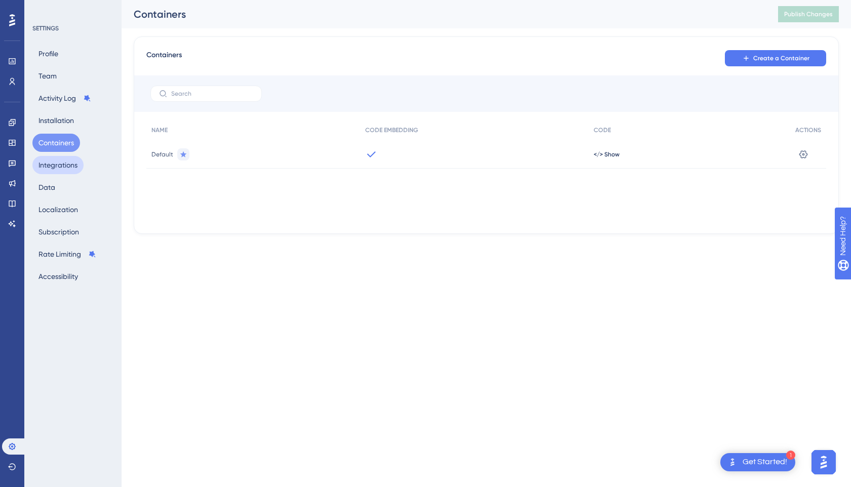
click at [62, 163] on button "Integrations" at bounding box center [57, 165] width 51 height 18
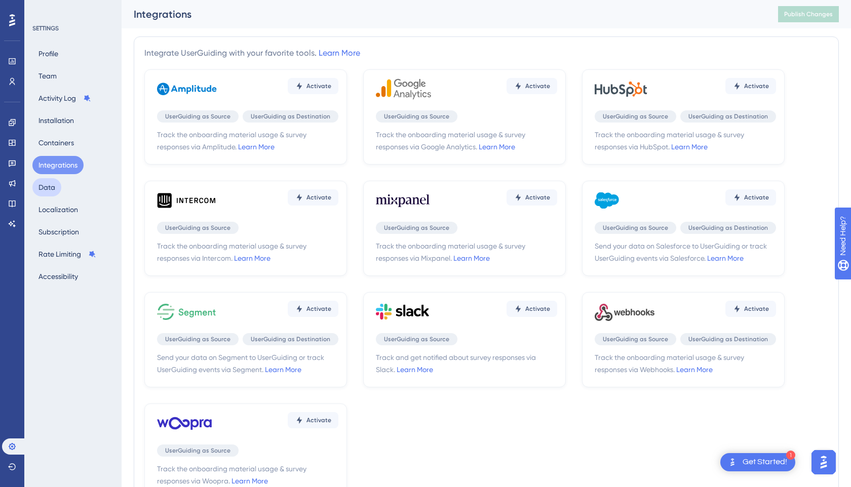
click at [55, 188] on button "Data" at bounding box center [46, 187] width 29 height 18
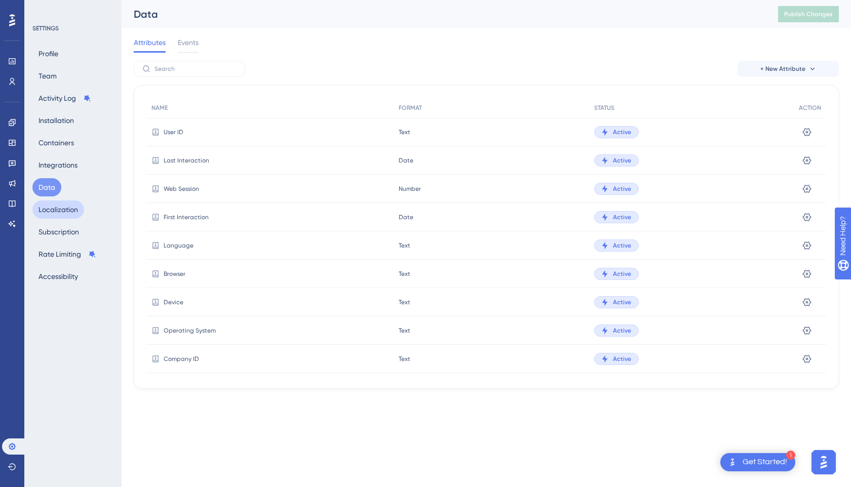
click at [55, 209] on button "Localization" at bounding box center [58, 210] width 52 height 18
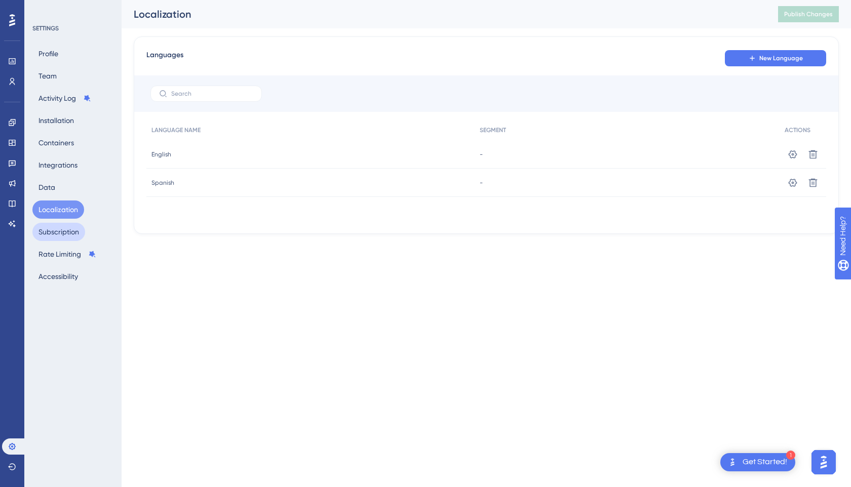
click at [53, 233] on button "Subscription" at bounding box center [58, 232] width 53 height 18
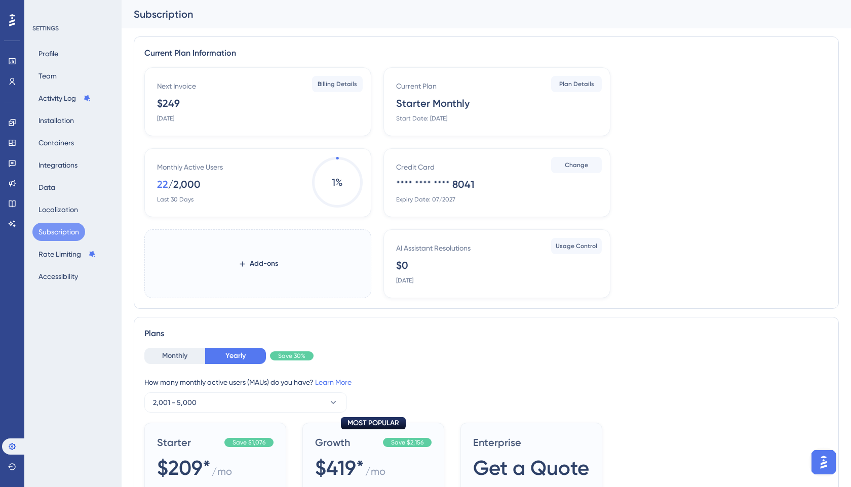
click at [53, 266] on div "Profile Team Activity Log Installation Containers Integrations Data Localizatio…" at bounding box center [73, 165] width 82 height 241
click at [53, 281] on button "Accessibility" at bounding box center [58, 276] width 52 height 18
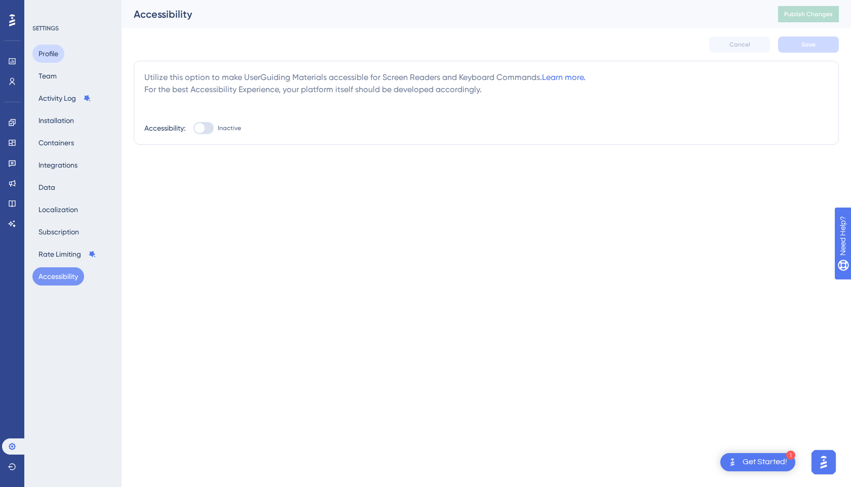
click at [53, 55] on button "Profile" at bounding box center [48, 54] width 32 height 18
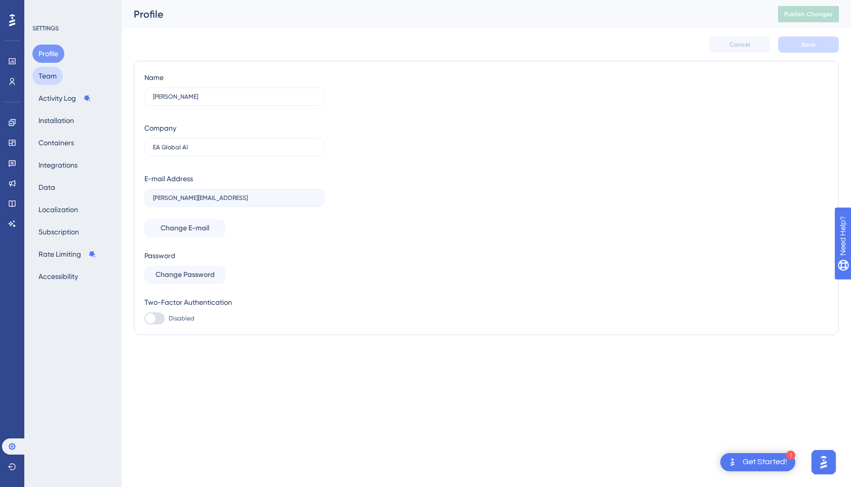
click at [51, 72] on button "Team" at bounding box center [47, 76] width 30 height 18
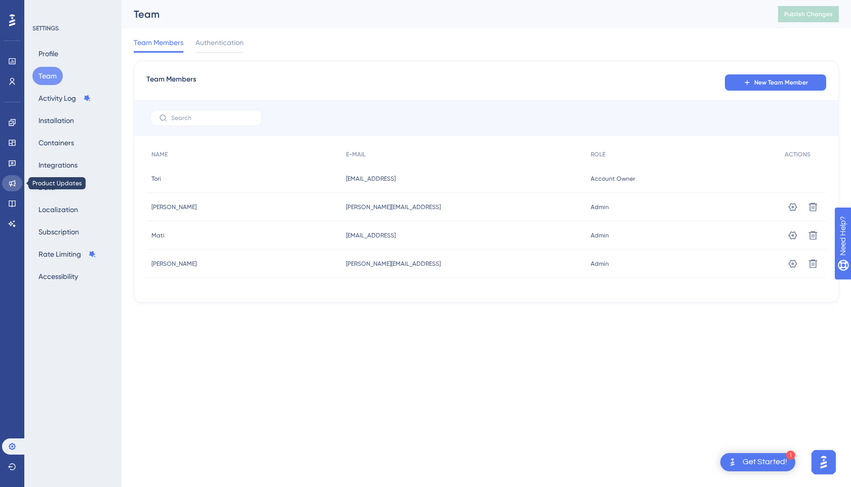
click at [11, 178] on link at bounding box center [12, 183] width 20 height 16
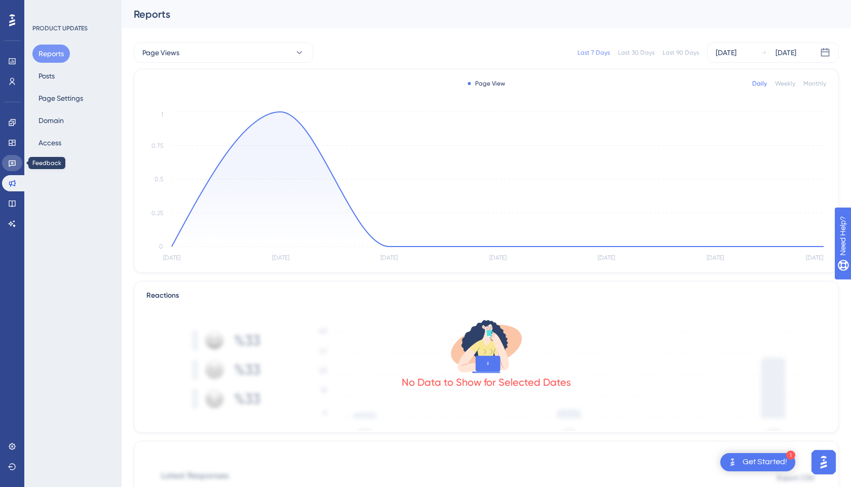
click at [11, 161] on icon at bounding box center [12, 163] width 8 height 8
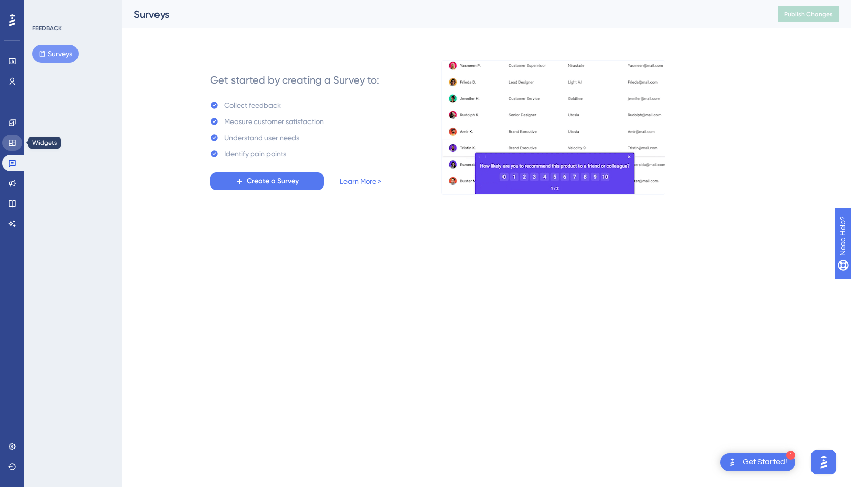
click at [11, 138] on link at bounding box center [12, 143] width 20 height 16
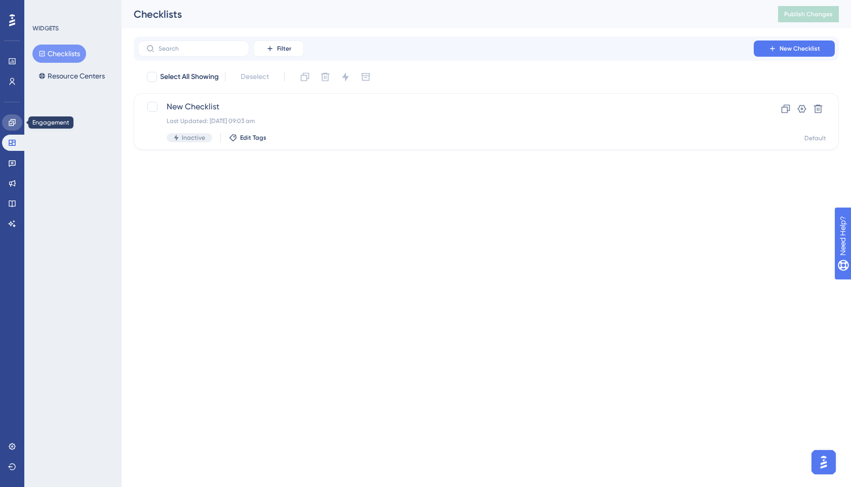
click at [10, 117] on link at bounding box center [12, 122] width 20 height 16
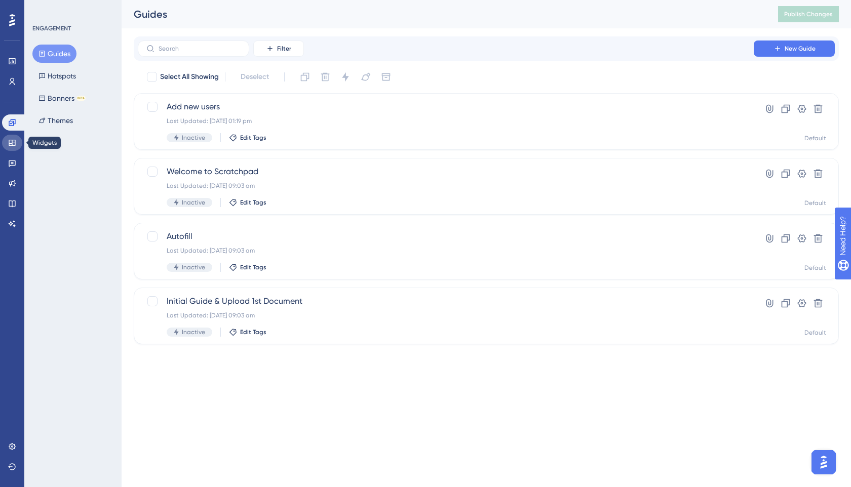
click at [9, 136] on link at bounding box center [12, 143] width 20 height 16
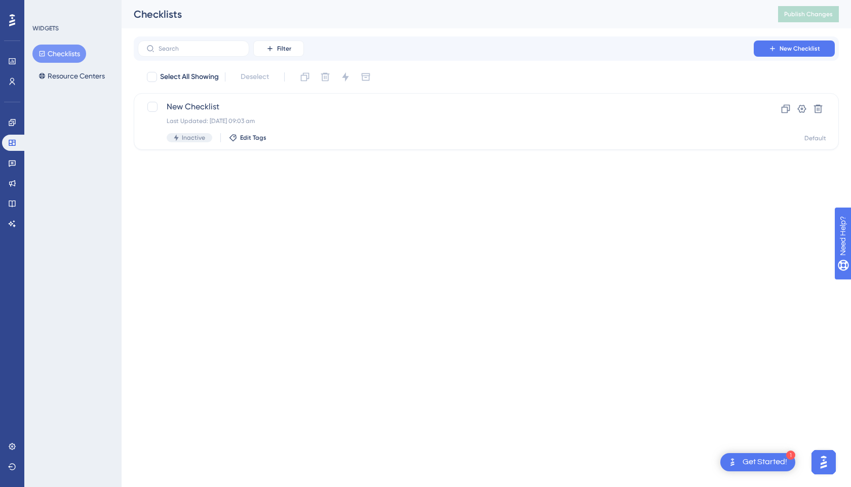
click at [56, 66] on div "Checklists Resource Centers" at bounding box center [73, 65] width 82 height 41
click at [56, 74] on button "Resource Centers" at bounding box center [71, 76] width 79 height 18
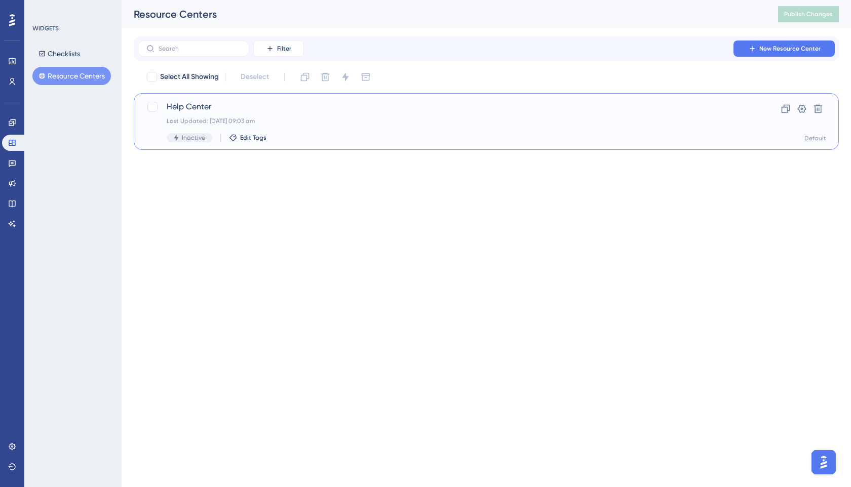
click at [195, 109] on span "Help Center" at bounding box center [446, 107] width 558 height 12
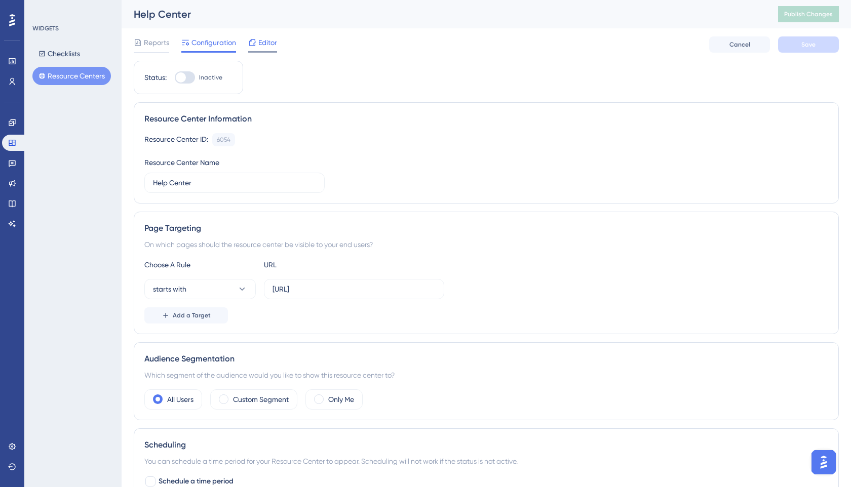
click at [266, 44] on span "Editor" at bounding box center [267, 42] width 19 height 12
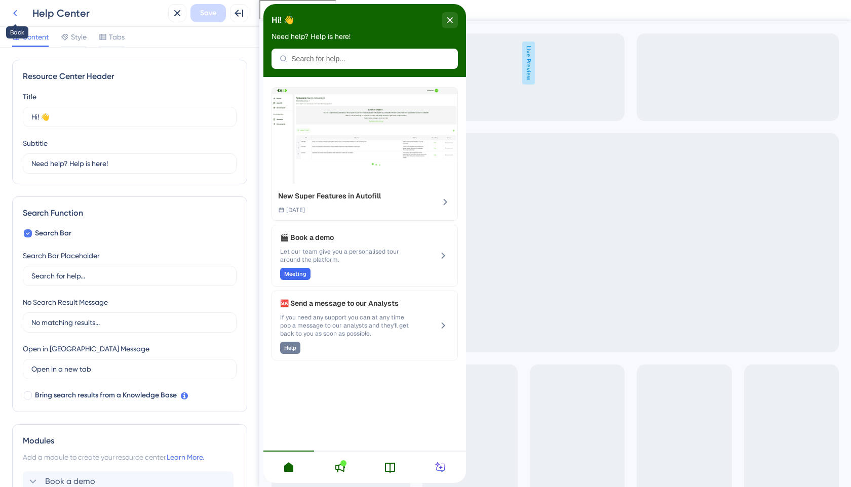
click at [12, 18] on icon at bounding box center [15, 13] width 12 height 12
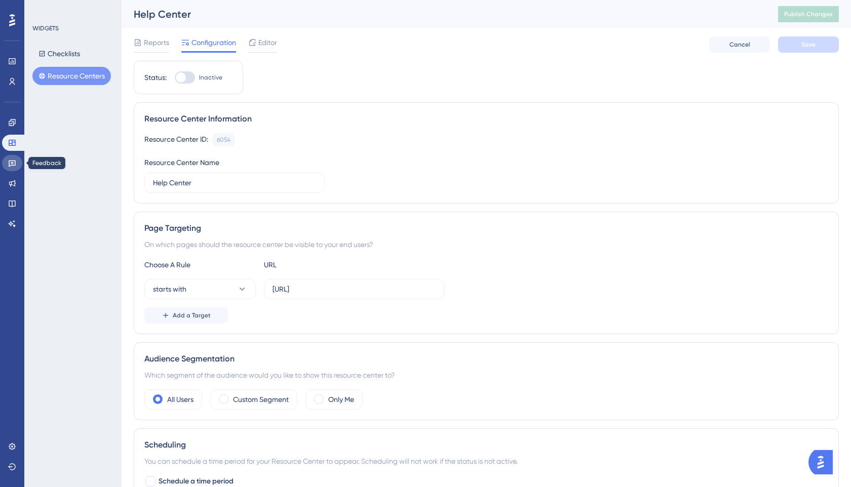
click at [13, 166] on icon at bounding box center [12, 163] width 8 height 8
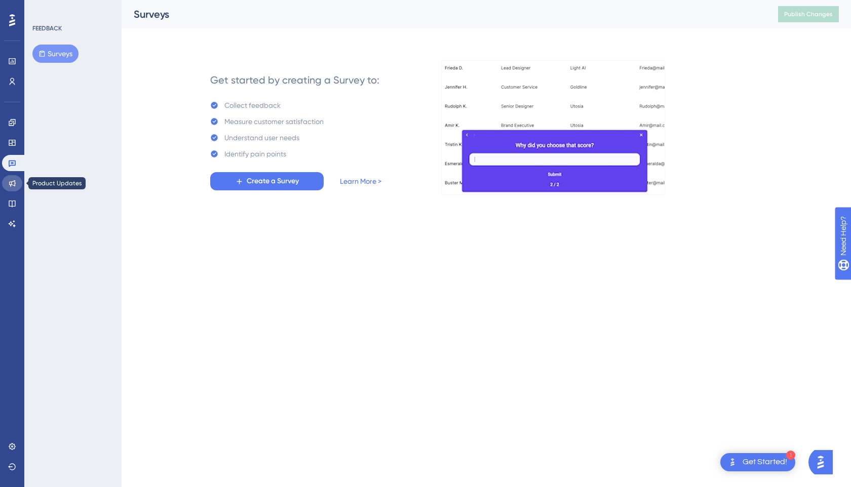
click at [14, 183] on icon at bounding box center [12, 183] width 8 height 8
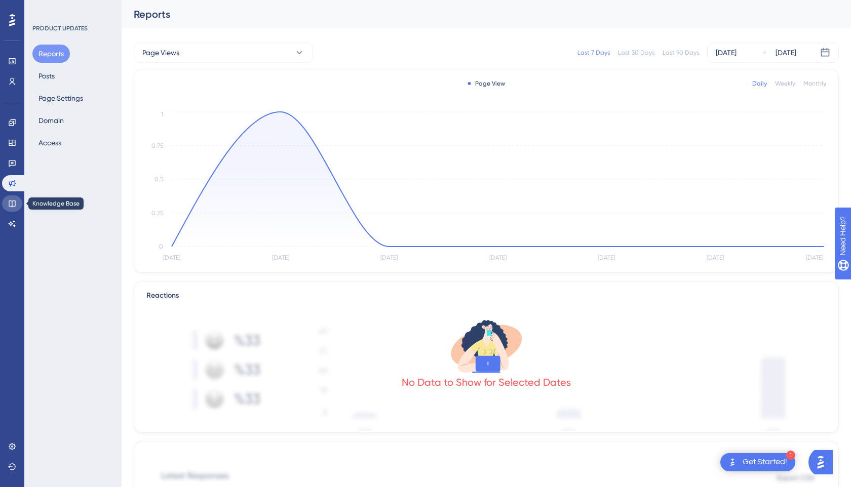
click at [12, 203] on icon at bounding box center [12, 204] width 7 height 7
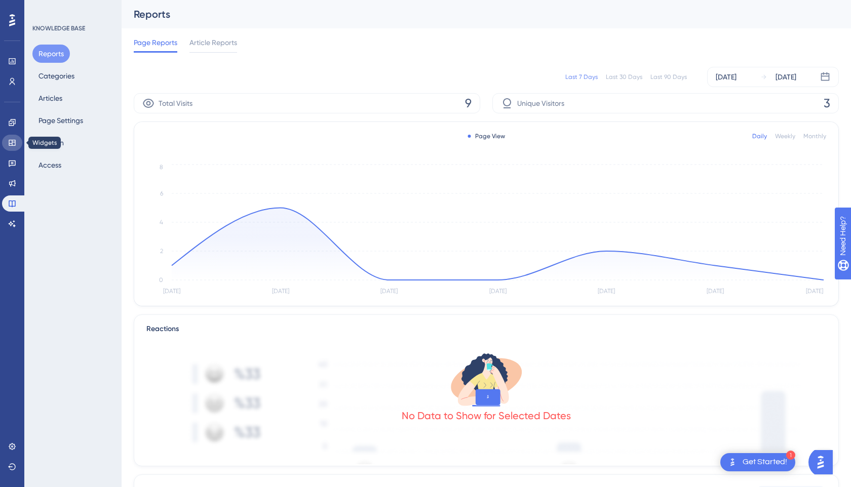
click at [13, 138] on link at bounding box center [12, 143] width 20 height 16
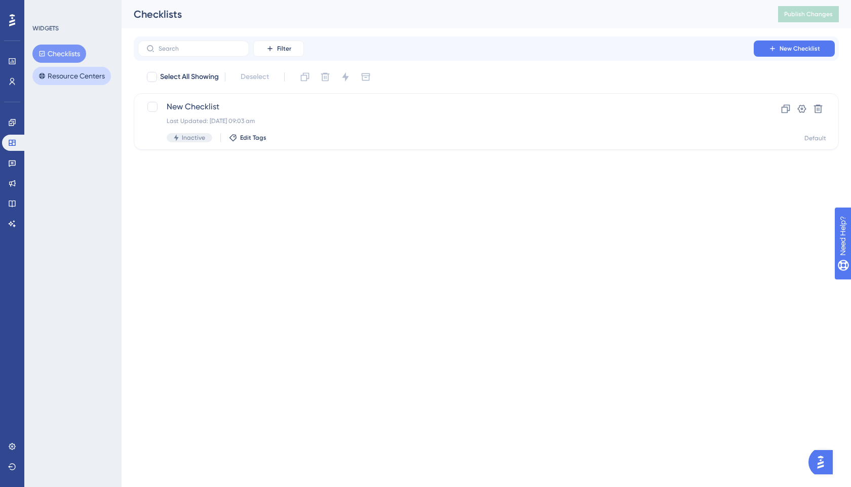
click at [62, 71] on button "Resource Centers" at bounding box center [71, 76] width 79 height 18
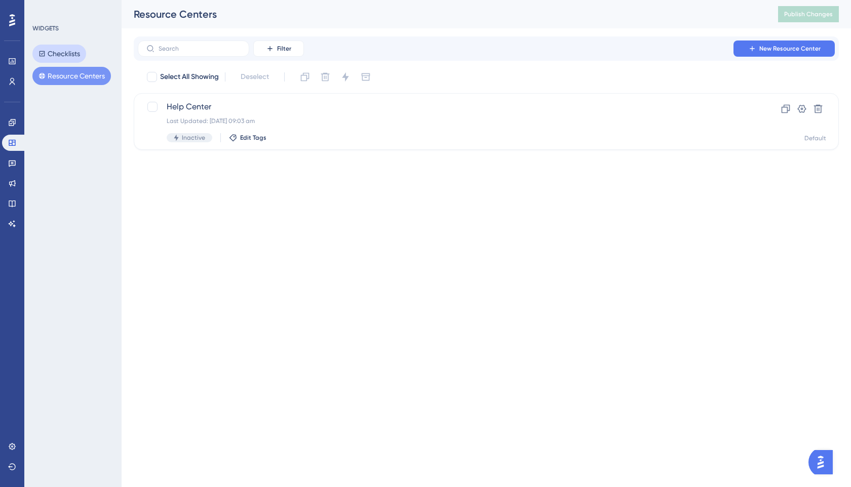
click at [70, 52] on button "Checklists" at bounding box center [59, 54] width 54 height 18
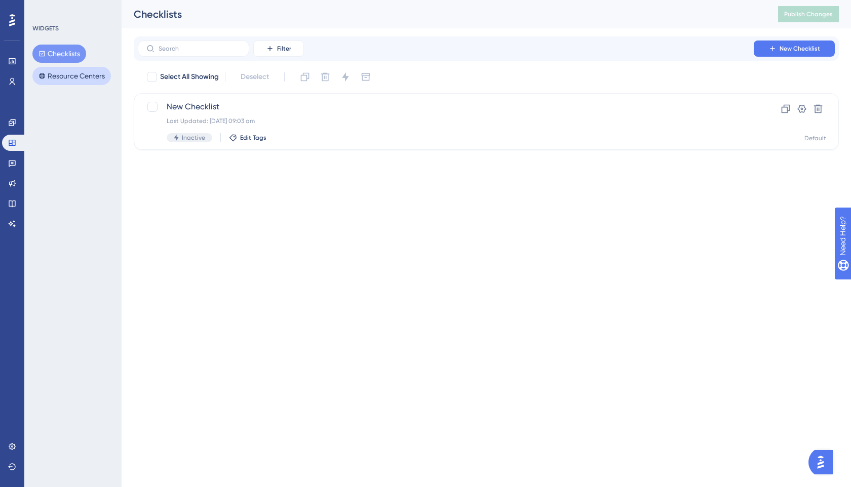
click at [66, 68] on button "Resource Centers" at bounding box center [71, 76] width 79 height 18
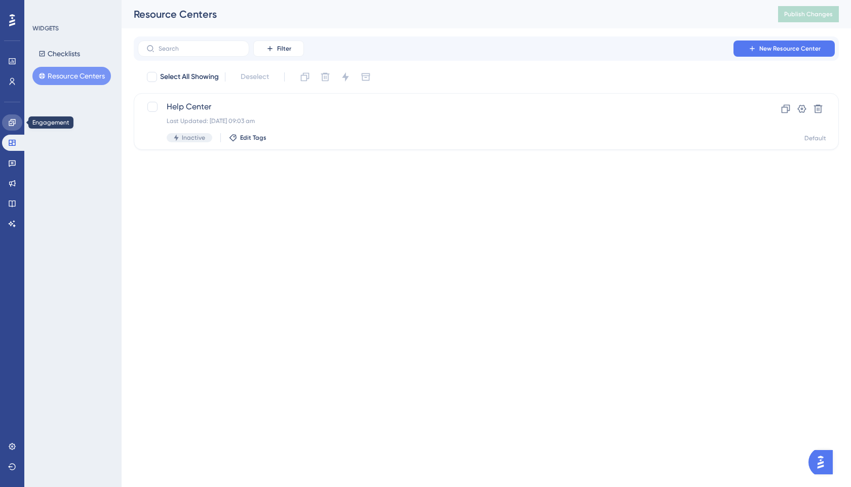
click at [16, 127] on link at bounding box center [12, 122] width 20 height 16
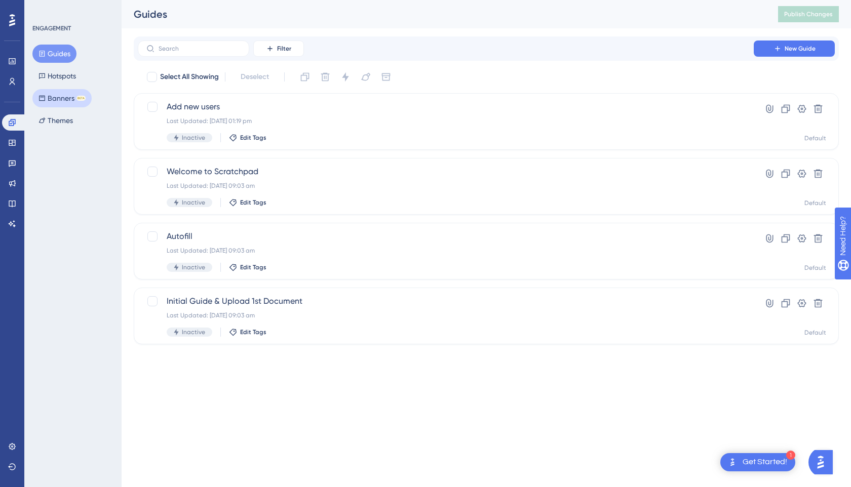
click at [46, 97] on button "Banners BETA" at bounding box center [61, 98] width 59 height 18
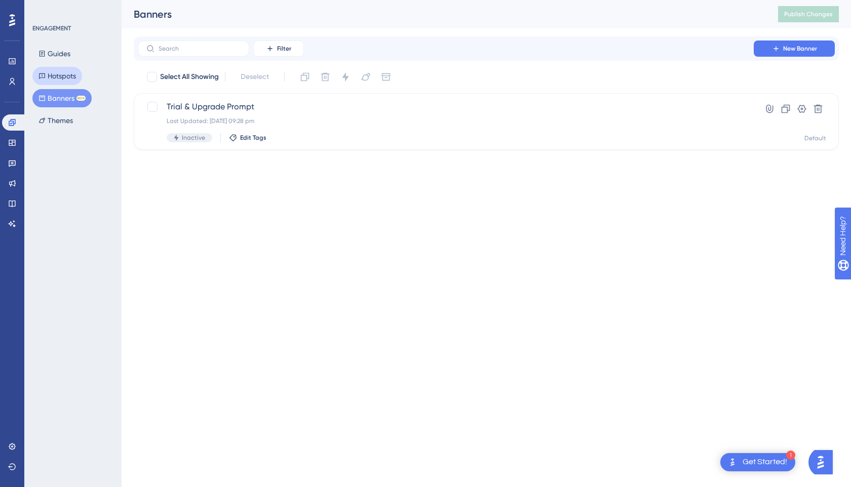
click at [55, 79] on button "Hotspots" at bounding box center [57, 76] width 50 height 18
click at [55, 118] on button "Themes" at bounding box center [55, 120] width 47 height 18
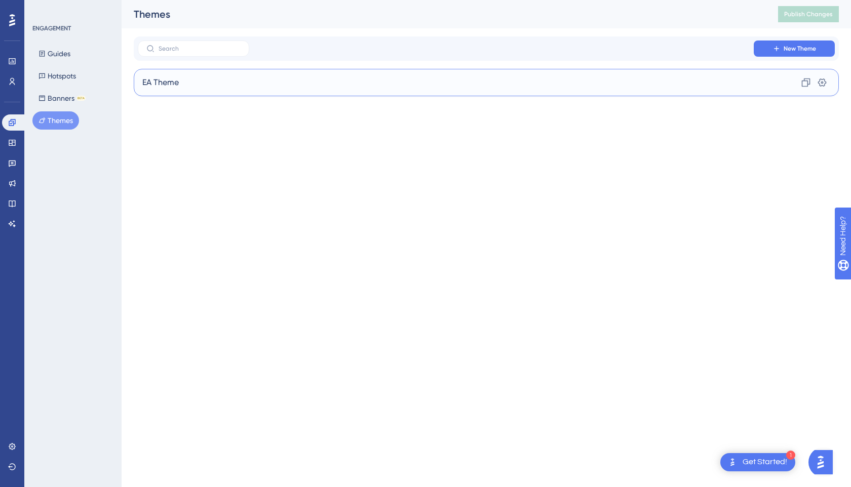
click at [167, 83] on span "EA Theme" at bounding box center [160, 83] width 36 height 12
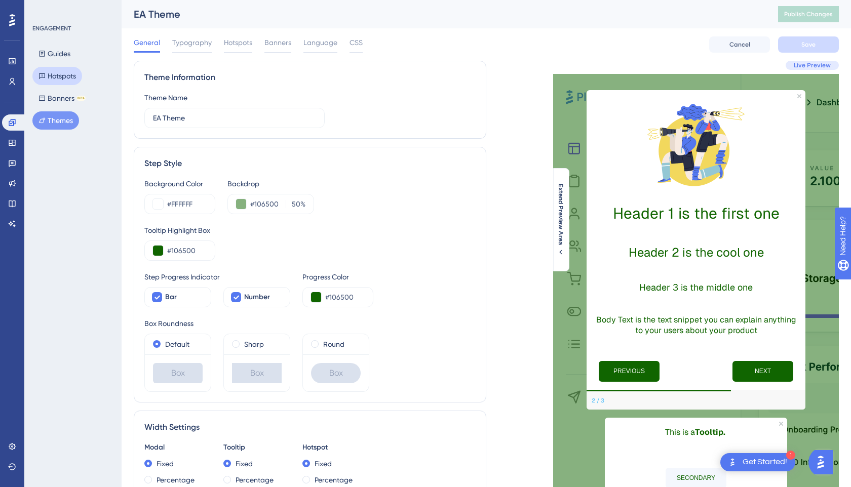
click at [69, 75] on button "Hotspots" at bounding box center [57, 76] width 50 height 18
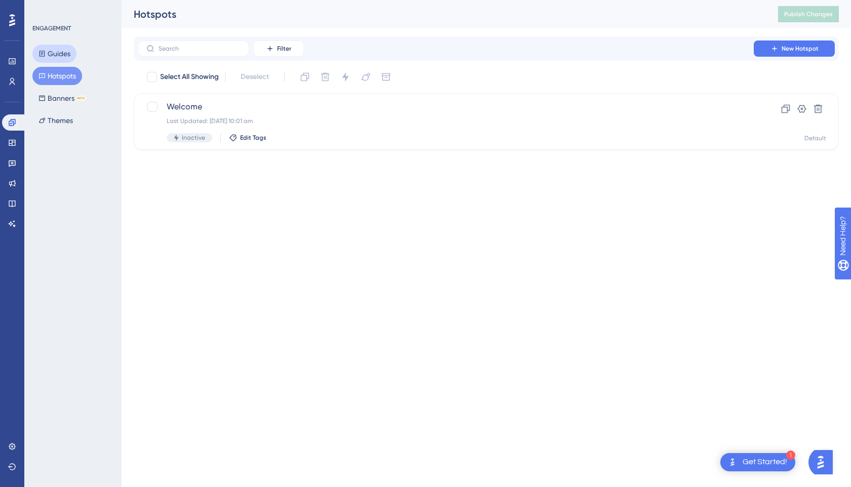
click at [69, 55] on button "Guides" at bounding box center [54, 54] width 44 height 18
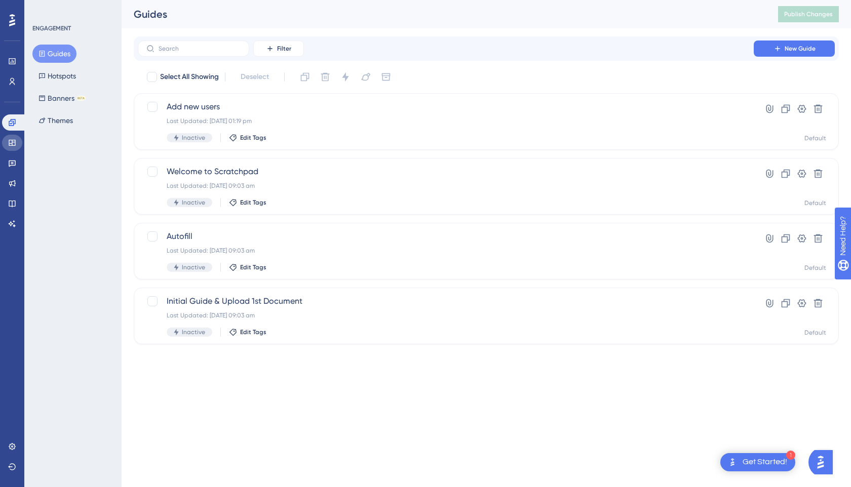
click at [10, 138] on link at bounding box center [12, 143] width 20 height 16
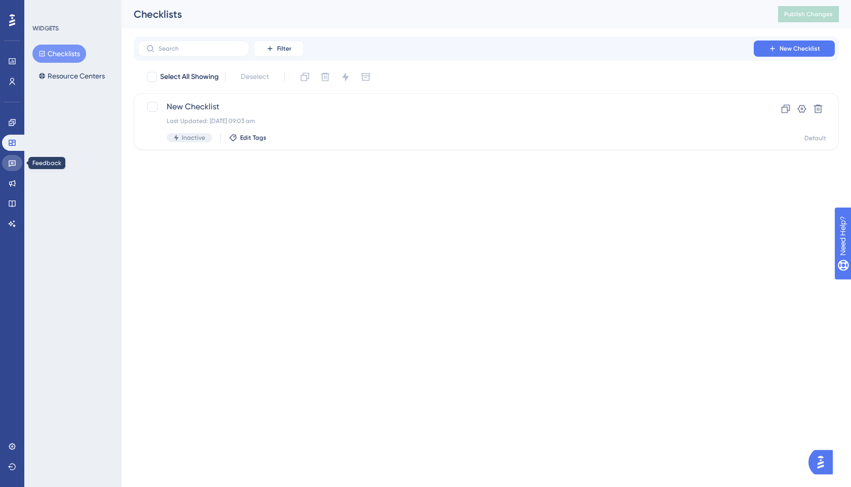
click at [7, 160] on link at bounding box center [12, 163] width 20 height 16
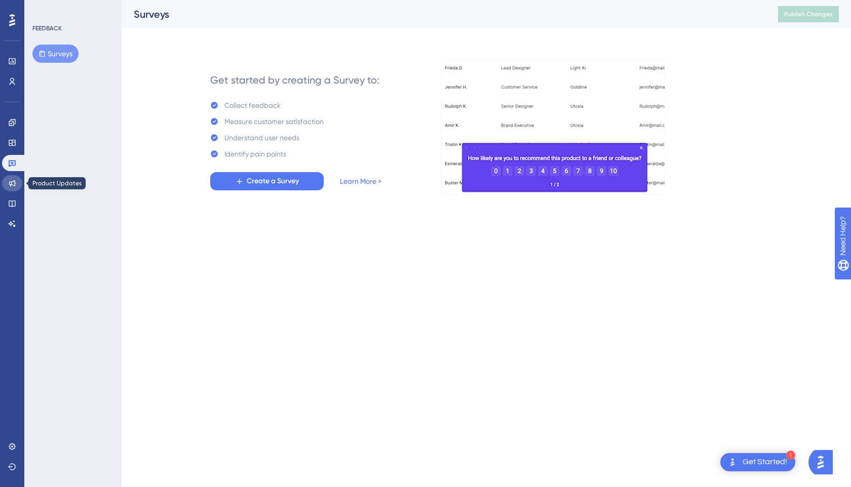
click at [7, 181] on link at bounding box center [12, 183] width 20 height 16
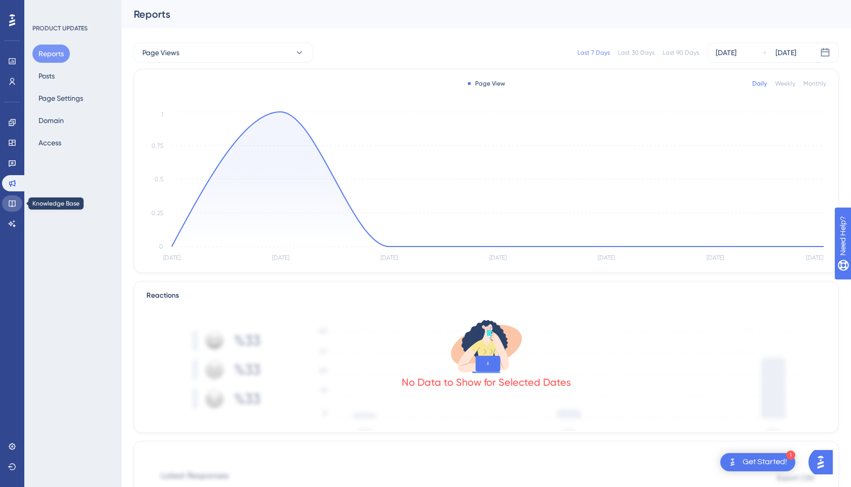
click at [7, 202] on link at bounding box center [12, 204] width 20 height 16
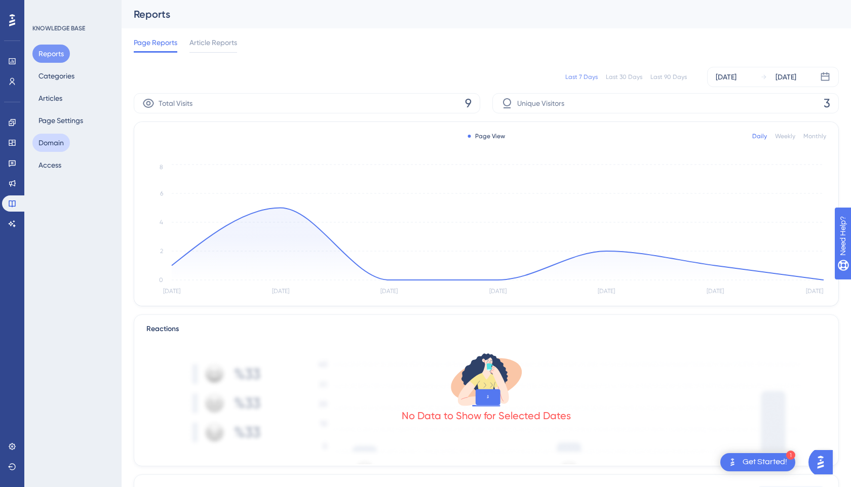
click at [54, 137] on button "Domain" at bounding box center [50, 143] width 37 height 18
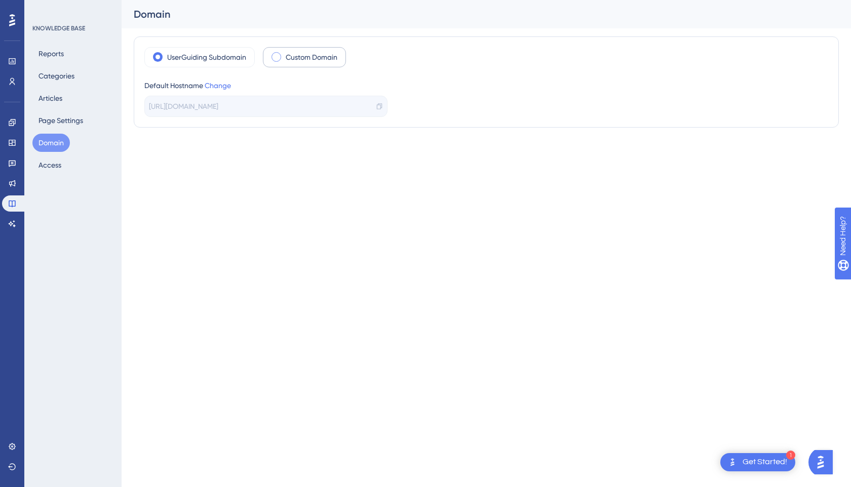
click at [281, 57] on div "Custom Domain" at bounding box center [304, 57] width 83 height 20
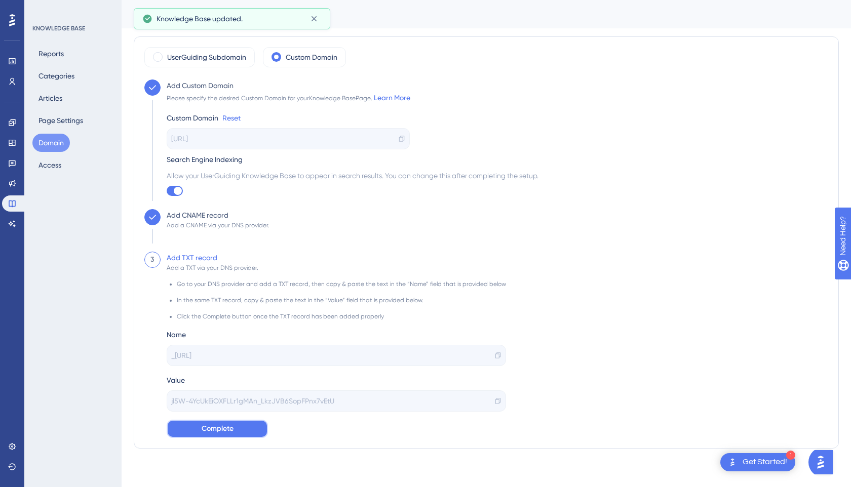
click at [233, 430] on span "Complete" at bounding box center [218, 429] width 32 height 12
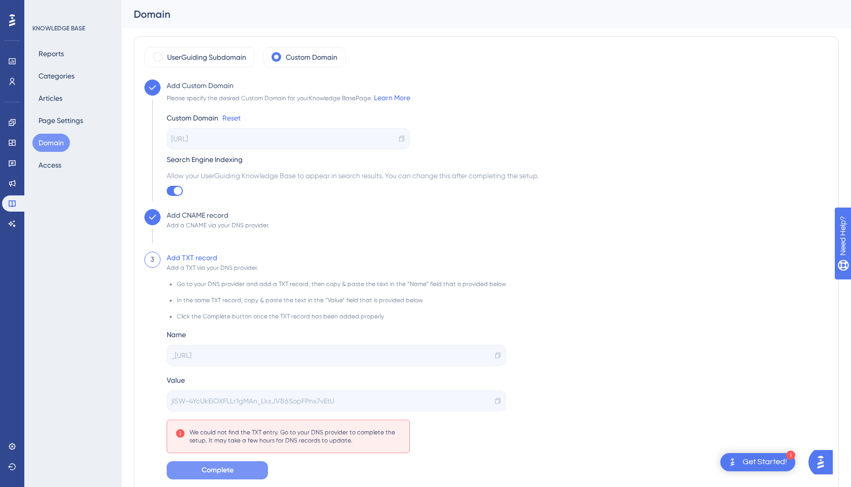
click at [50, 140] on button "Domain" at bounding box center [50, 143] width 37 height 18
click at [62, 124] on button "Page Settings" at bounding box center [60, 120] width 57 height 18
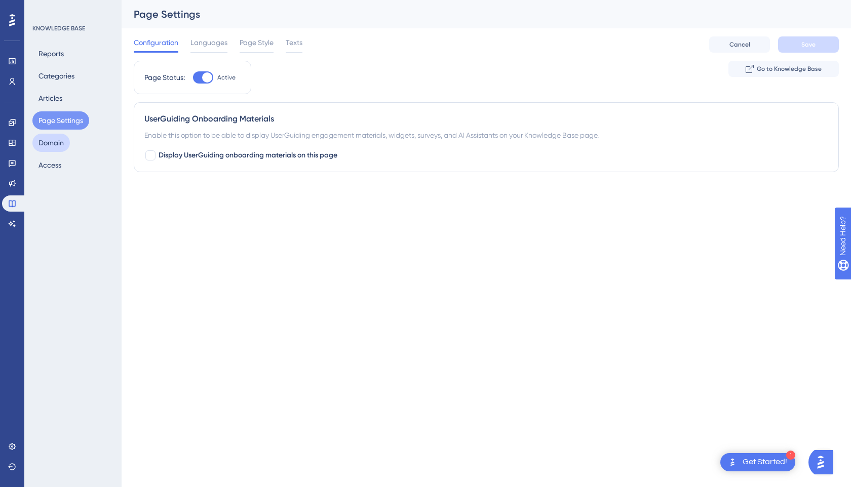
click at [55, 148] on button "Domain" at bounding box center [50, 143] width 37 height 18
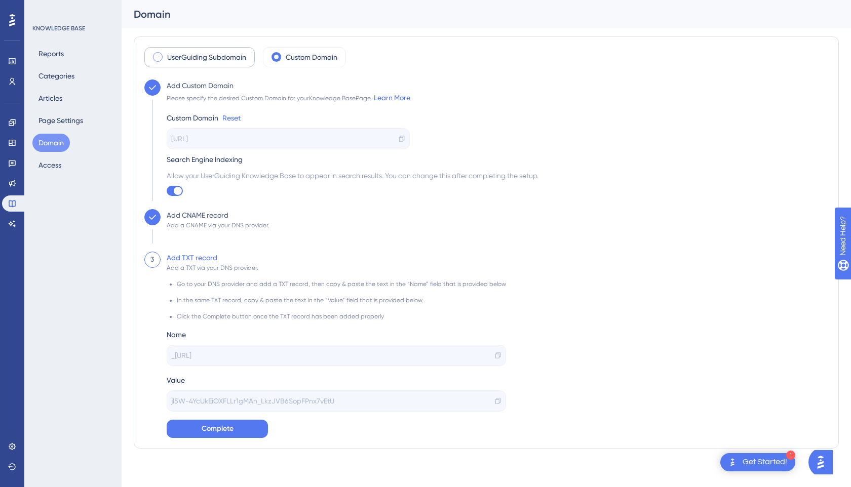
click at [216, 54] on label "UserGuiding Subdomain" at bounding box center [206, 57] width 79 height 12
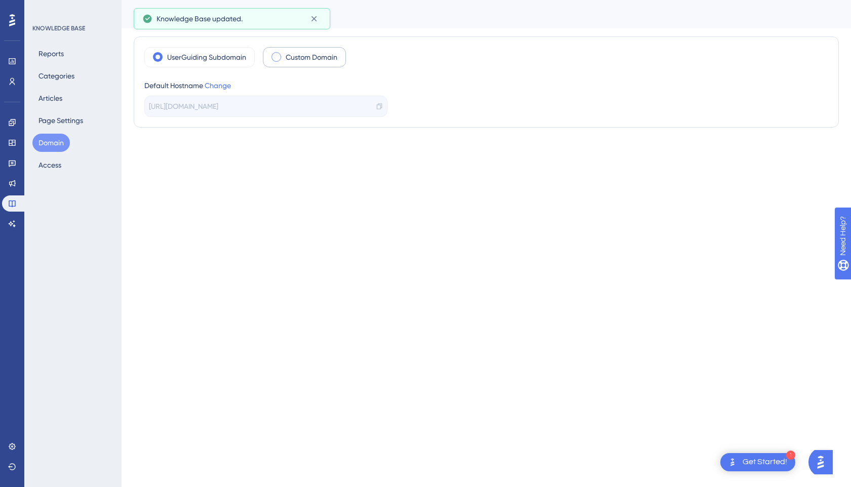
click at [299, 52] on label "Custom Domain" at bounding box center [312, 57] width 52 height 12
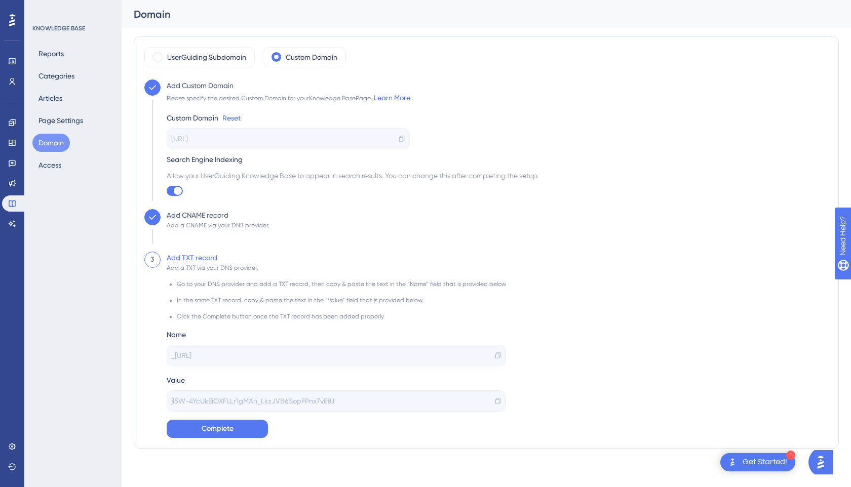
click at [494, 354] on icon at bounding box center [497, 355] width 7 height 7
click at [494, 404] on icon at bounding box center [497, 401] width 7 height 7
click at [494, 403] on icon at bounding box center [497, 401] width 7 height 7
click at [222, 430] on span "Complete" at bounding box center [218, 429] width 32 height 12
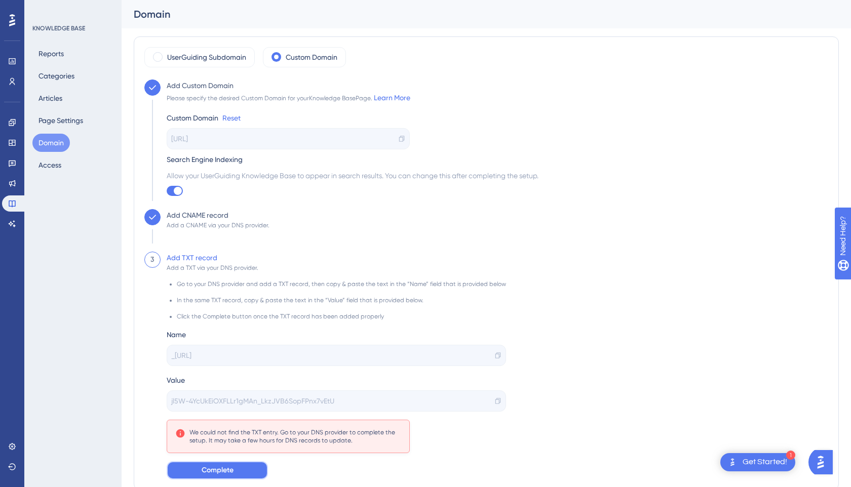
click at [219, 471] on span "Complete" at bounding box center [218, 471] width 32 height 12
click at [56, 140] on button "Domain" at bounding box center [50, 143] width 37 height 18
click at [60, 119] on button "Page Settings" at bounding box center [60, 120] width 57 height 18
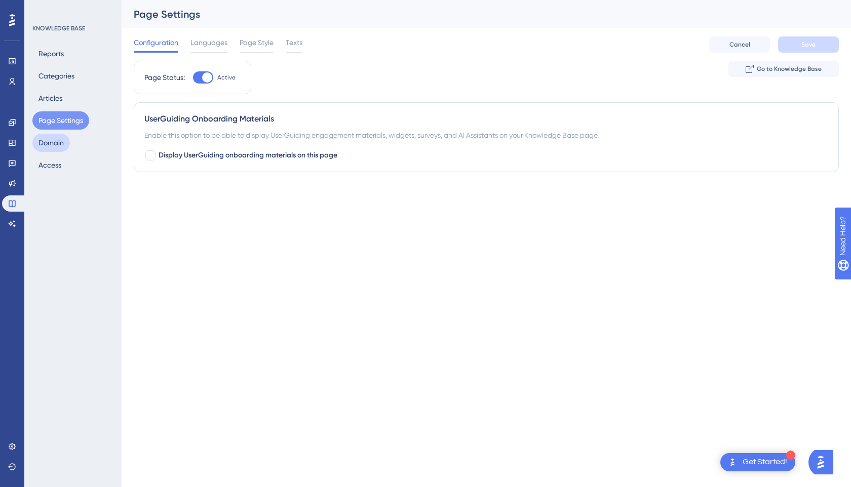
click at [55, 143] on button "Domain" at bounding box center [50, 143] width 37 height 18
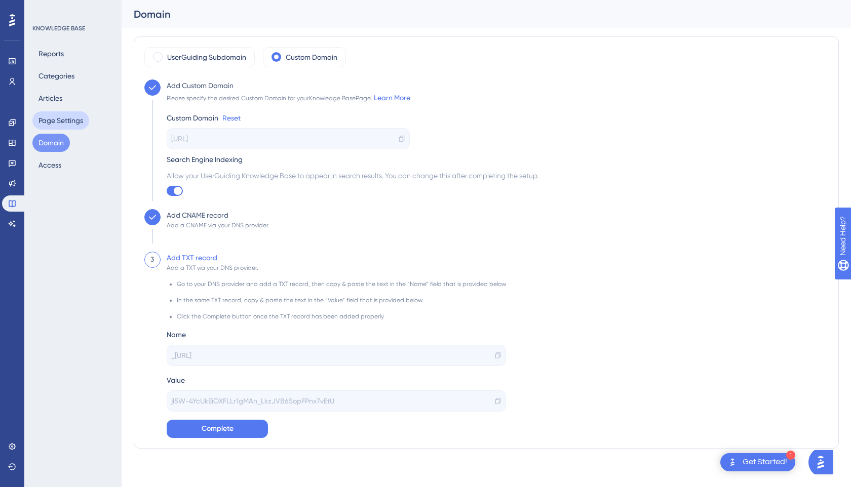
click at [61, 120] on button "Page Settings" at bounding box center [60, 120] width 57 height 18
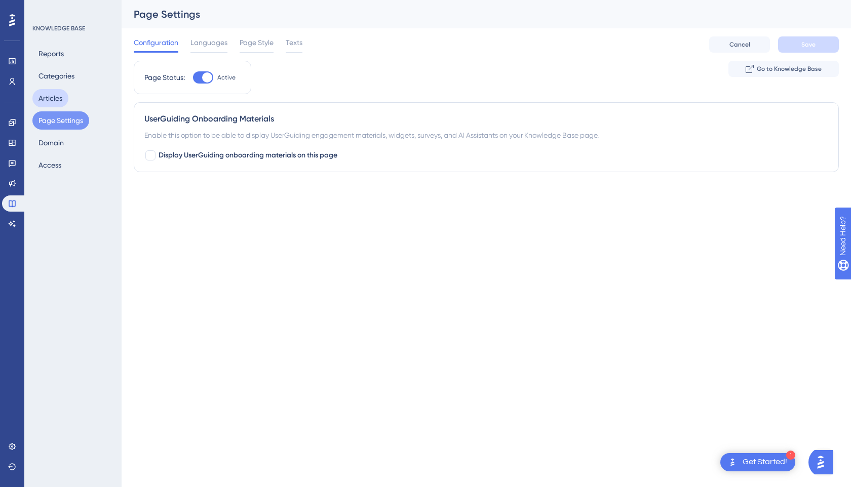
click at [61, 97] on button "Articles" at bounding box center [50, 98] width 36 height 18
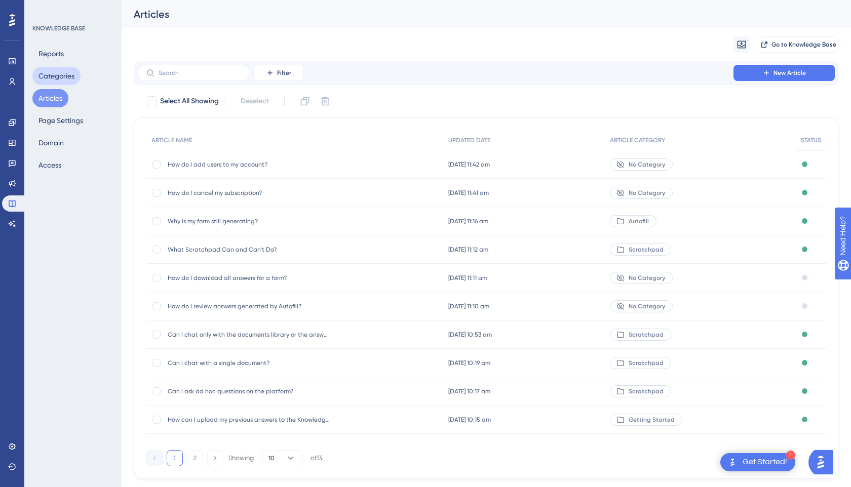
click at [65, 67] on button "Categories" at bounding box center [56, 76] width 48 height 18
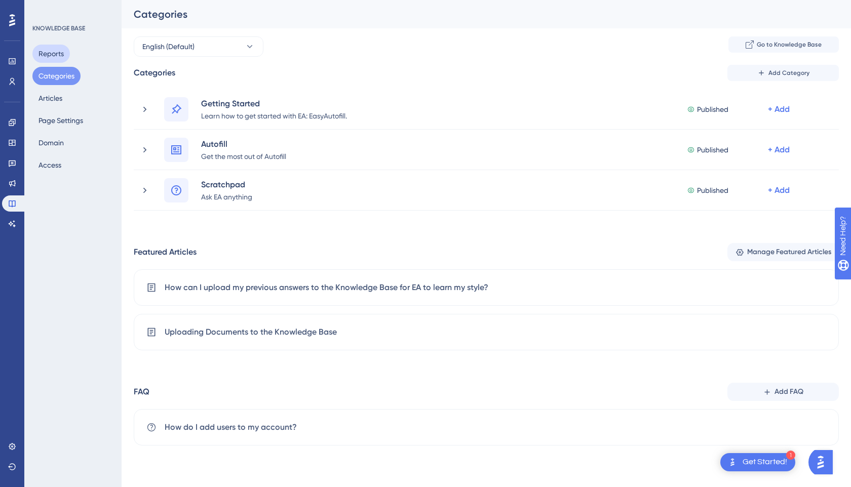
click at [62, 56] on button "Reports" at bounding box center [50, 54] width 37 height 18
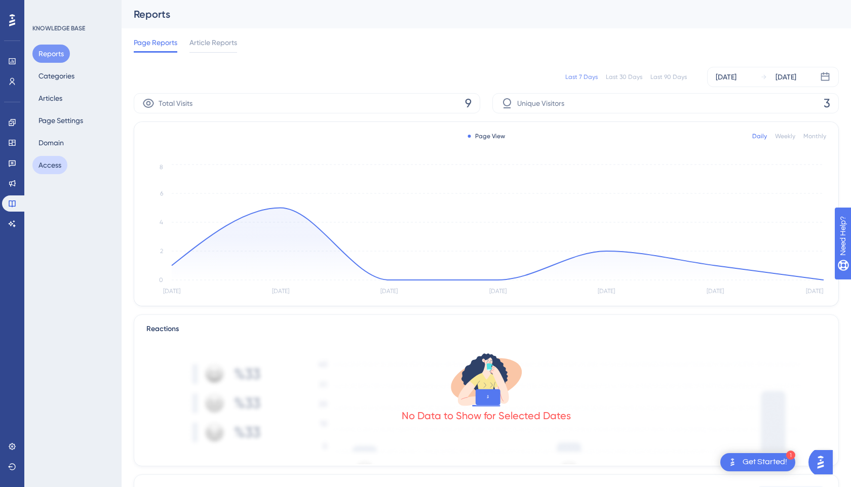
click at [53, 162] on button "Access" at bounding box center [49, 165] width 35 height 18
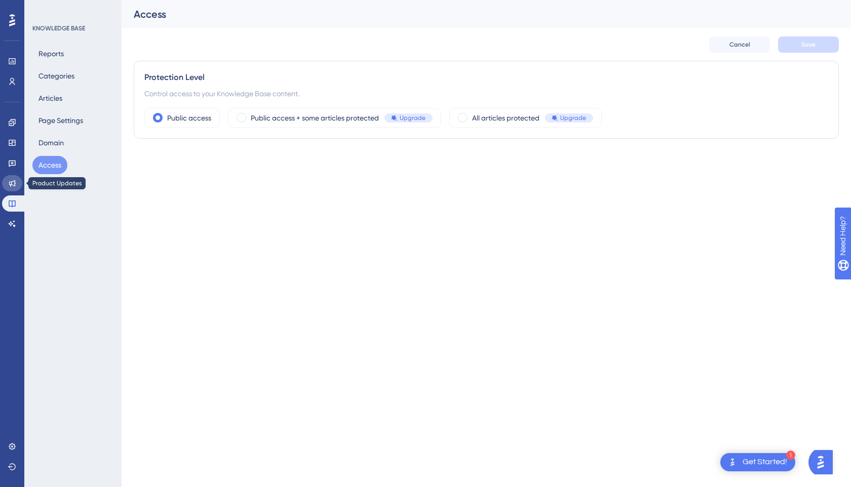
click at [13, 183] on icon at bounding box center [12, 183] width 8 height 8
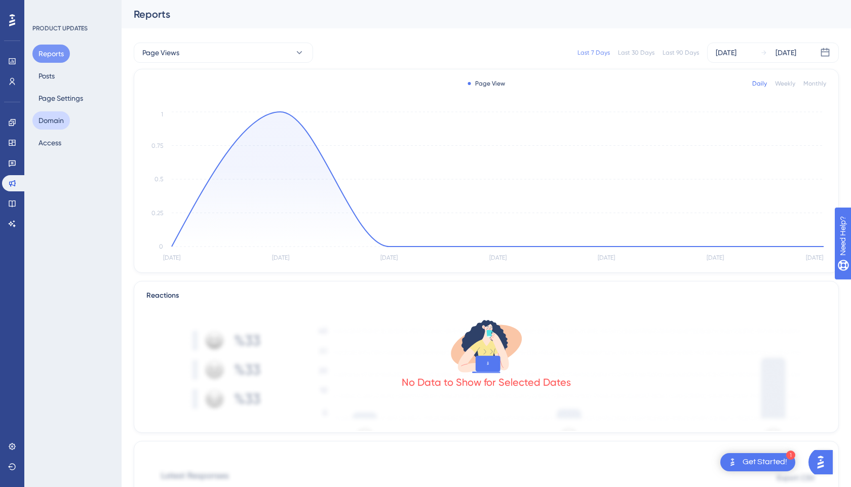
click at [45, 123] on button "Domain" at bounding box center [50, 120] width 37 height 18
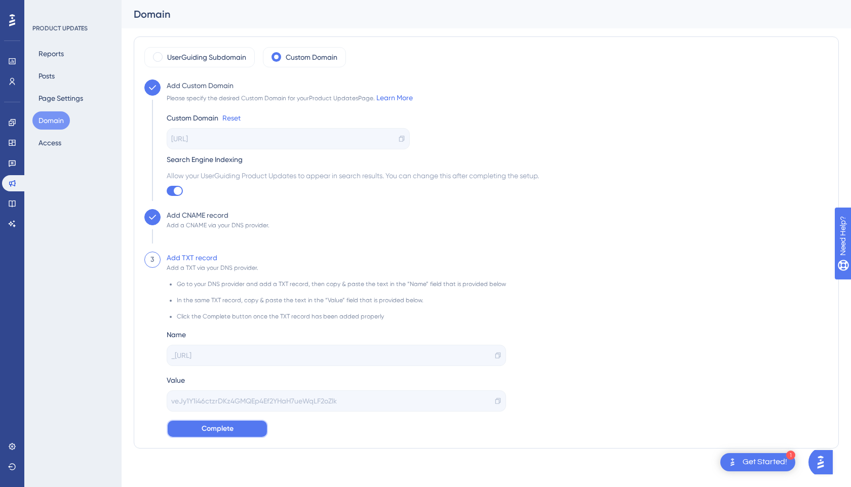
click at [225, 432] on span "Complete" at bounding box center [218, 429] width 32 height 12
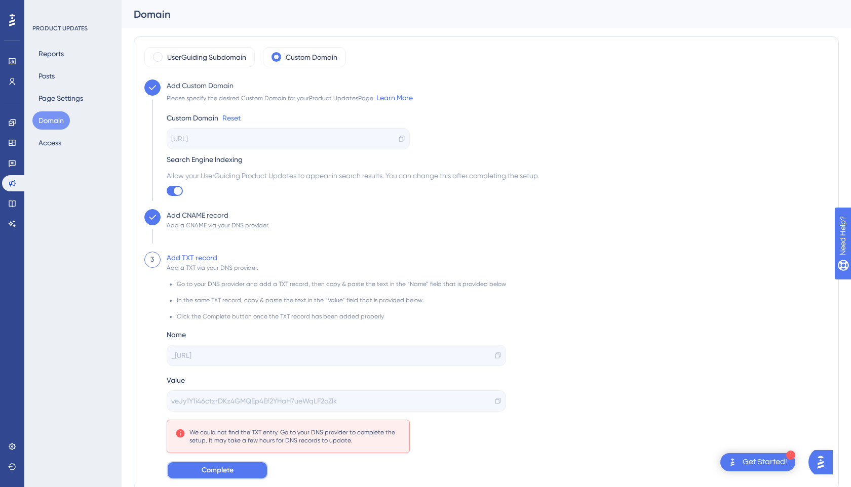
click at [234, 472] on button "Complete" at bounding box center [217, 471] width 101 height 18
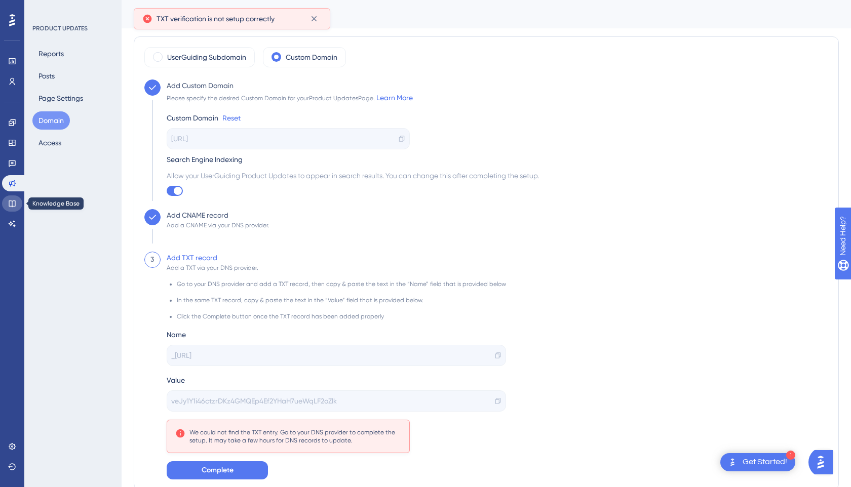
click at [10, 205] on icon at bounding box center [12, 204] width 8 height 8
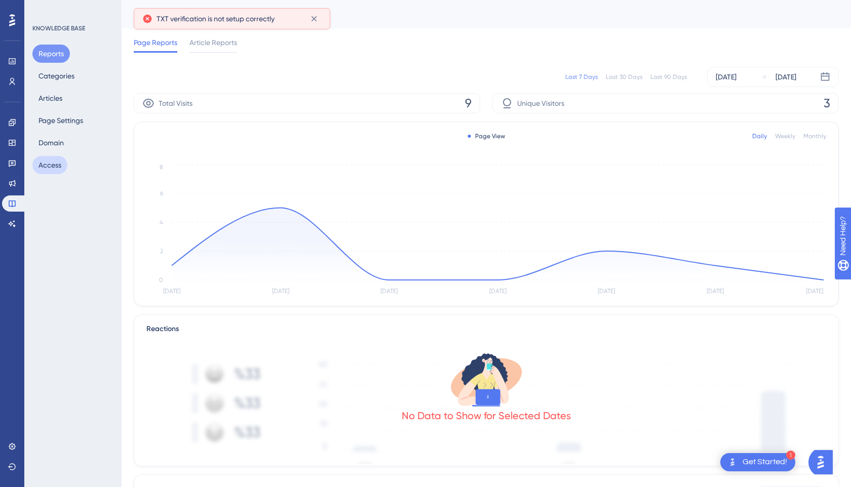
click at [52, 165] on button "Access" at bounding box center [49, 165] width 35 height 18
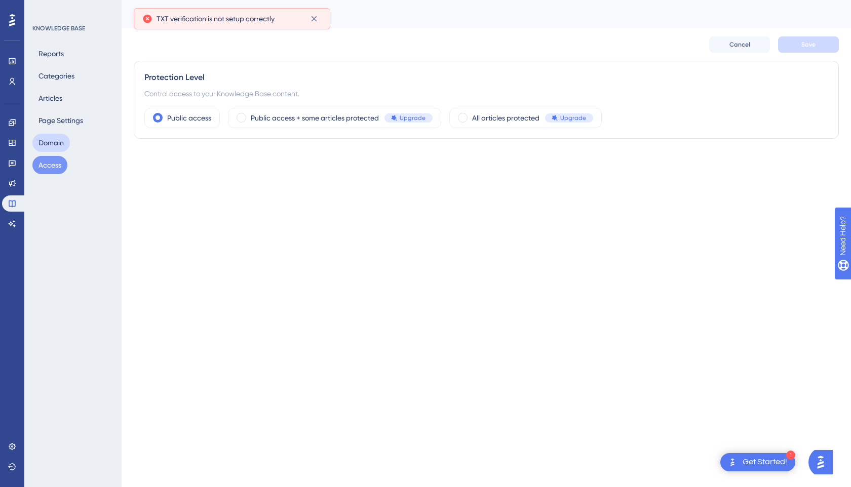
click at [55, 150] on button "Domain" at bounding box center [50, 143] width 37 height 18
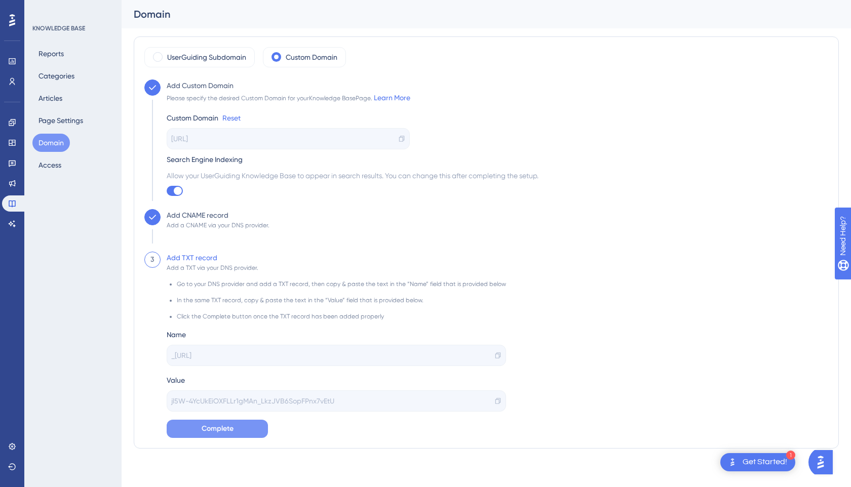
click at [227, 431] on span "Complete" at bounding box center [218, 429] width 32 height 12
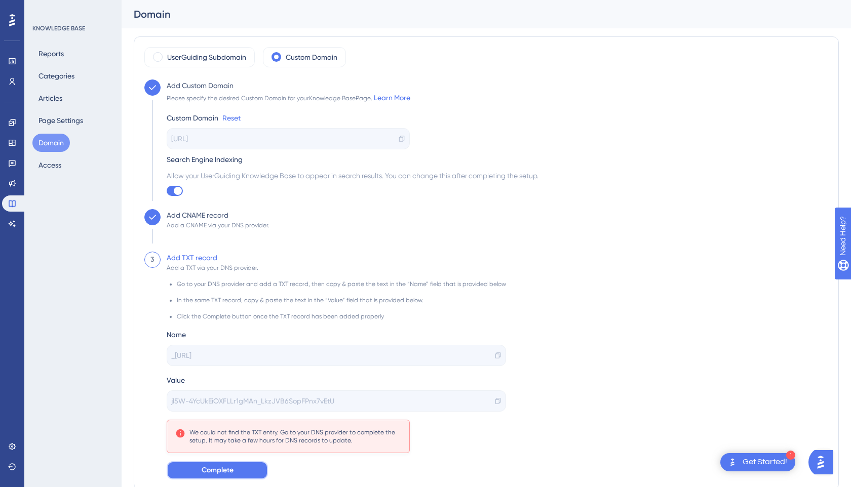
click at [224, 469] on span "Complete" at bounding box center [218, 471] width 32 height 12
click at [239, 469] on button "Complete" at bounding box center [217, 471] width 101 height 18
click at [52, 51] on button "Reports" at bounding box center [50, 54] width 37 height 18
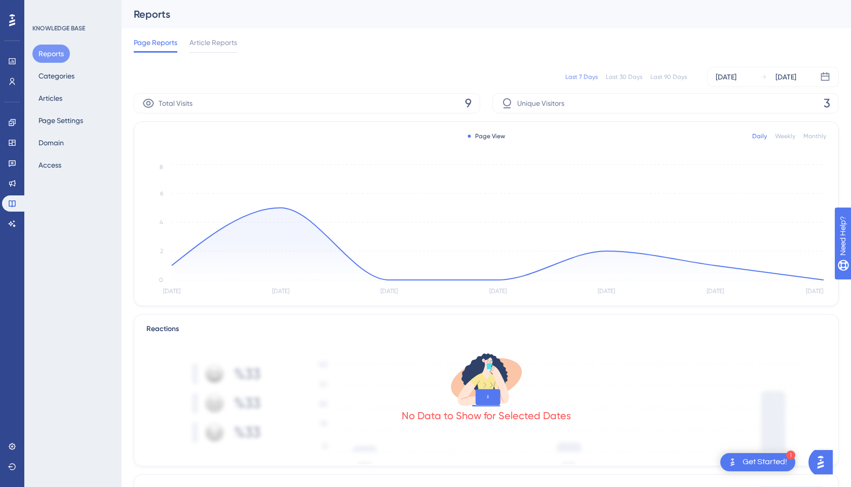
click at [13, 21] on icon at bounding box center [12, 20] width 6 height 12
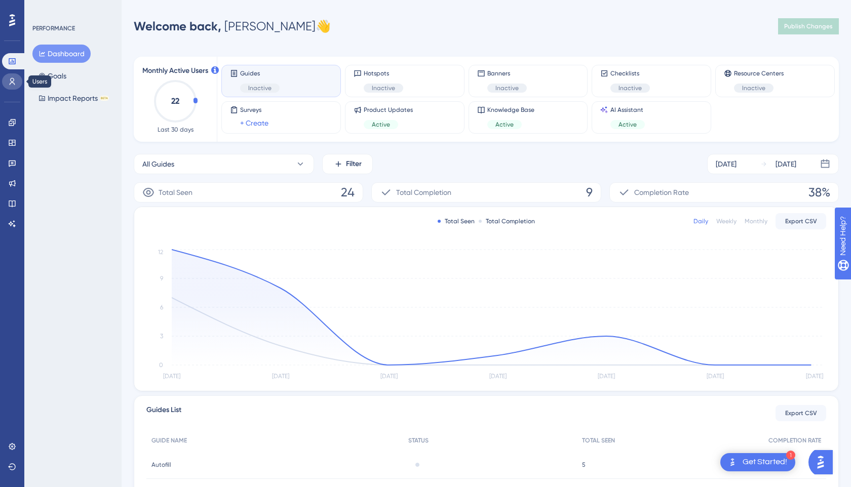
click at [10, 81] on icon at bounding box center [12, 82] width 8 height 8
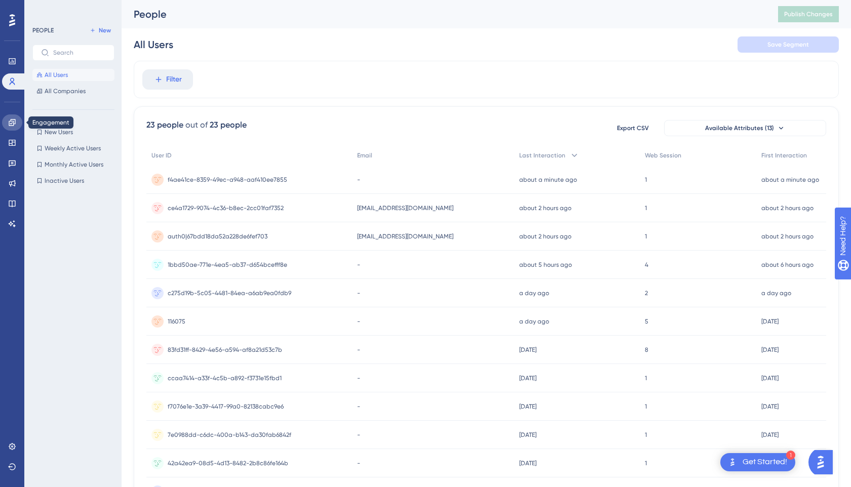
click at [10, 129] on link at bounding box center [12, 122] width 20 height 16
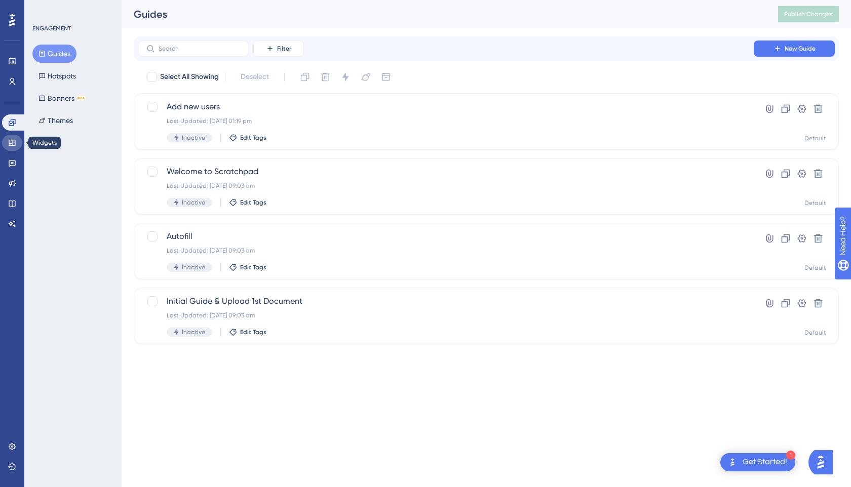
click at [9, 147] on link at bounding box center [12, 143] width 20 height 16
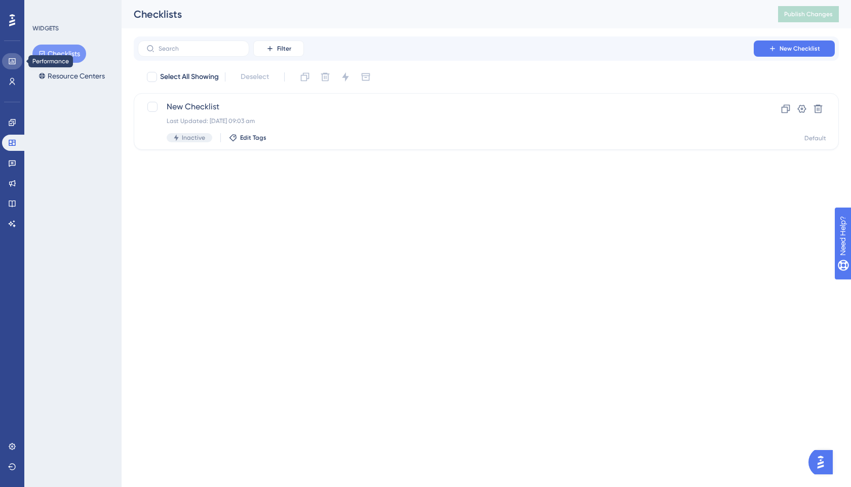
click at [14, 55] on link at bounding box center [12, 61] width 20 height 16
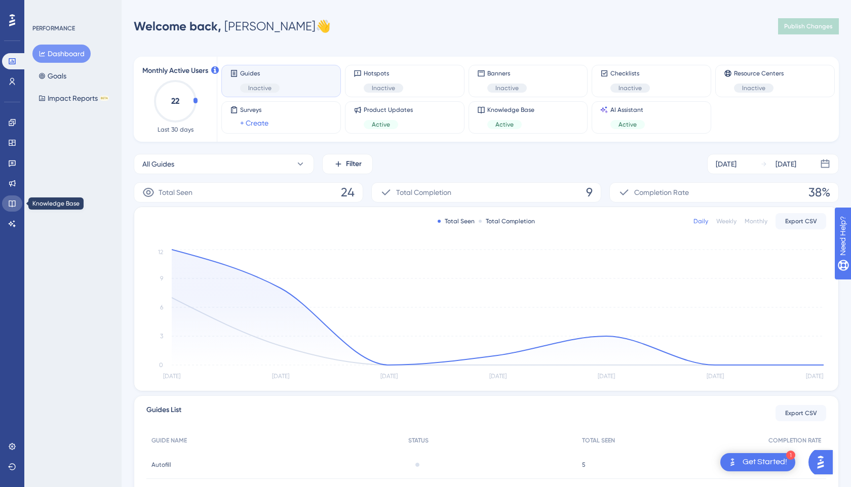
click at [11, 202] on icon at bounding box center [12, 204] width 8 height 8
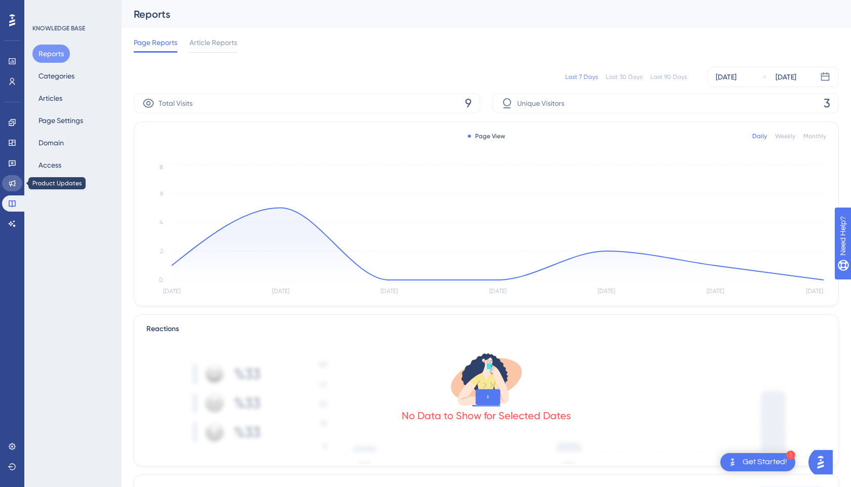
click at [12, 182] on icon at bounding box center [12, 183] width 7 height 7
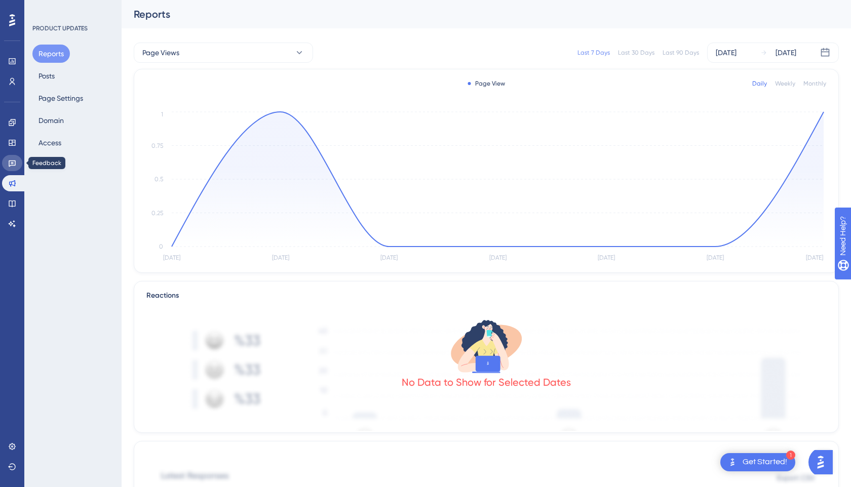
click at [12, 159] on icon at bounding box center [12, 163] width 8 height 8
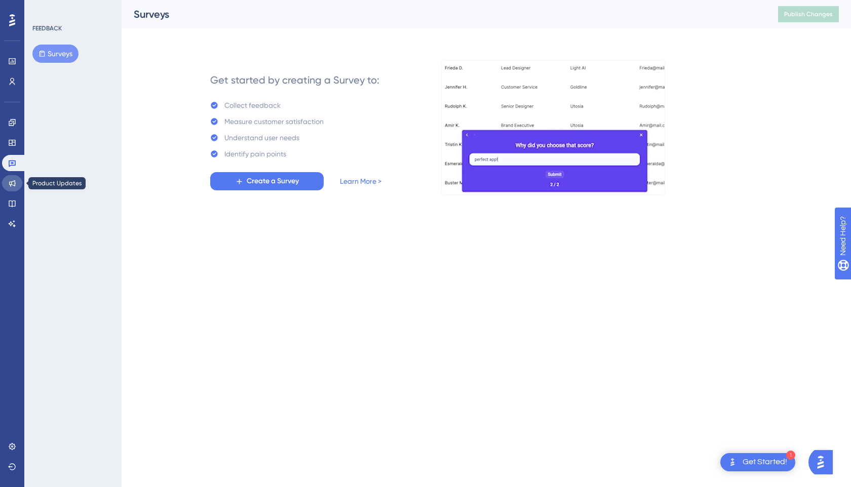
click at [10, 184] on icon at bounding box center [12, 183] width 7 height 7
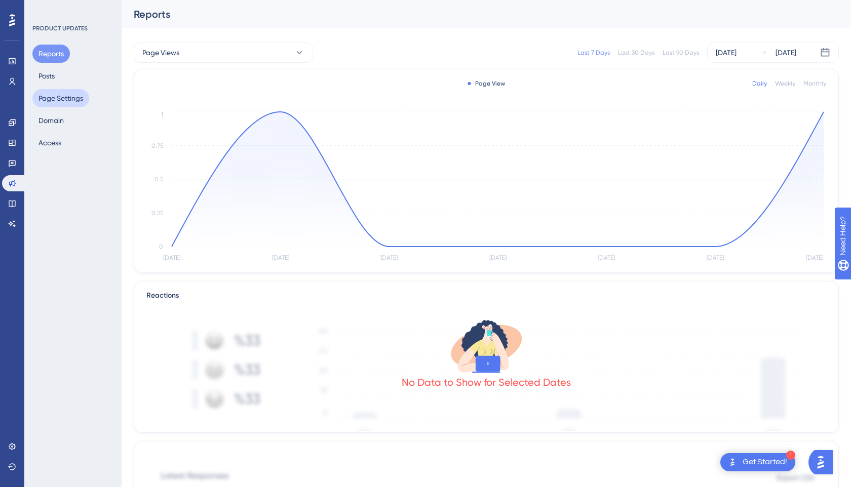
click at [58, 101] on button "Page Settings" at bounding box center [60, 98] width 57 height 18
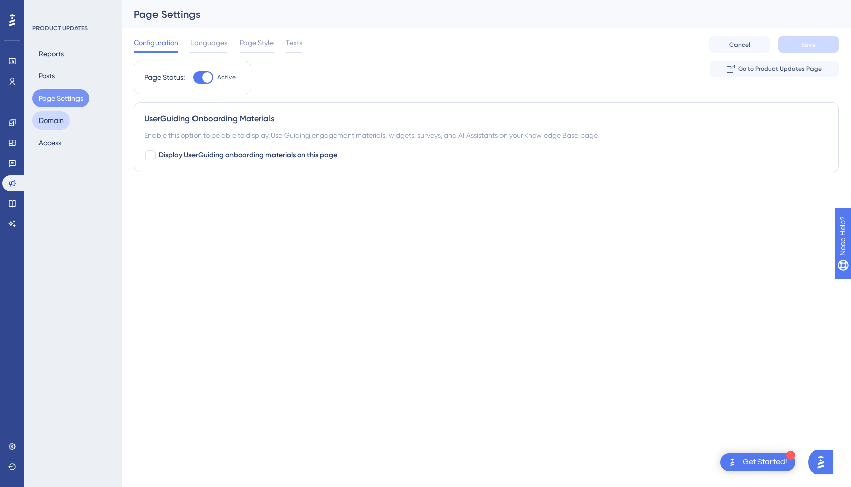
click at [58, 119] on button "Domain" at bounding box center [50, 120] width 37 height 18
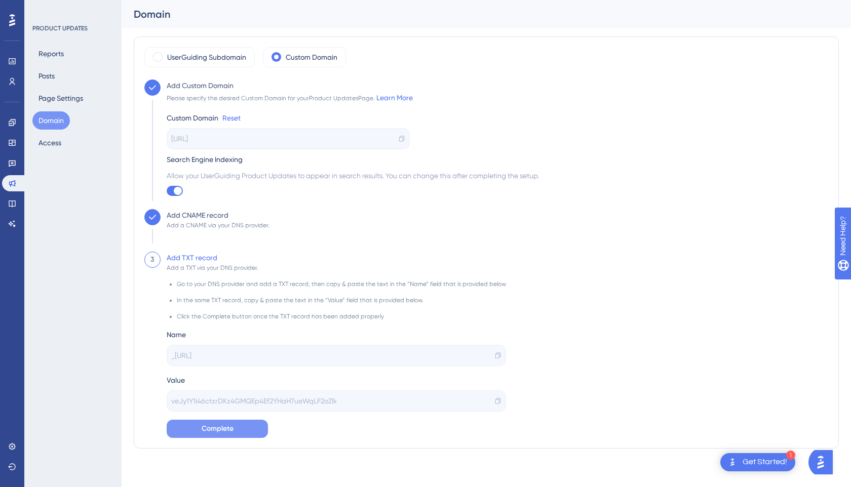
click at [206, 432] on span "Complete" at bounding box center [218, 429] width 32 height 12
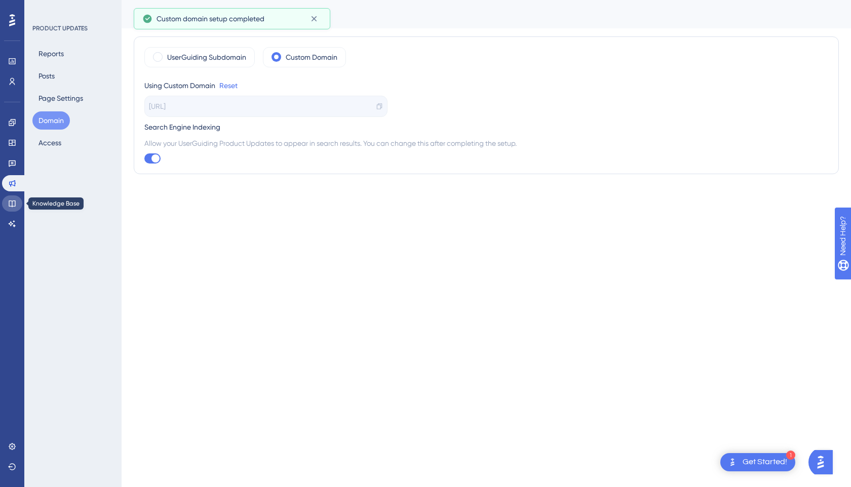
click at [14, 206] on icon at bounding box center [12, 204] width 7 height 7
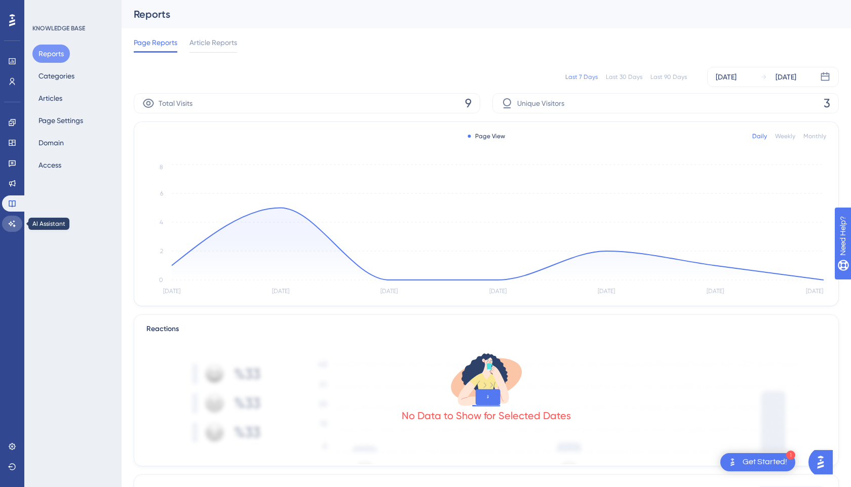
click at [6, 224] on link at bounding box center [12, 224] width 20 height 16
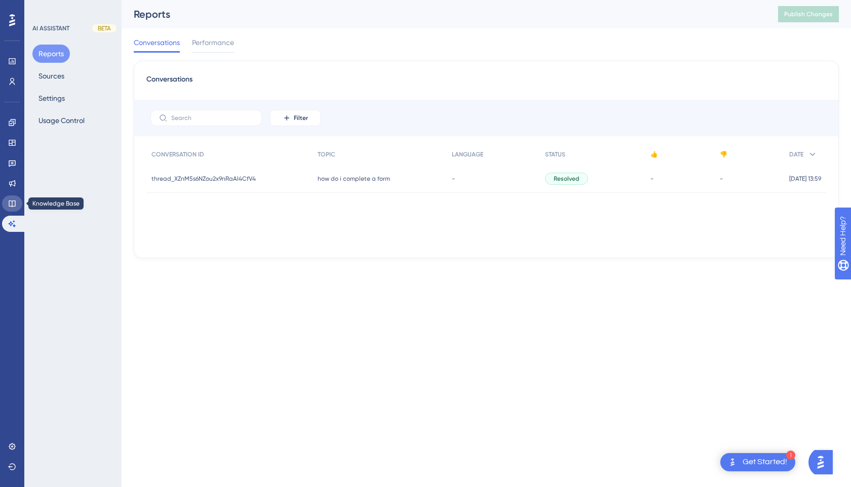
click at [10, 201] on icon at bounding box center [12, 204] width 8 height 8
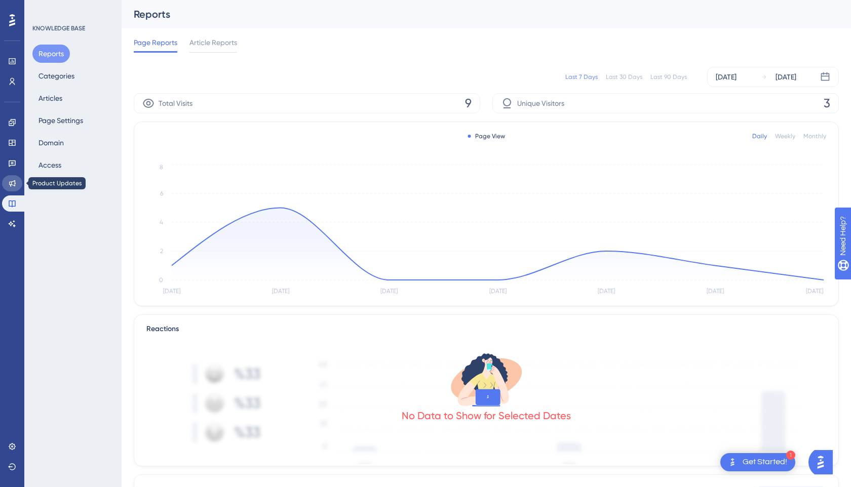
click at [14, 181] on icon at bounding box center [12, 183] width 7 height 7
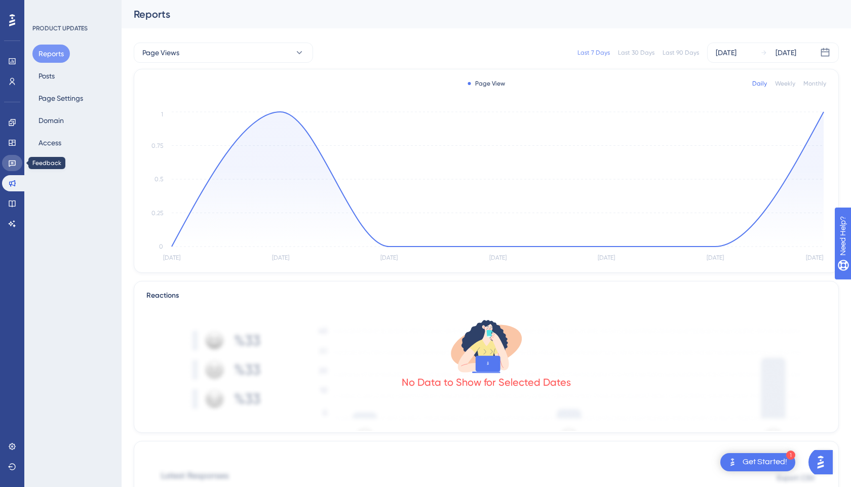
click at [15, 158] on link at bounding box center [12, 163] width 20 height 16
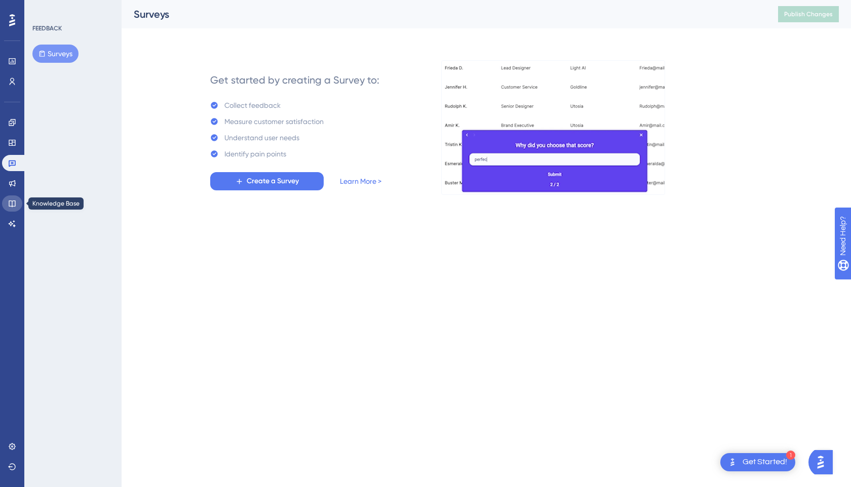
click at [13, 207] on icon at bounding box center [12, 204] width 8 height 8
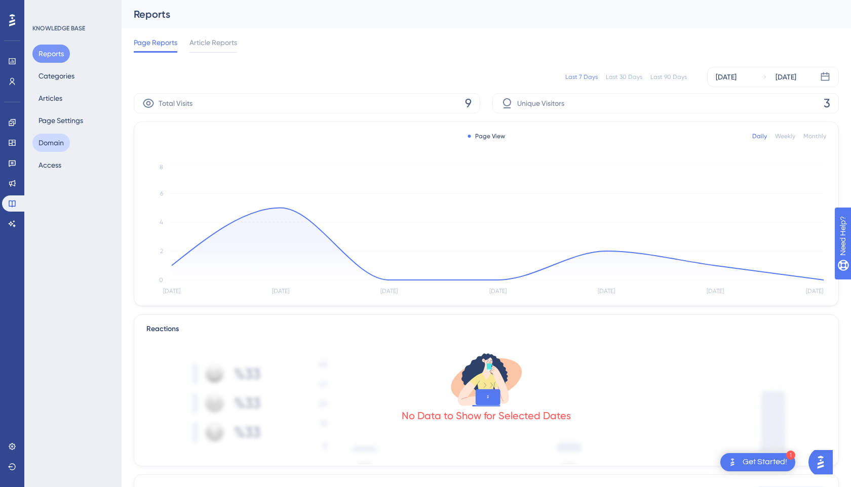
click at [65, 141] on button "Domain" at bounding box center [50, 143] width 37 height 18
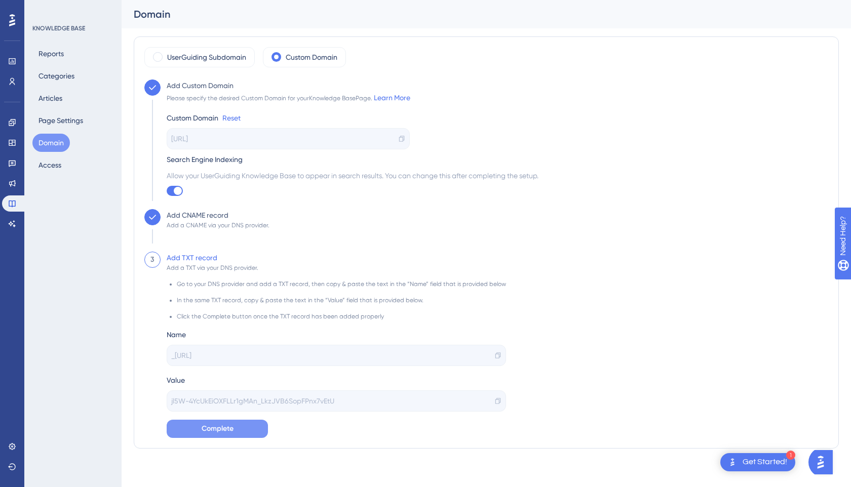
click at [215, 427] on span "Complete" at bounding box center [218, 429] width 32 height 12
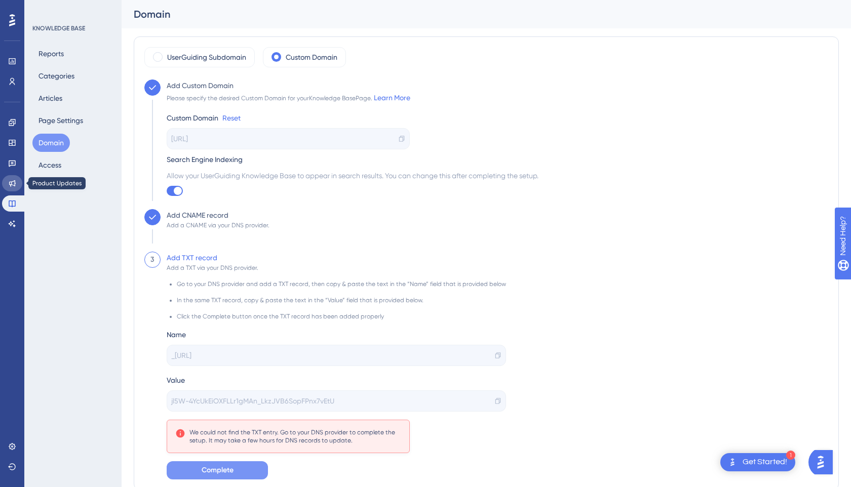
click at [12, 189] on link at bounding box center [12, 183] width 20 height 16
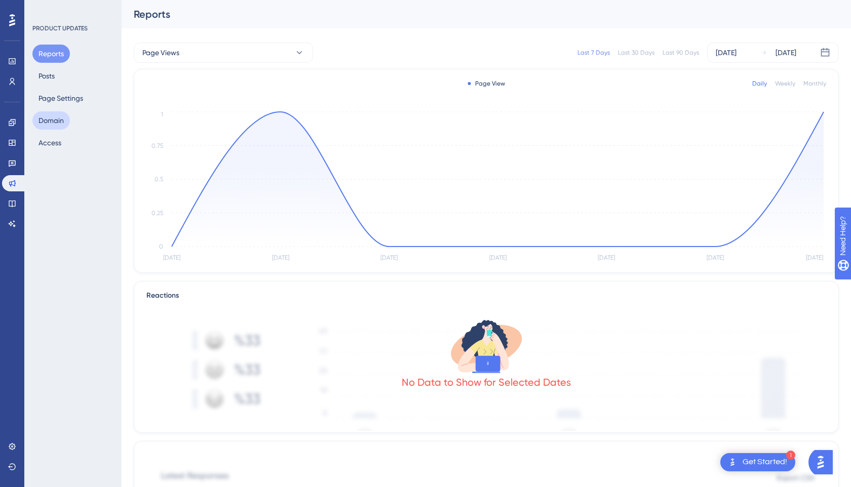
click at [57, 122] on button "Domain" at bounding box center [50, 120] width 37 height 18
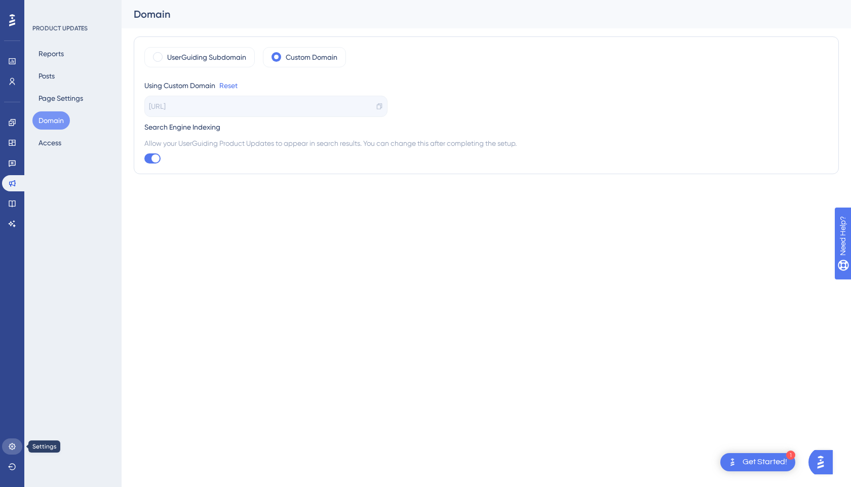
click at [15, 448] on icon at bounding box center [12, 447] width 8 height 8
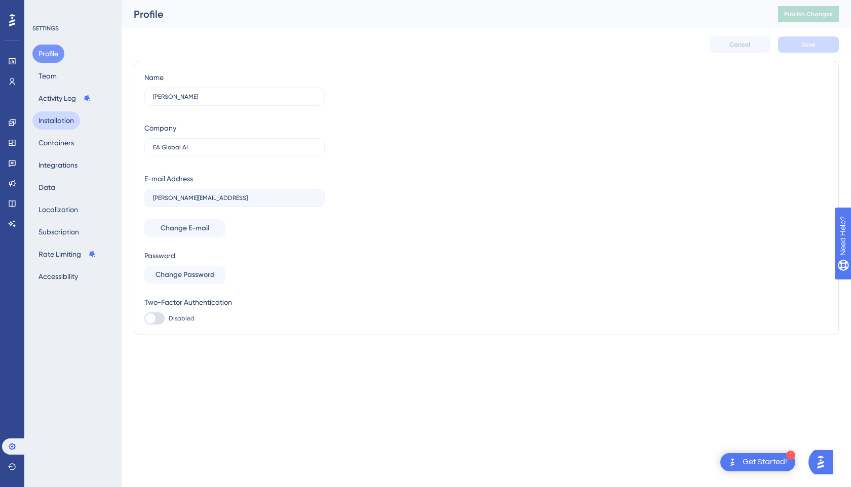
click at [64, 125] on button "Installation" at bounding box center [56, 120] width 48 height 18
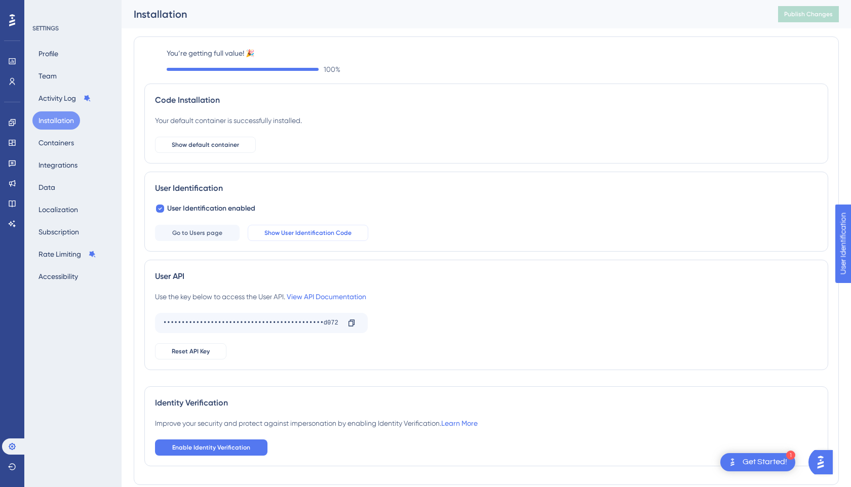
click at [317, 233] on span "Show User Identification Code" at bounding box center [307, 233] width 87 height 8
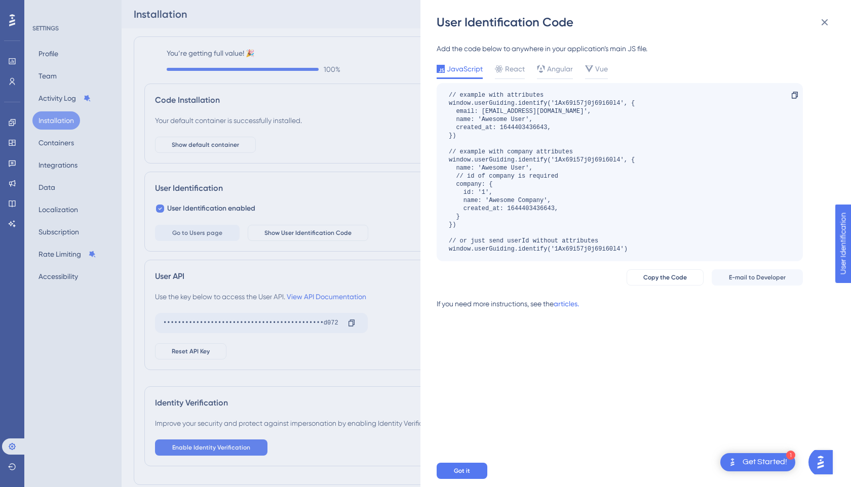
click at [516, 61] on div "Add the code below to anywhere in your application’s main JS file. JavaScript R…" at bounding box center [620, 181] width 366 height 276
click at [516, 66] on span "React" at bounding box center [515, 69] width 20 height 12
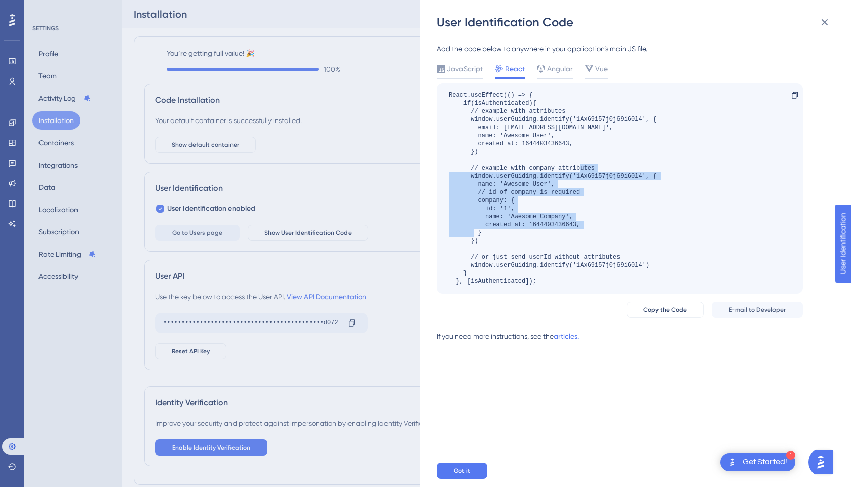
drag, startPoint x: 470, startPoint y: 177, endPoint x: 505, endPoint y: 240, distance: 71.9
click at [505, 240] on div "React.useEffect(() => { if(isAuthenticated){ // example with attributes window.…" at bounding box center [553, 188] width 208 height 195
copy div "window.userGuiding.identify('1Ax69i57j0j69i60l4', { name: 'Awesome User', // id…"
click at [506, 220] on div "React.useEffect(() => { if(isAuthenticated){ // example with attributes window.…" at bounding box center [553, 188] width 208 height 195
drag, startPoint x: 470, startPoint y: 169, endPoint x: 489, endPoint y: 241, distance: 74.0
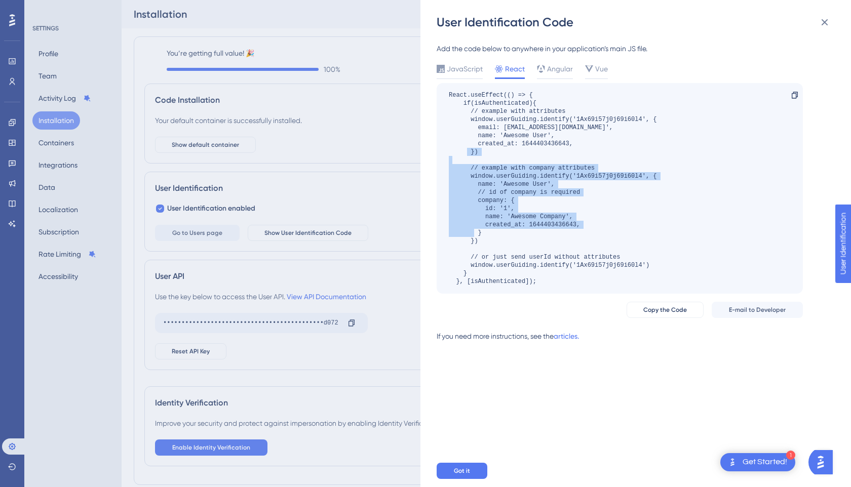
click at [489, 241] on div "React.useEffect(() => { if(isAuthenticated){ // example with attributes window.…" at bounding box center [553, 188] width 208 height 195
copy div "// example with company attributes window.userGuiding.identify('1Ax69i57j0j69i6…"
click at [502, 183] on div "React.useEffect(() => { if(isAuthenticated){ // example with attributes window.…" at bounding box center [553, 188] width 208 height 195
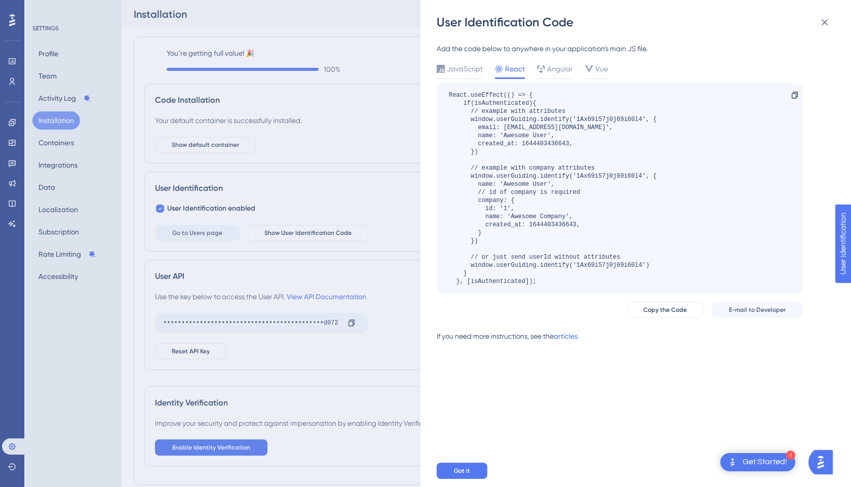
drag, startPoint x: 469, startPoint y: 178, endPoint x: 502, endPoint y: 247, distance: 76.6
click at [502, 247] on div "React.useEffect(() => { if(isAuthenticated){ // example with attributes window.…" at bounding box center [553, 188] width 208 height 195
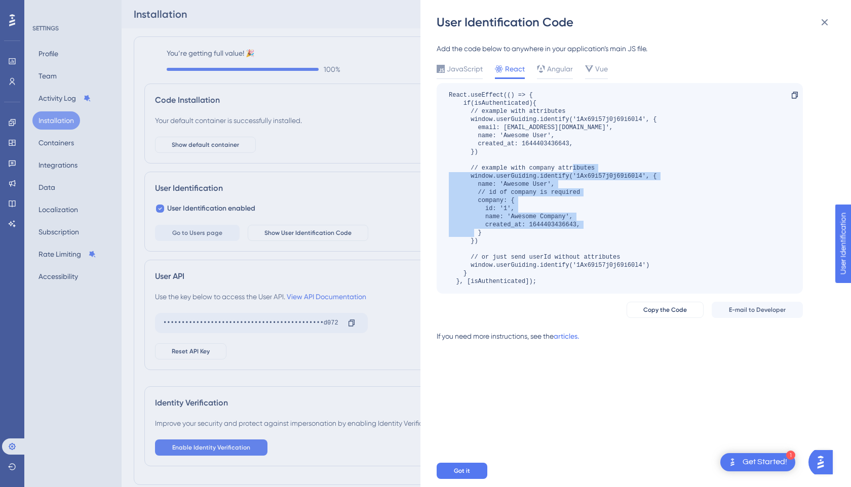
drag, startPoint x: 485, startPoint y: 244, endPoint x: 463, endPoint y: 177, distance: 70.2
click at [463, 177] on div "React.useEffect(() => { if(isAuthenticated){ // example with attributes window.…" at bounding box center [553, 188] width 208 height 195
copy div "window.userGuiding.identify('1Ax69i57j0j69i60l4', { name: 'Awesome User', // id…"
